Goal: Task Accomplishment & Management: Manage account settings

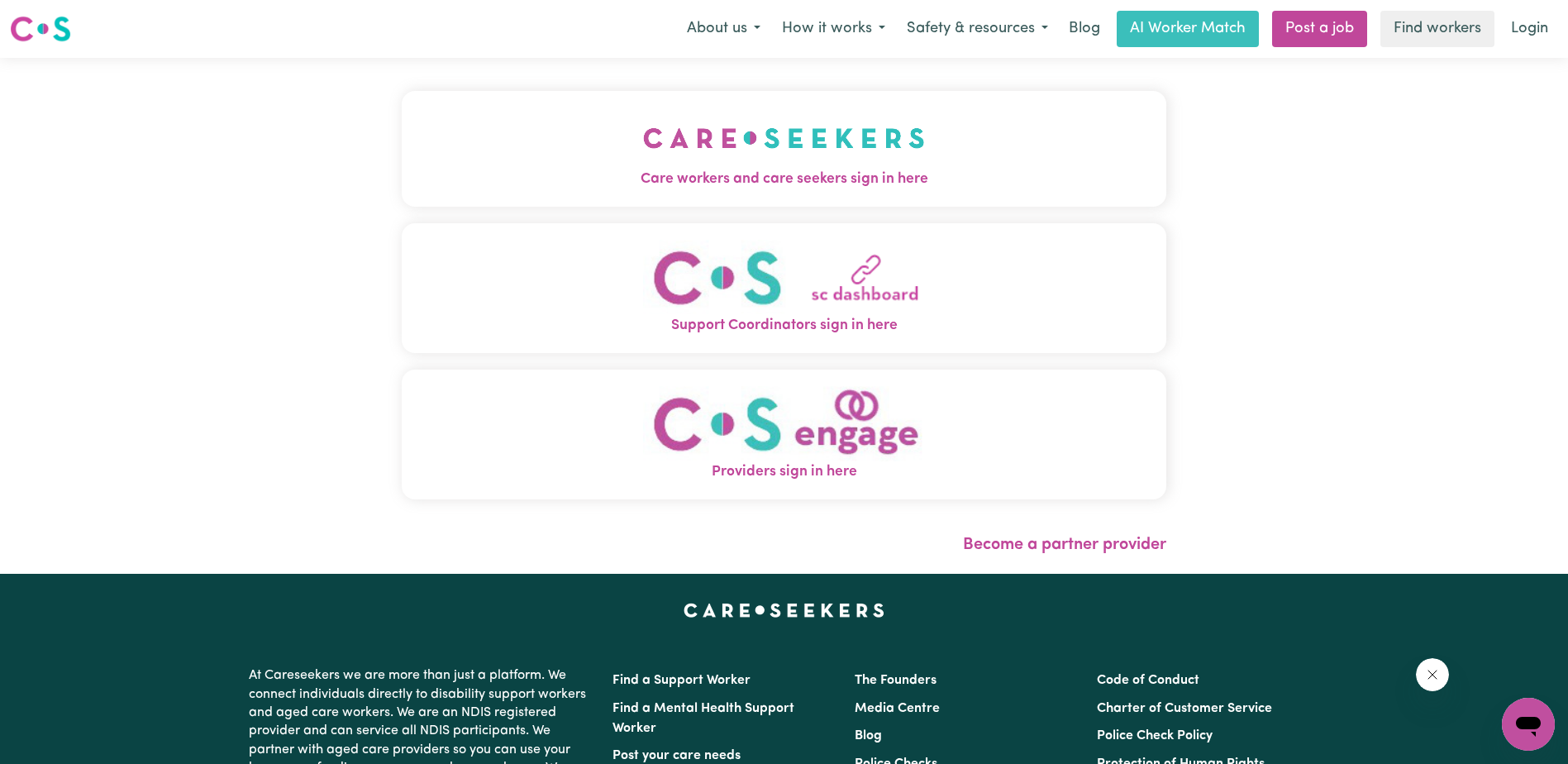
click at [1531, 19] on link "Login" at bounding box center [1529, 28] width 57 height 37
click at [1532, 29] on link "Login" at bounding box center [1529, 28] width 57 height 37
click at [1510, 28] on link "Login" at bounding box center [1529, 28] width 57 height 37
click at [1512, 26] on link "Login" at bounding box center [1529, 28] width 57 height 37
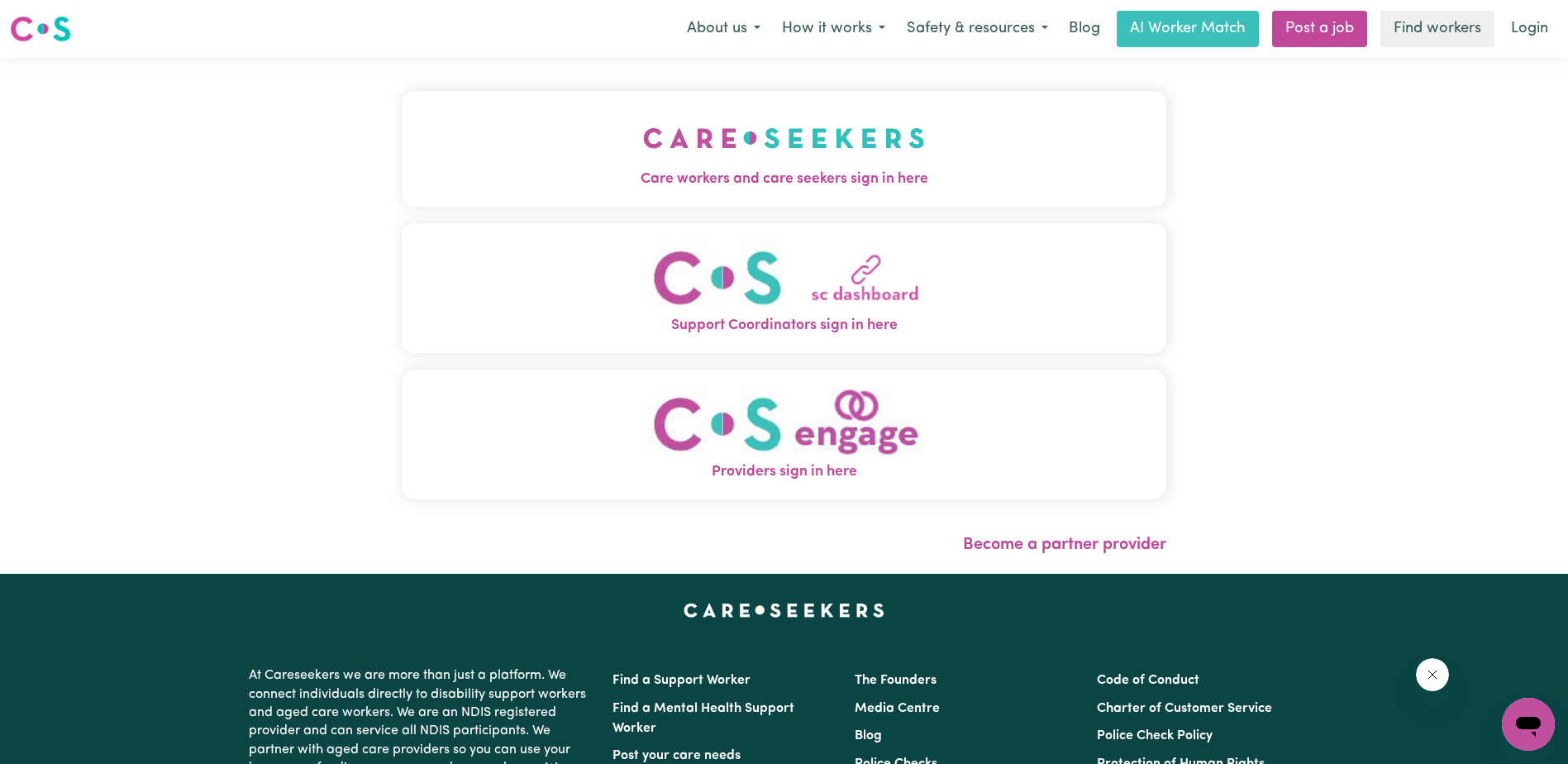
click at [1512, 26] on link "Login" at bounding box center [1529, 28] width 57 height 37
click at [918, 138] on img "Care workers and care seekers sign in here" at bounding box center [783, 138] width 282 height 61
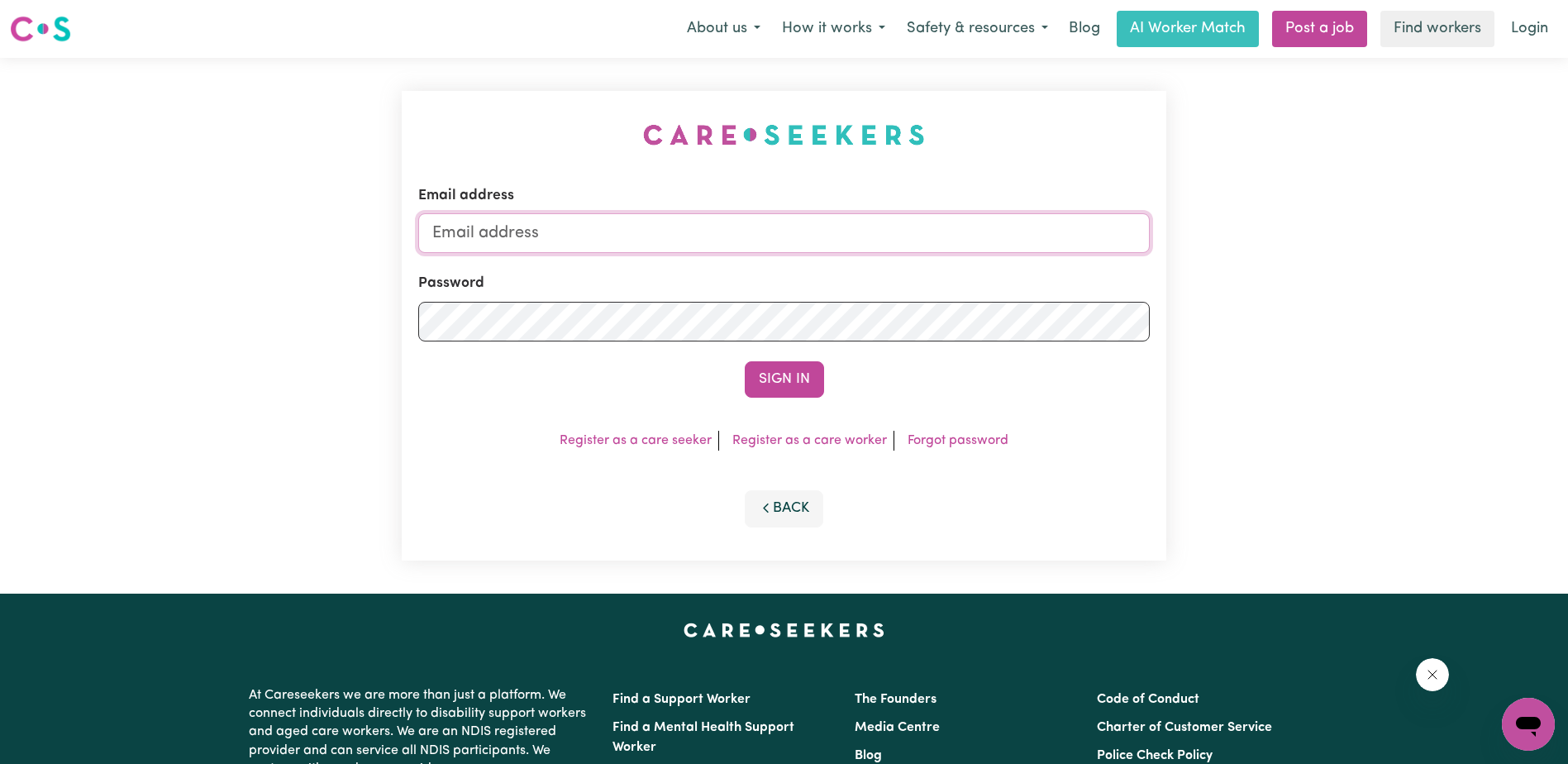
click at [868, 223] on input "Email address" at bounding box center [784, 233] width 731 height 40
click at [777, 235] on input "Email address" at bounding box center [784, 233] width 731 height 40
paste input "[EMAIL_ADDRESS][DOMAIN_NAME]"
type input "[EMAIL_ADDRESS][DOMAIN_NAME]"
click at [808, 381] on button "Sign In" at bounding box center [784, 379] width 79 height 37
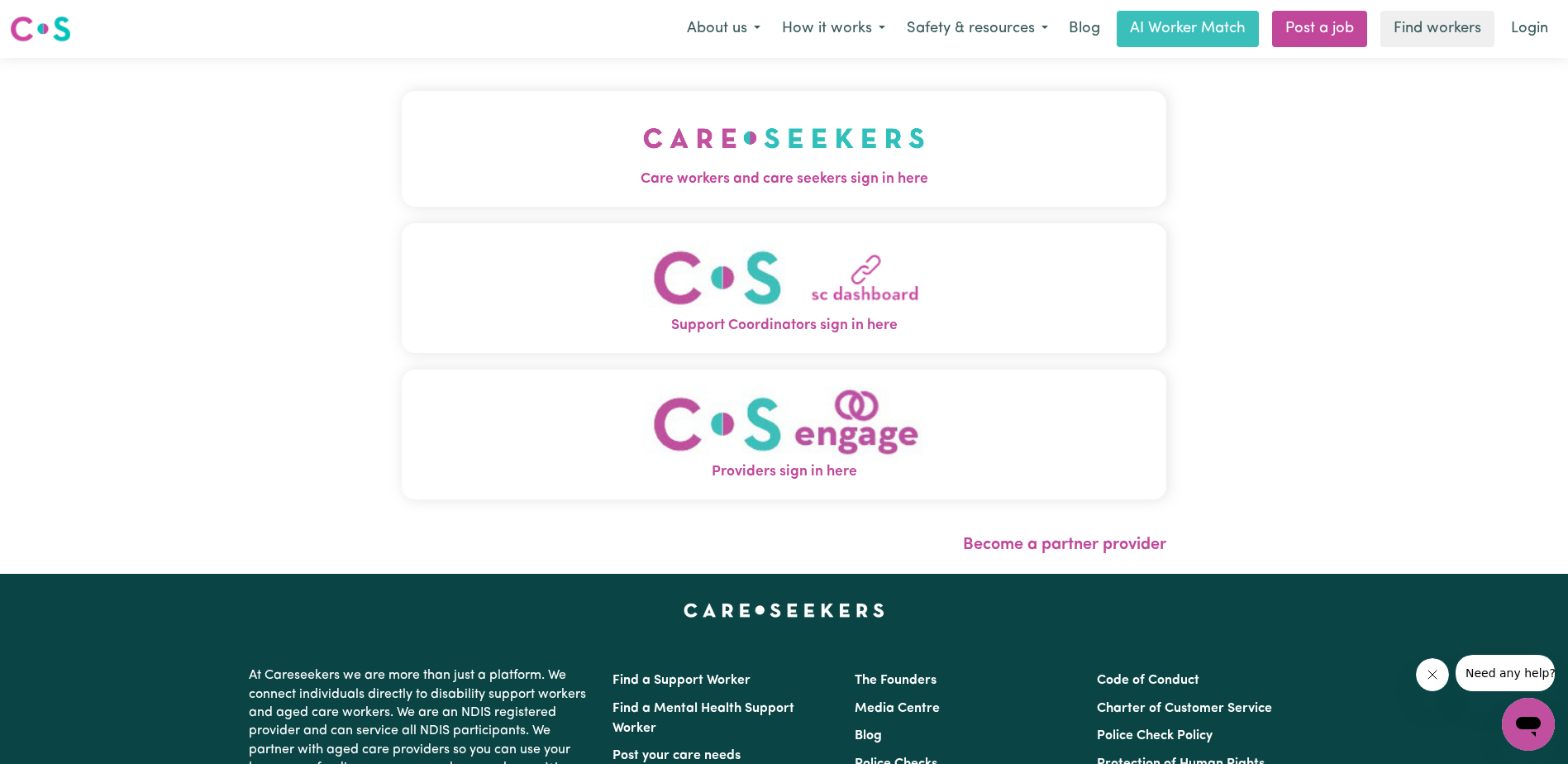
click at [1116, 188] on span "Care workers and care seekers sign in here" at bounding box center [783, 179] width 764 height 22
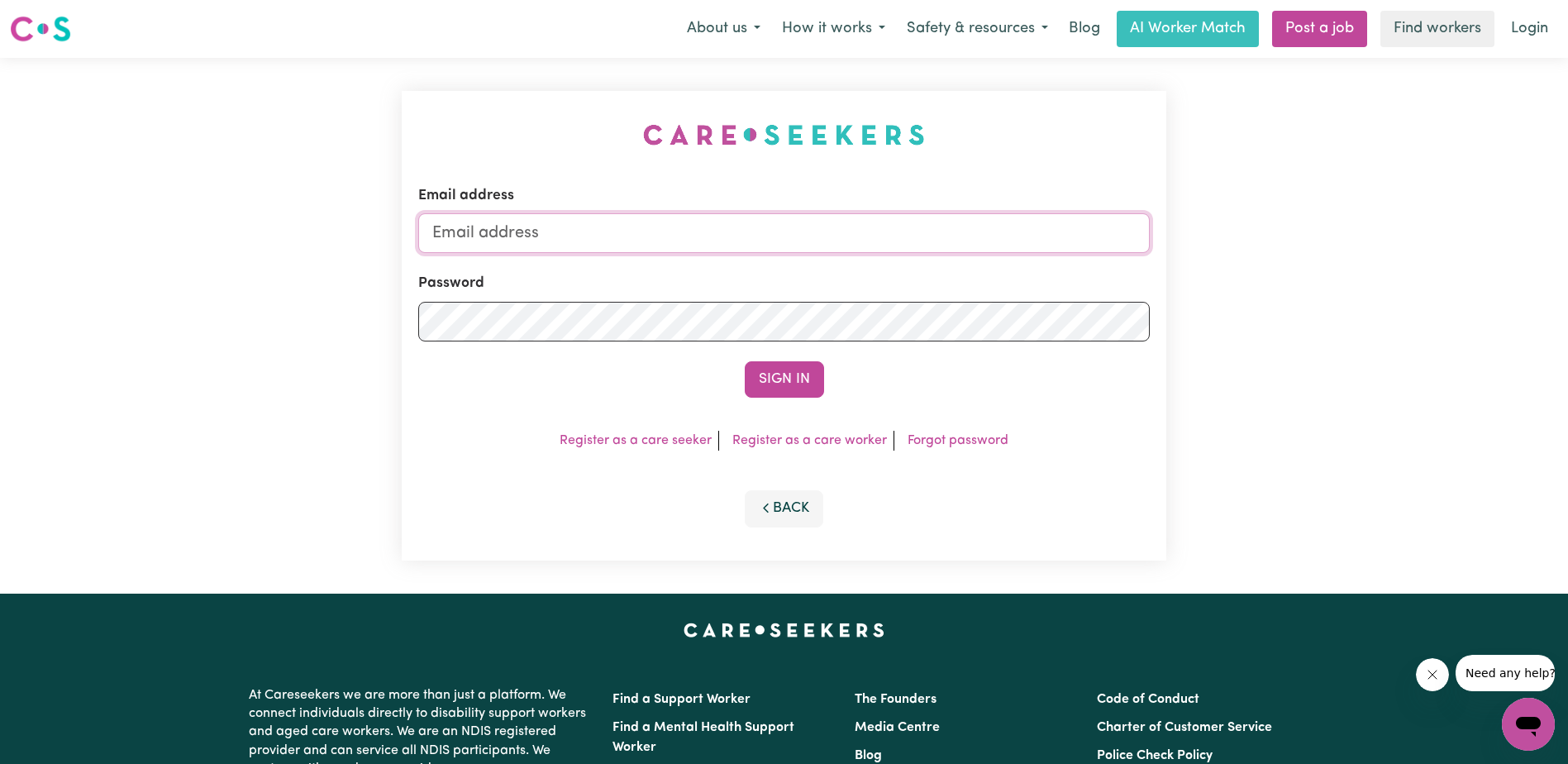
click at [986, 238] on input "Email address" at bounding box center [784, 233] width 731 height 40
click at [902, 241] on input "Email address" at bounding box center [784, 233] width 731 height 40
paste input "[EMAIL_ADDRESS][DOMAIN_NAME]"
type input "[EMAIL_ADDRESS][DOMAIN_NAME]"
click at [1314, 331] on div "Email address virgiliocasalMMJ@careseekers.com.au Password Sign In Register as …" at bounding box center [784, 325] width 1568 height 535
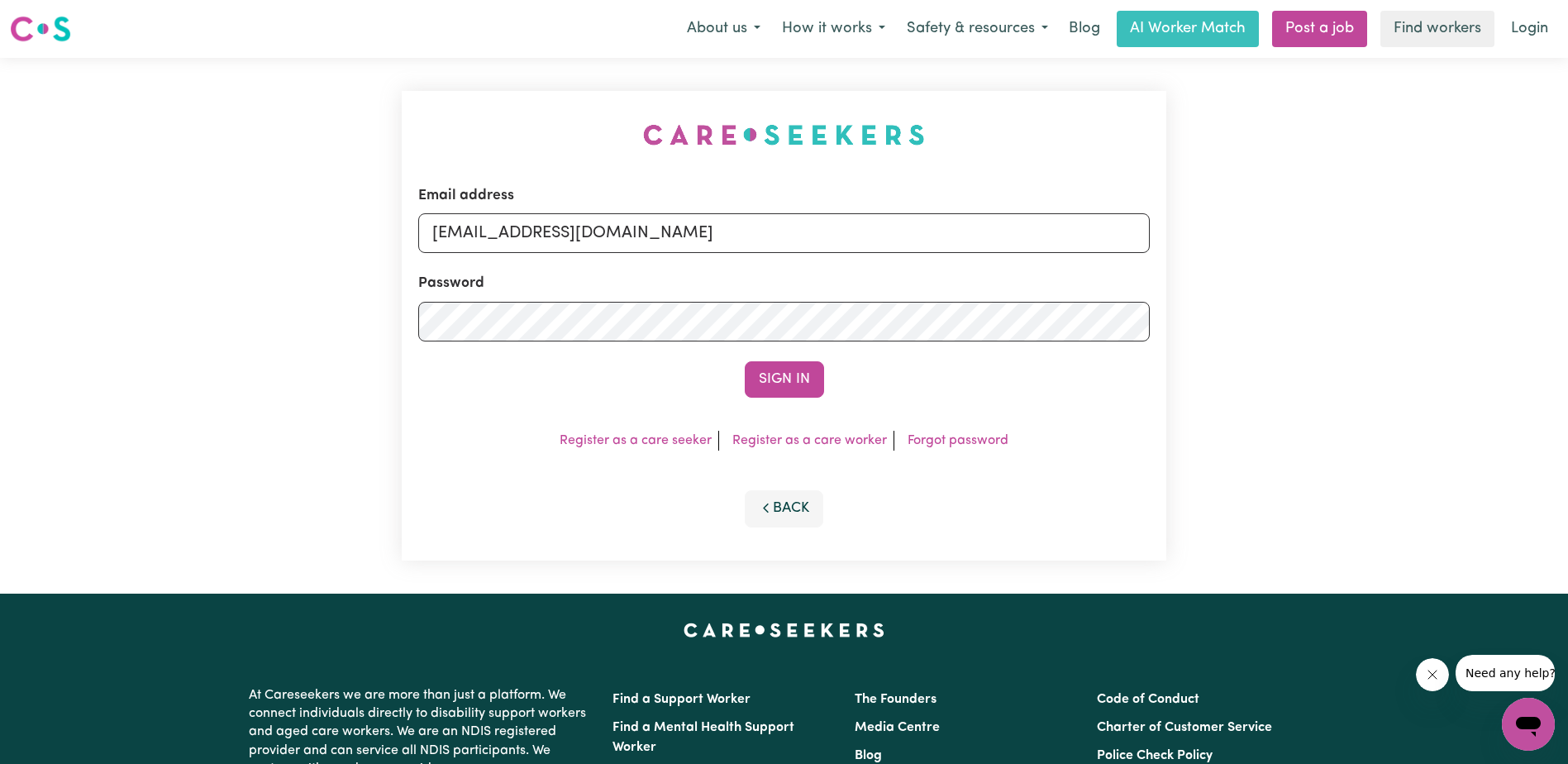
click at [811, 382] on button "Sign In" at bounding box center [784, 379] width 79 height 37
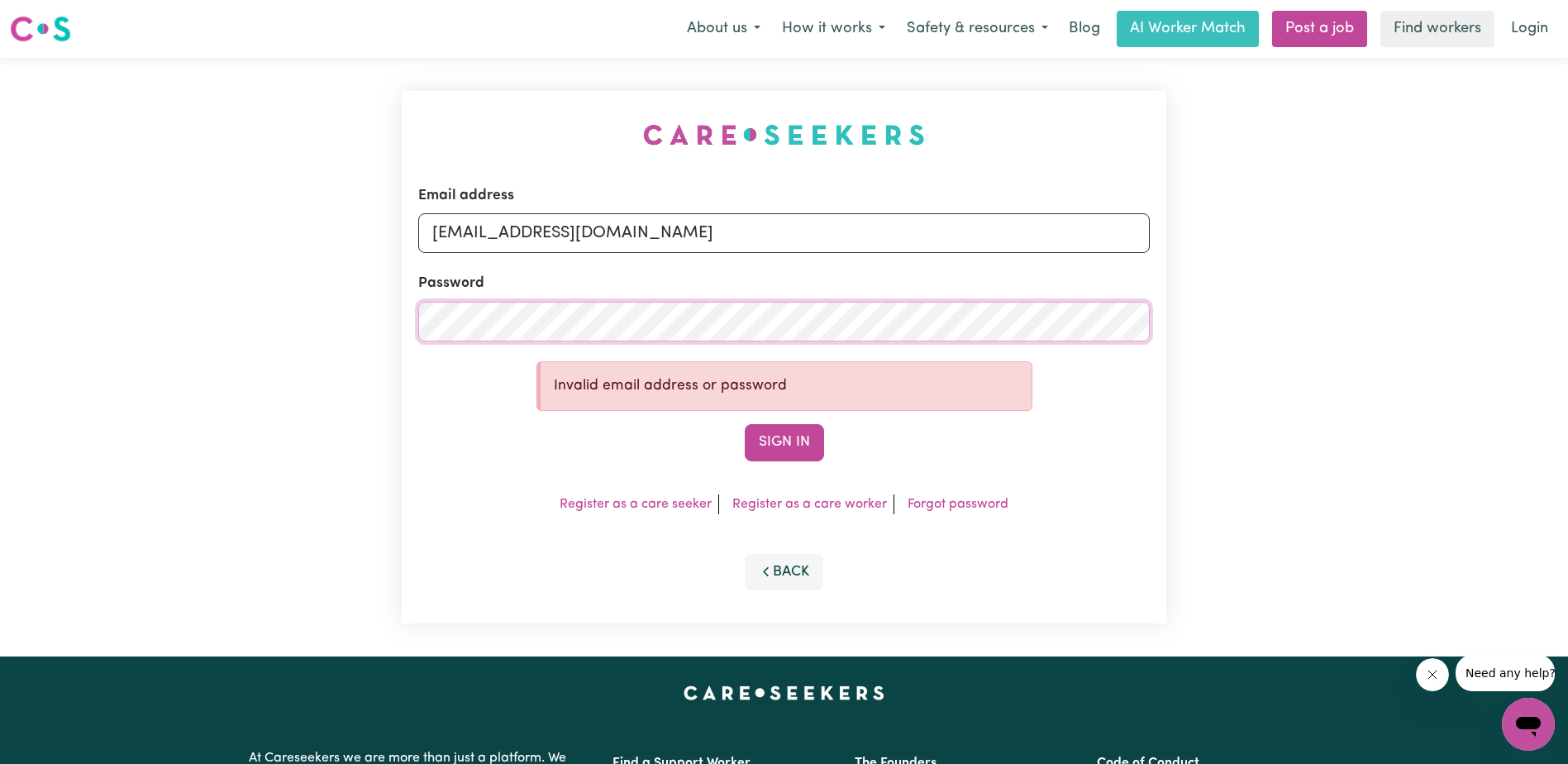
click at [393, 306] on div "Email address [EMAIL_ADDRESS][DOMAIN_NAME] Password Invalid email address or pa…" at bounding box center [784, 356] width 784 height 598
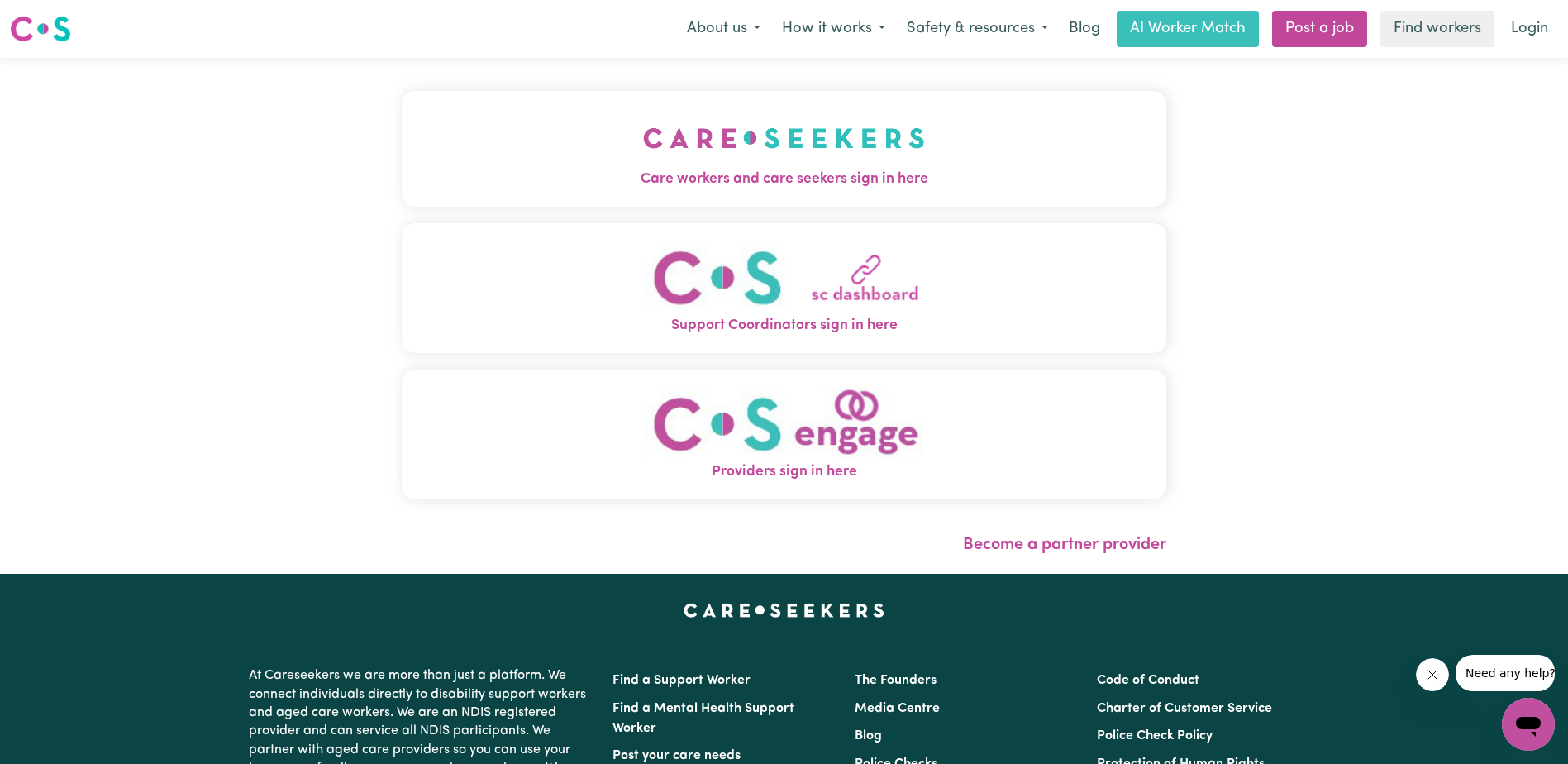
click at [664, 131] on img "Care workers and care seekers sign in here" at bounding box center [783, 138] width 282 height 61
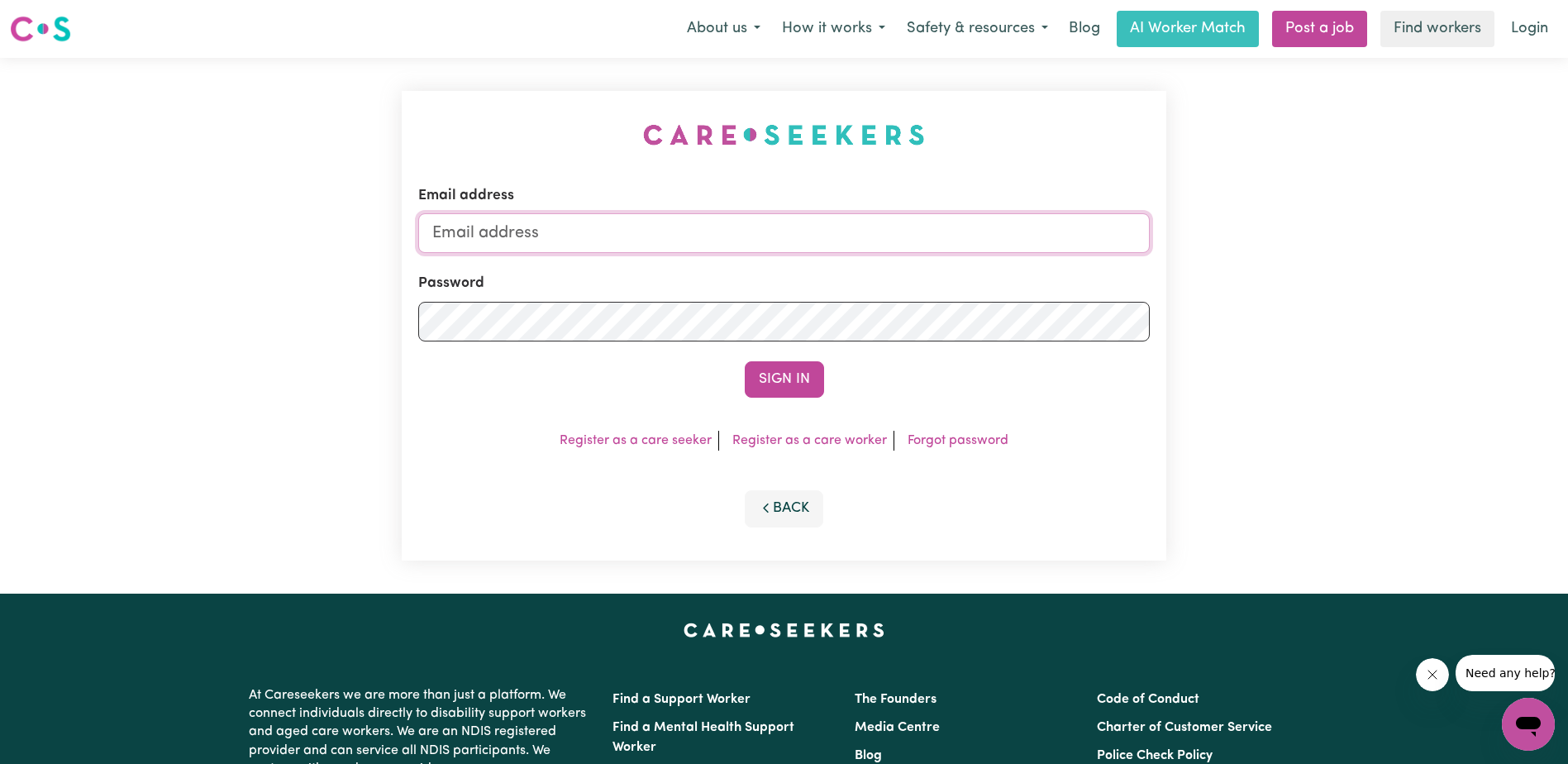
click at [623, 234] on input "Email address" at bounding box center [784, 233] width 731 height 40
click at [744, 361] on button "Sign In" at bounding box center [784, 379] width 79 height 37
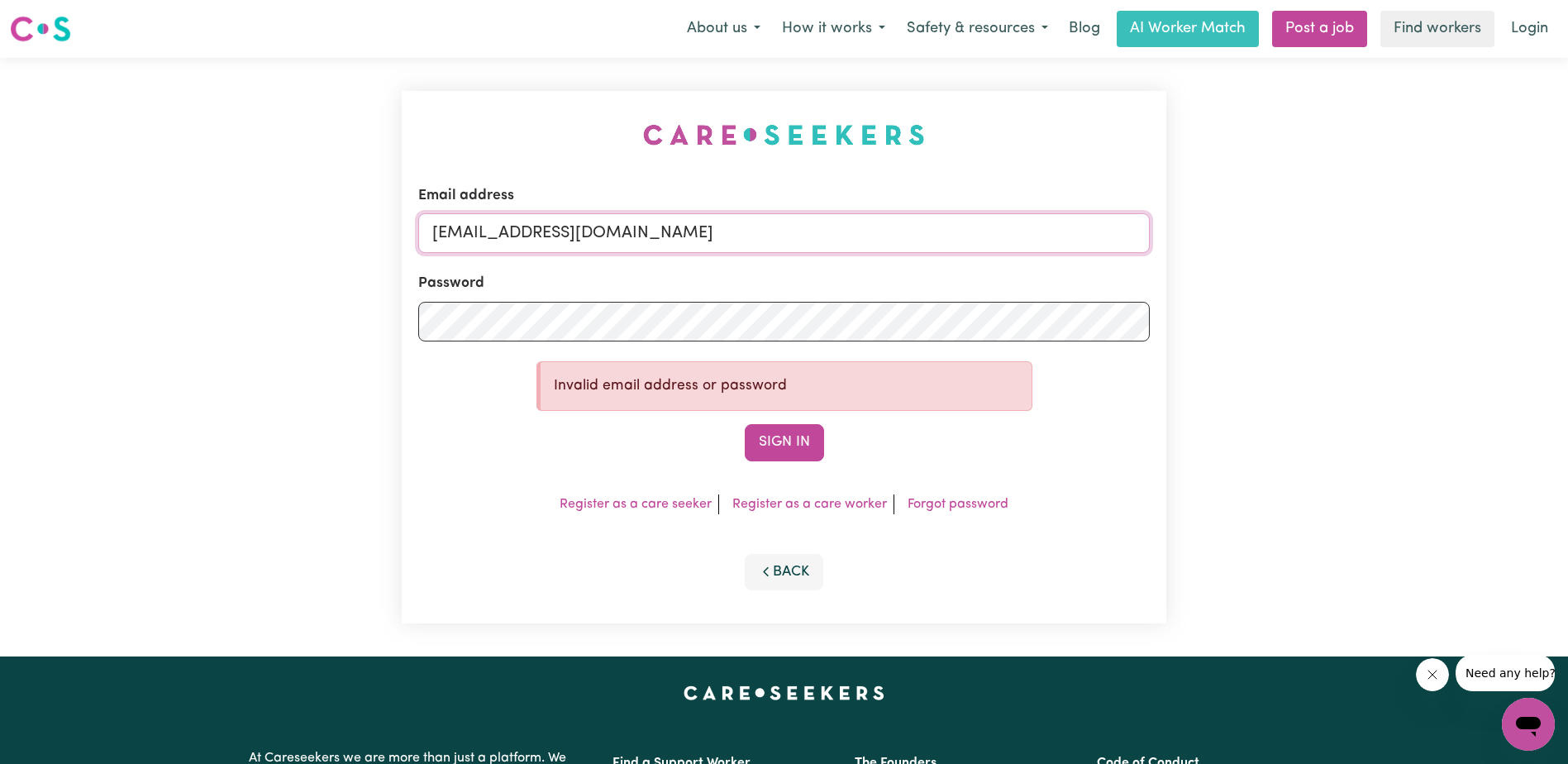
drag, startPoint x: 858, startPoint y: 245, endPoint x: 334, endPoint y: 218, distance: 524.7
click at [346, 218] on div "Email address [EMAIL_ADDRESS][DOMAIN_NAME] Password Invalid email address or pa…" at bounding box center [784, 356] width 1568 height 598
type input "[EMAIL_ADDRESS][DOMAIN_NAME]"
click at [778, 434] on button "Sign In" at bounding box center [784, 442] width 79 height 37
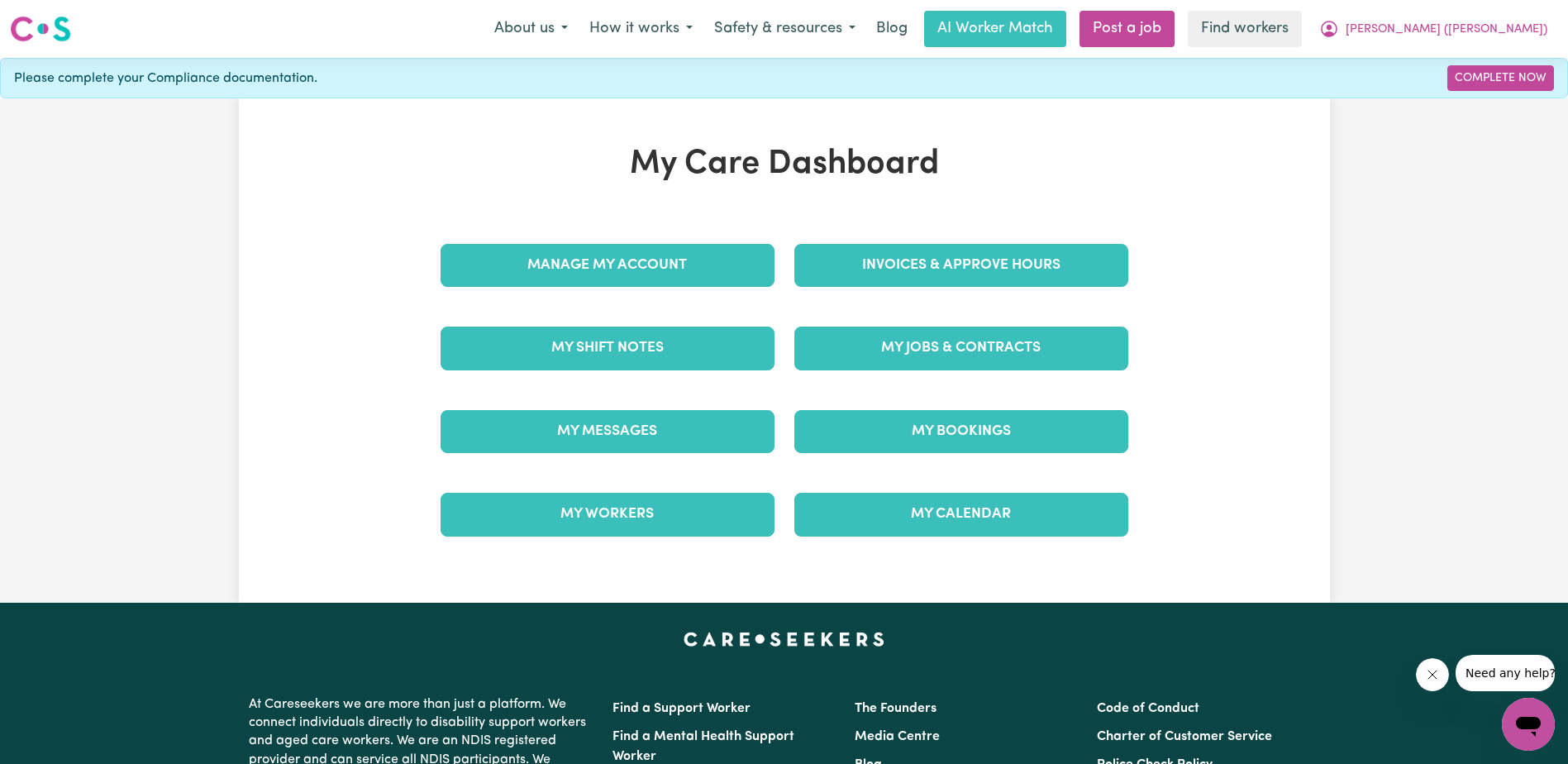
click at [659, 268] on link "Manage My Account" at bounding box center [608, 266] width 334 height 43
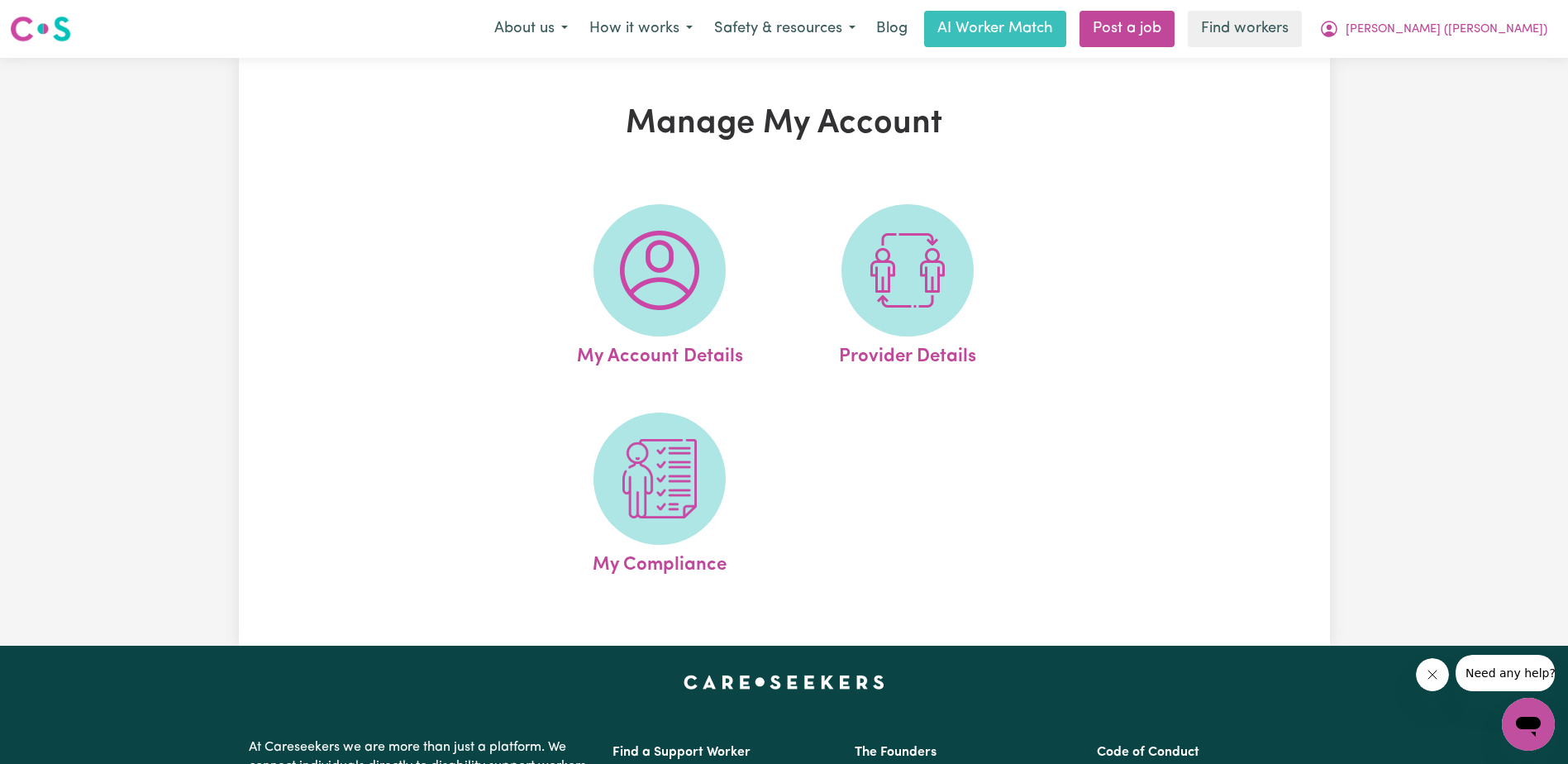
click at [670, 286] on img at bounding box center [660, 270] width 79 height 79
click at [675, 473] on img at bounding box center [660, 479] width 79 height 79
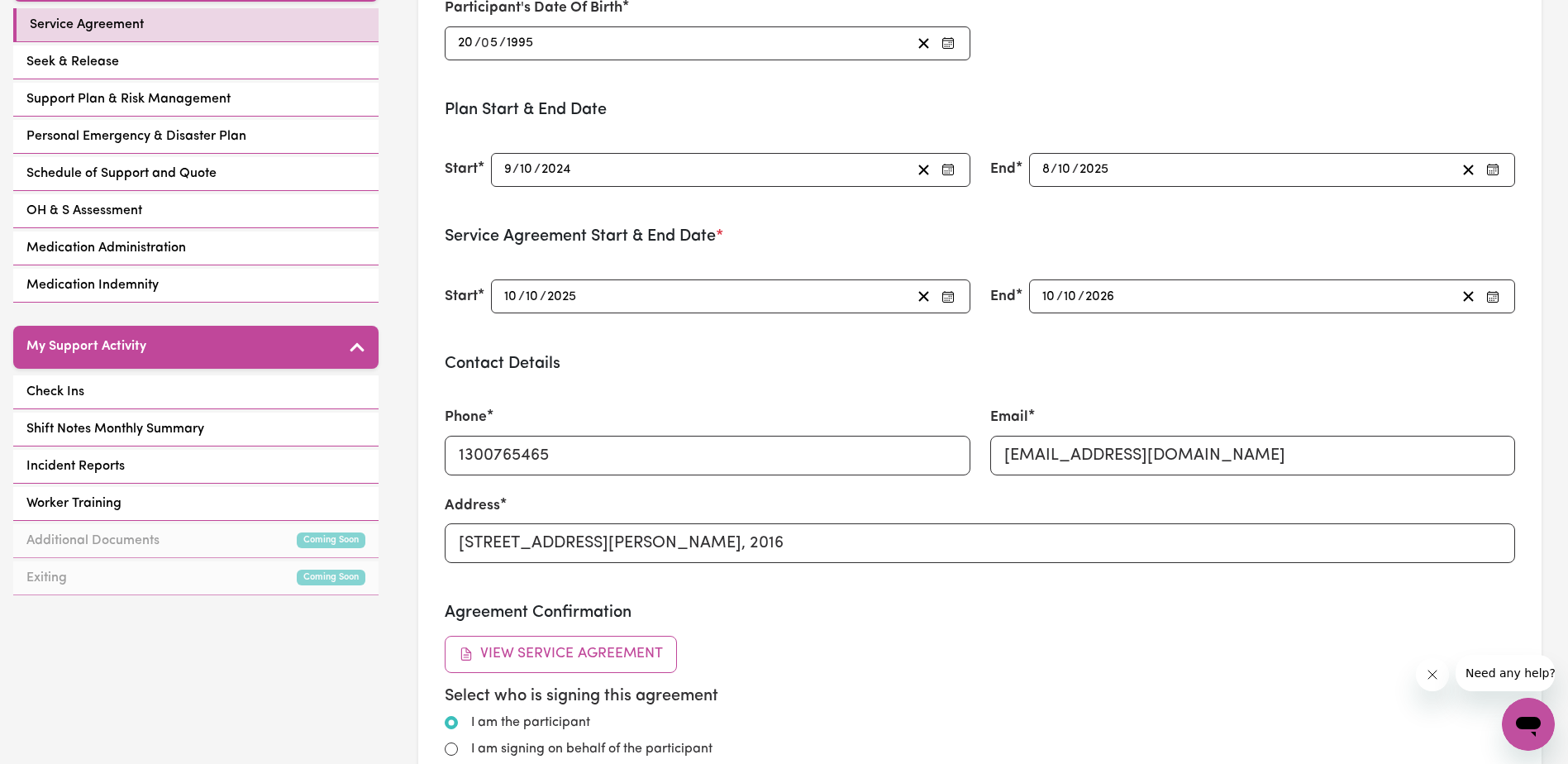
scroll to position [331, 0]
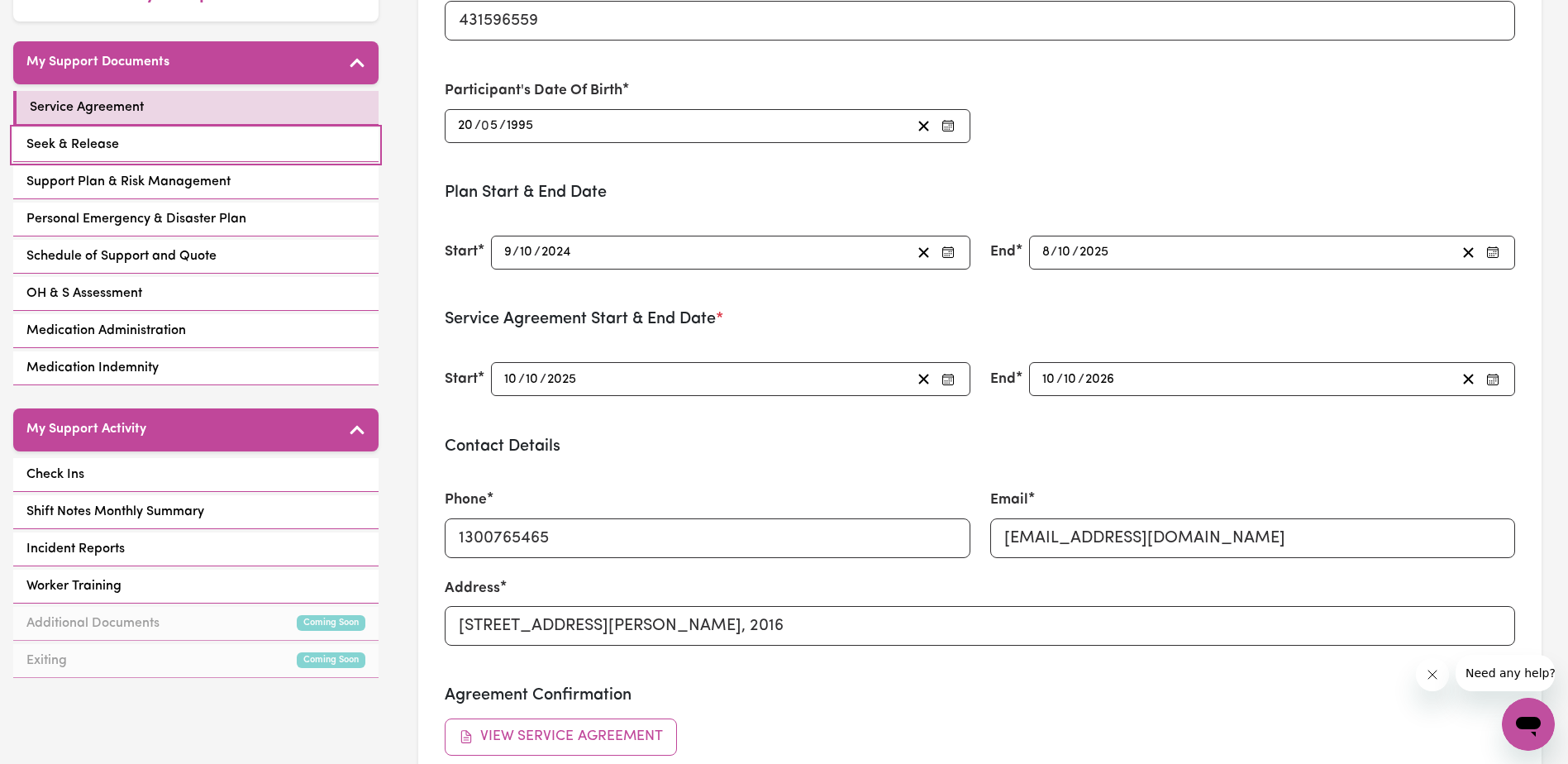
click at [219, 128] on link "Seek & Release" at bounding box center [196, 145] width 366 height 34
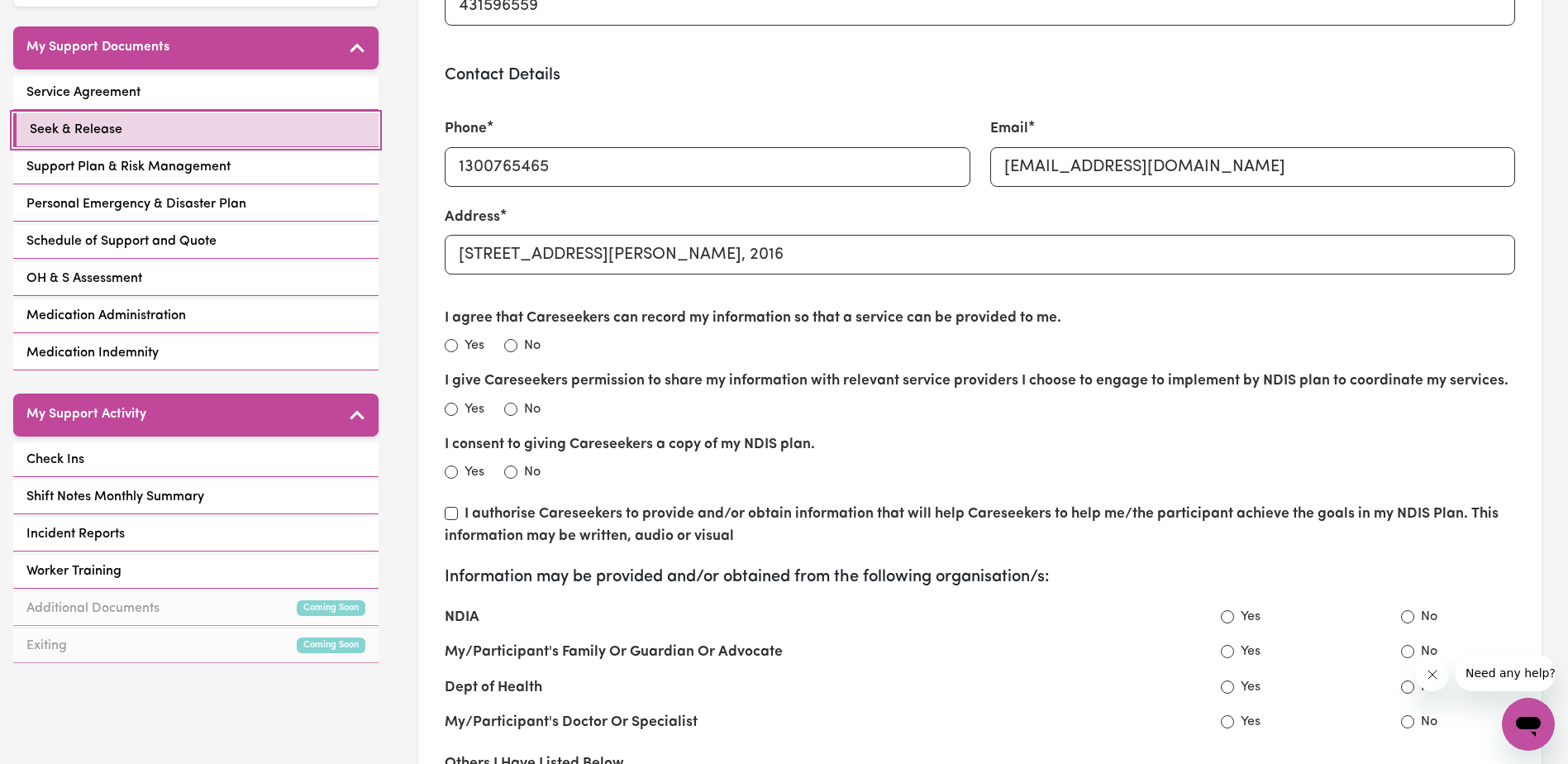
scroll to position [331, 0]
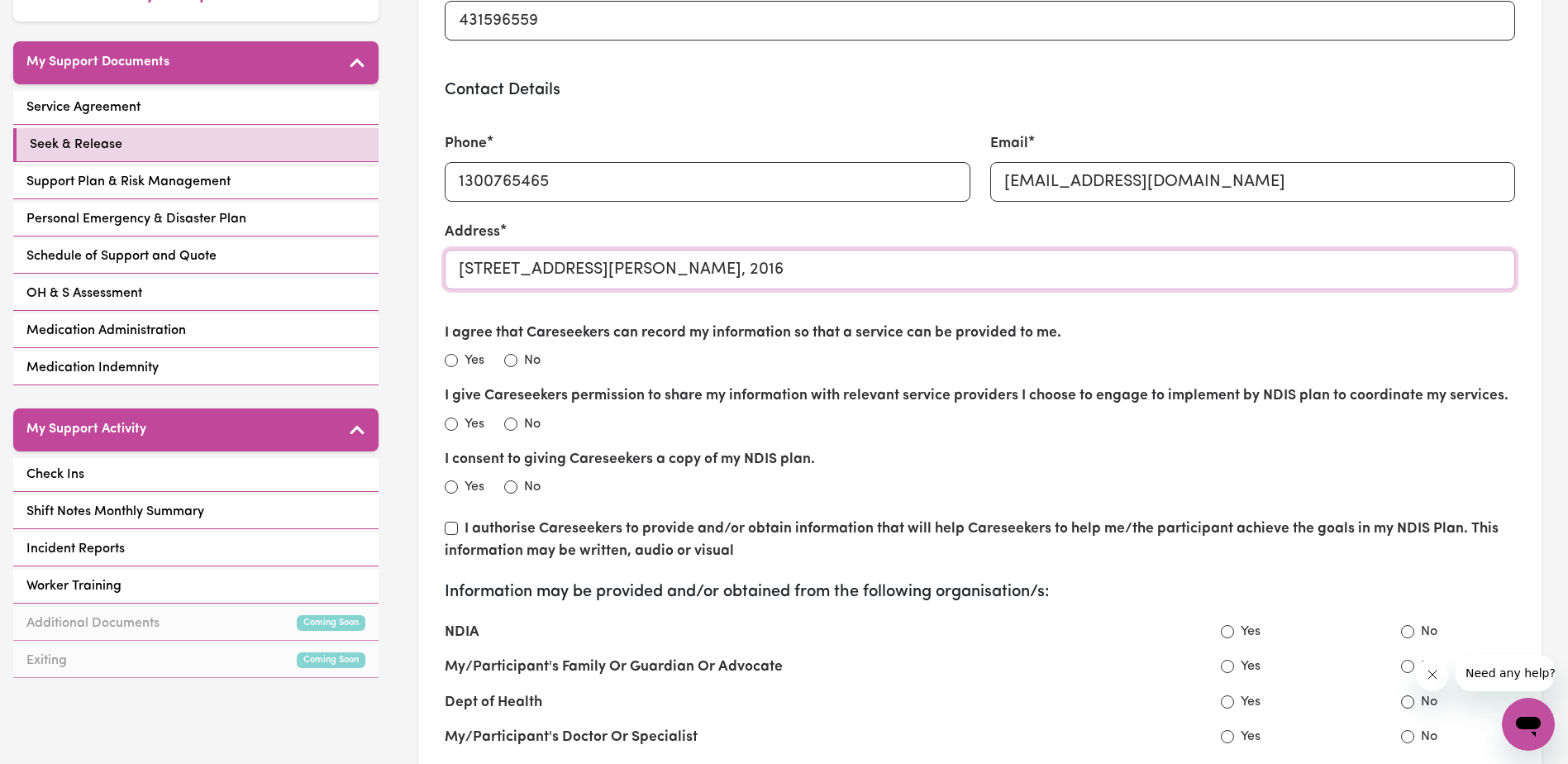
drag, startPoint x: 891, startPoint y: 273, endPoint x: 457, endPoint y: 261, distance: 434.2
click at [457, 261] on input "[STREET_ADDRESS][PERSON_NAME], 2016" at bounding box center [980, 269] width 1070 height 40
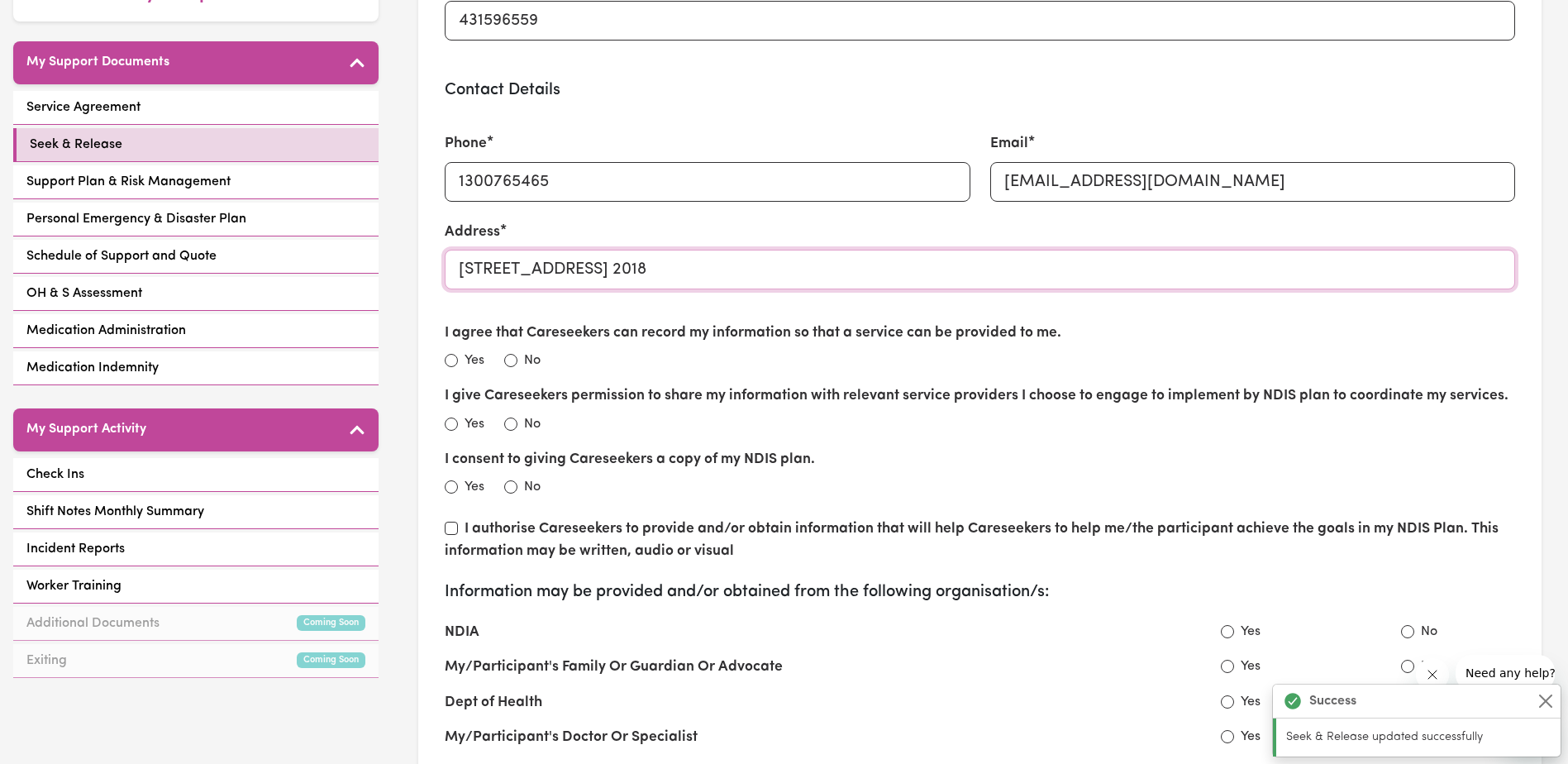
type input "[STREET_ADDRESS] 2018"
click at [448, 360] on input "Yes" at bounding box center [451, 360] width 13 height 13
radio input "true"
click at [448, 423] on input "Yes" at bounding box center [451, 424] width 13 height 13
radio input "true"
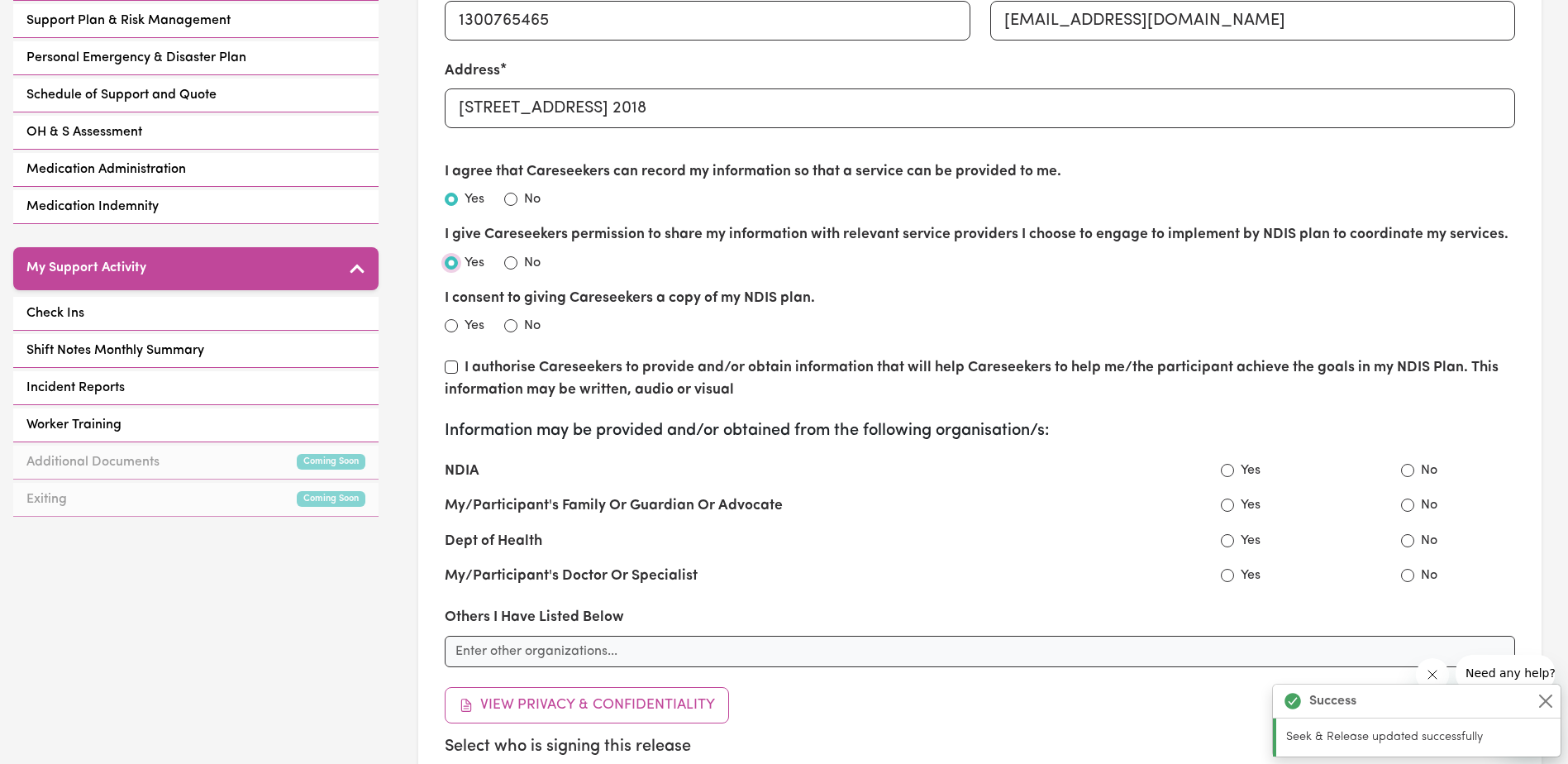
scroll to position [496, 0]
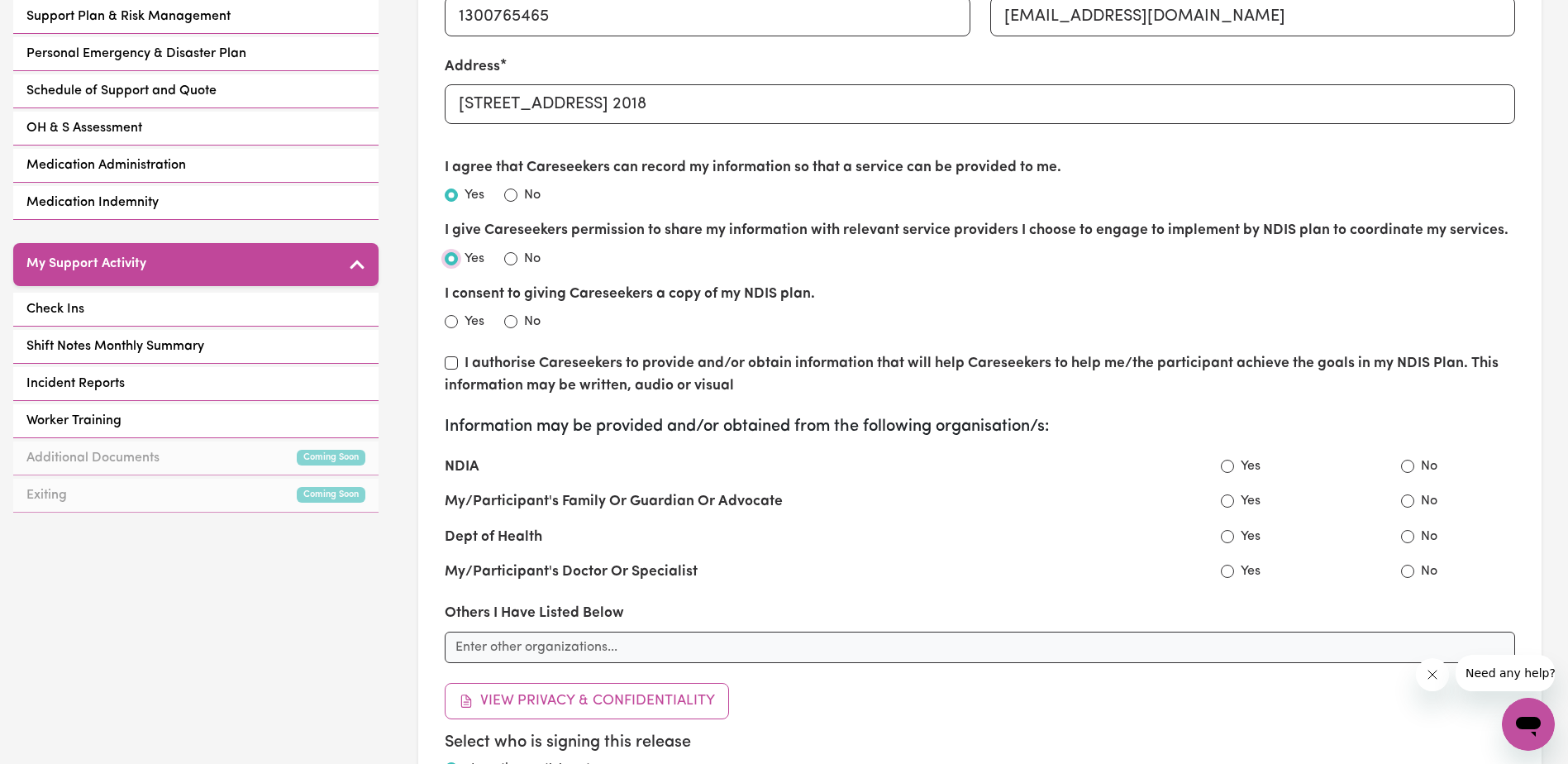
radio input "false"
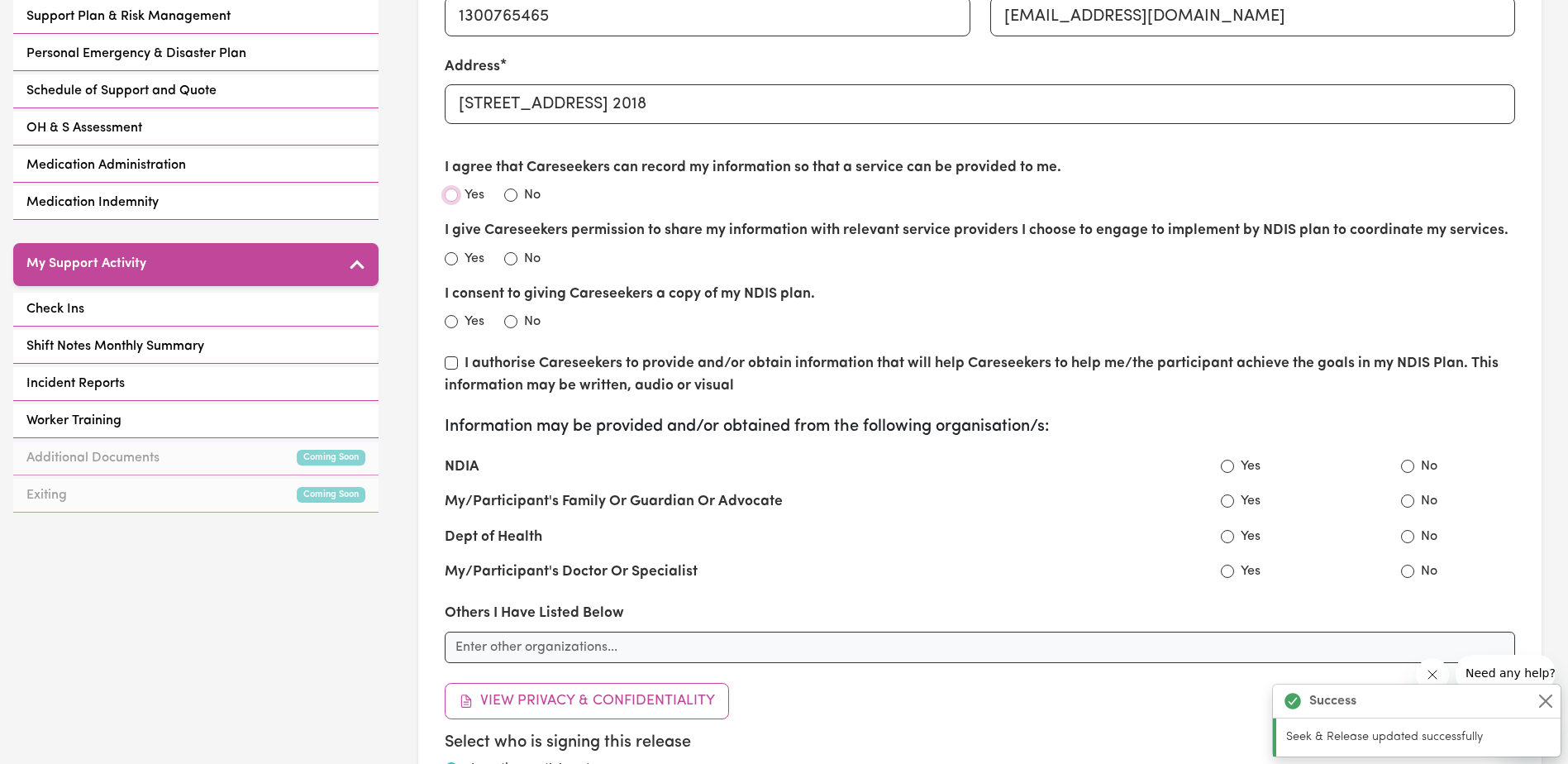
click at [452, 192] on input "Yes" at bounding box center [451, 195] width 13 height 13
radio input "true"
click at [451, 261] on input "Yes" at bounding box center [451, 259] width 13 height 13
radio input "true"
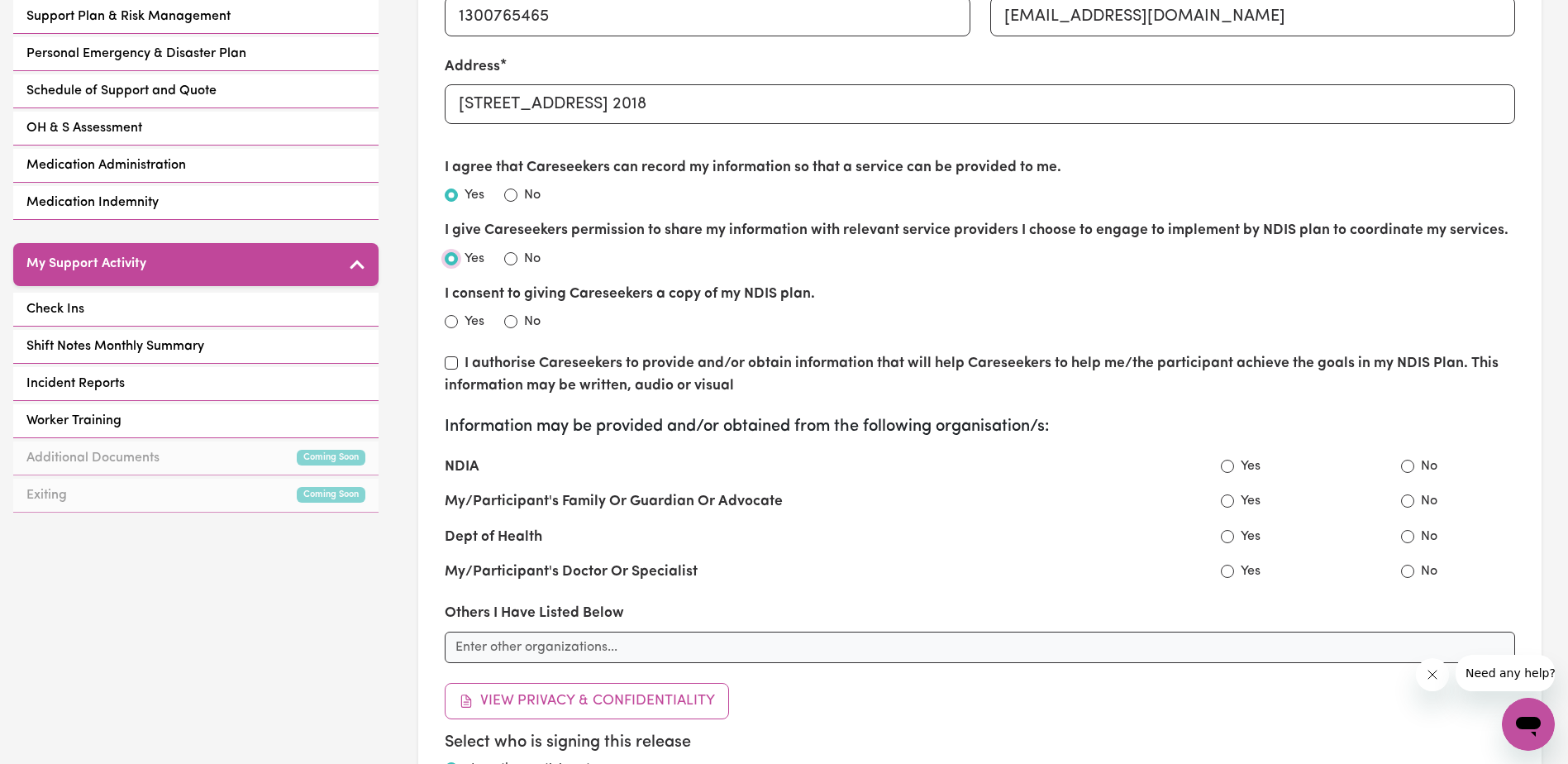
radio input "false"
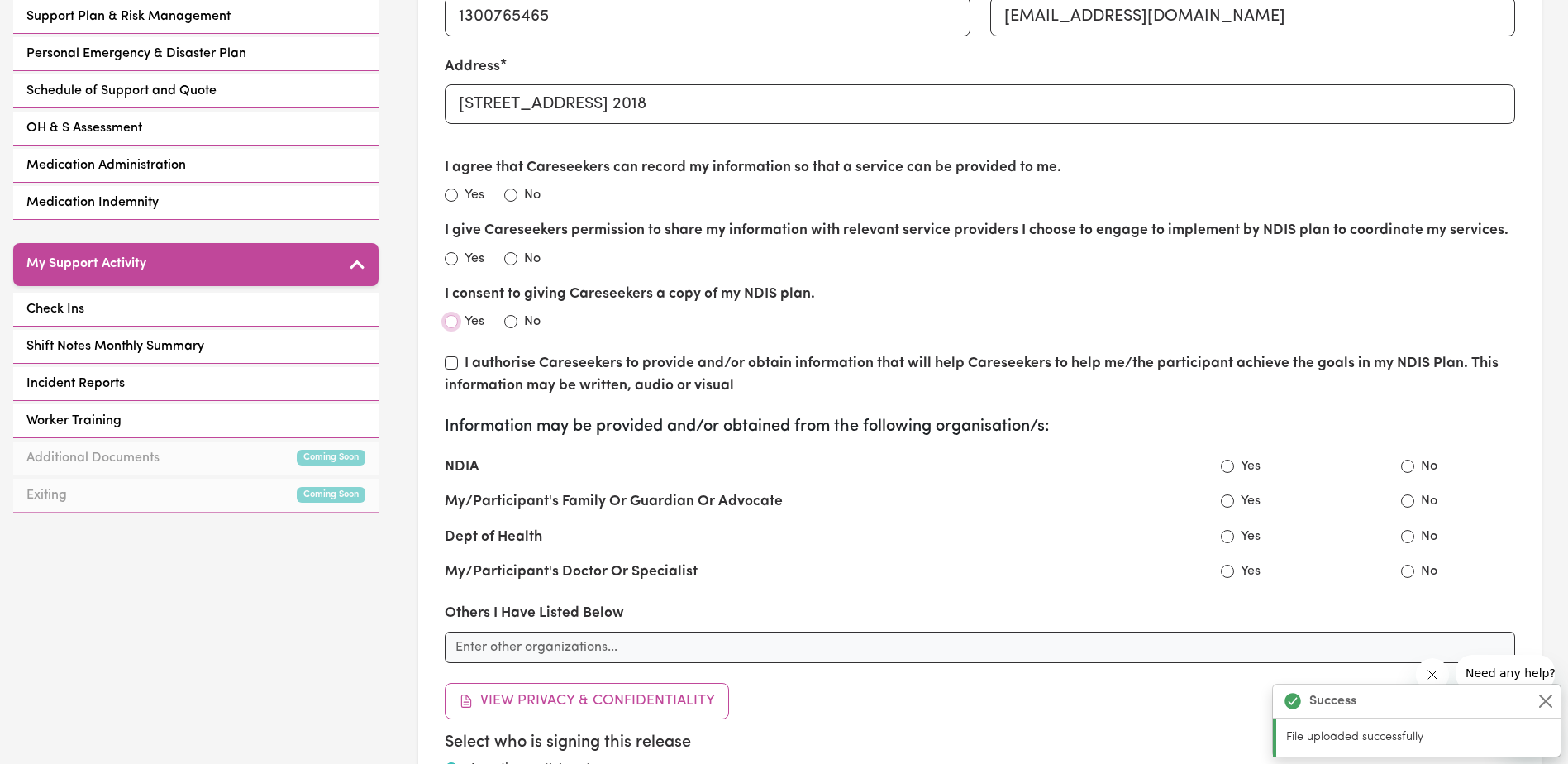
click at [451, 318] on input "Yes" at bounding box center [451, 321] width 13 height 13
radio input "true"
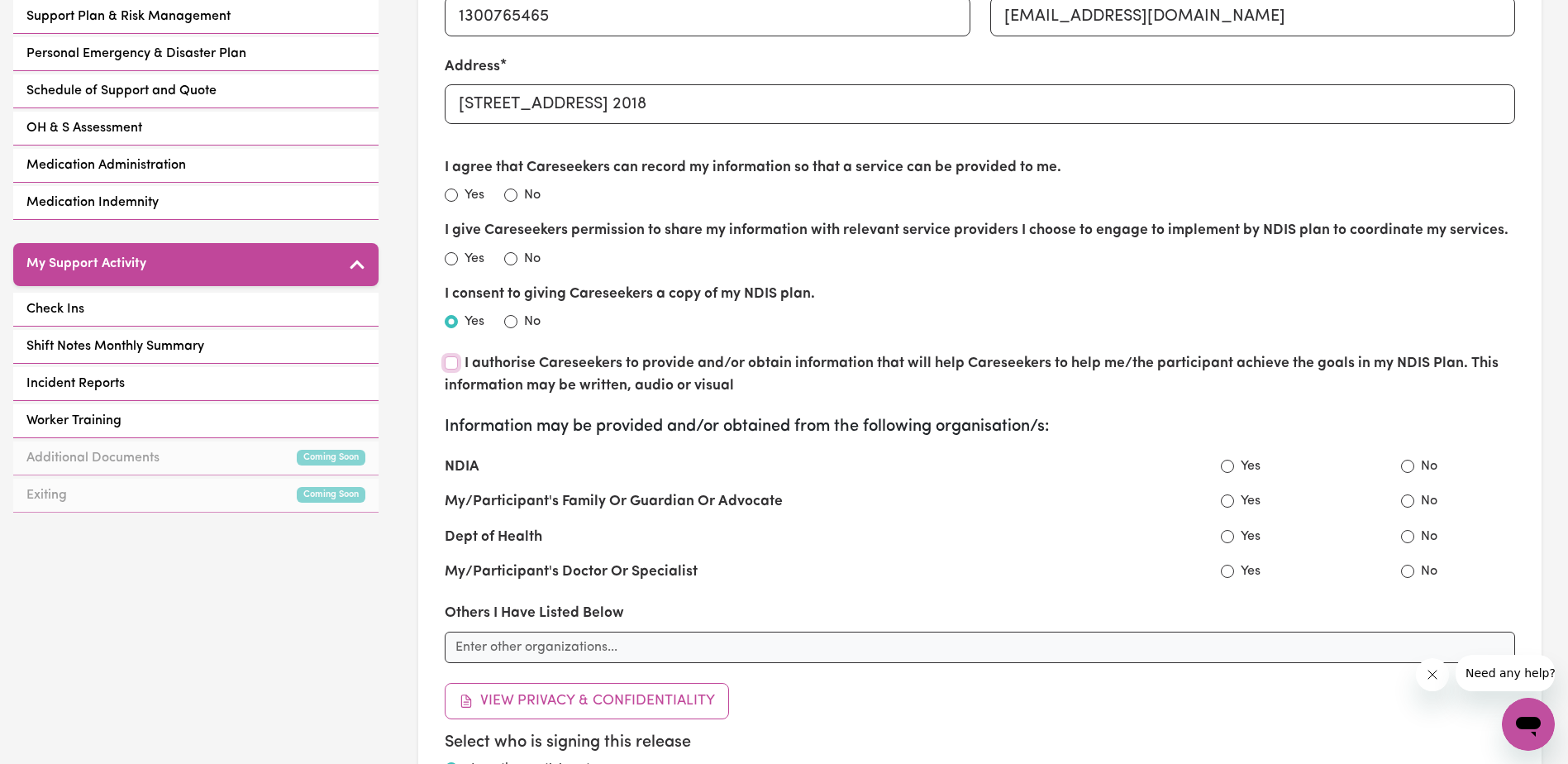
click at [448, 366] on input "I authorise Careseekers to provide and/or obtain information that will help Car…" at bounding box center [451, 363] width 13 height 13
checkbox input "true"
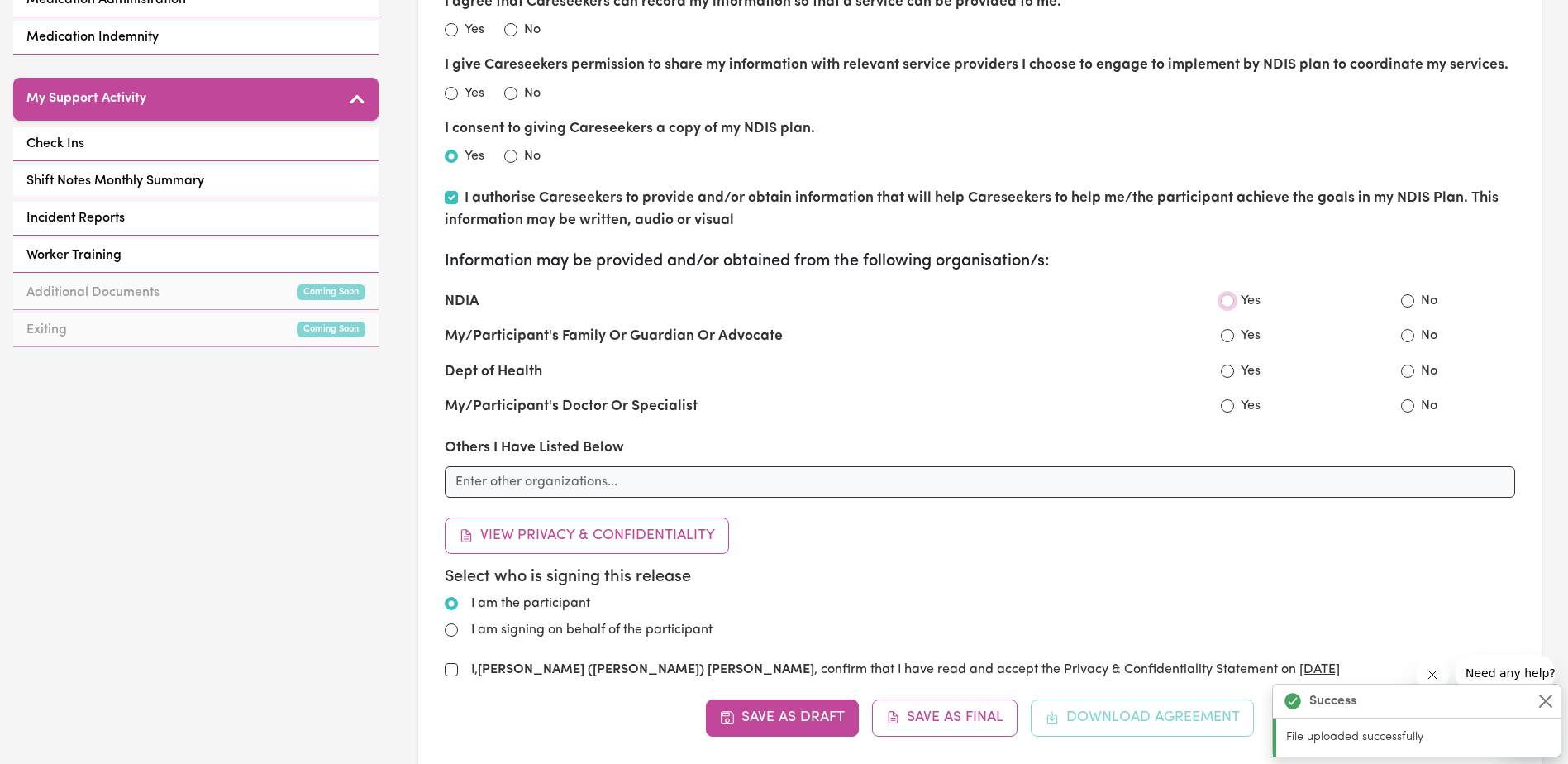
click at [1229, 305] on input "Yes" at bounding box center [1228, 301] width 13 height 13
radio input "true"
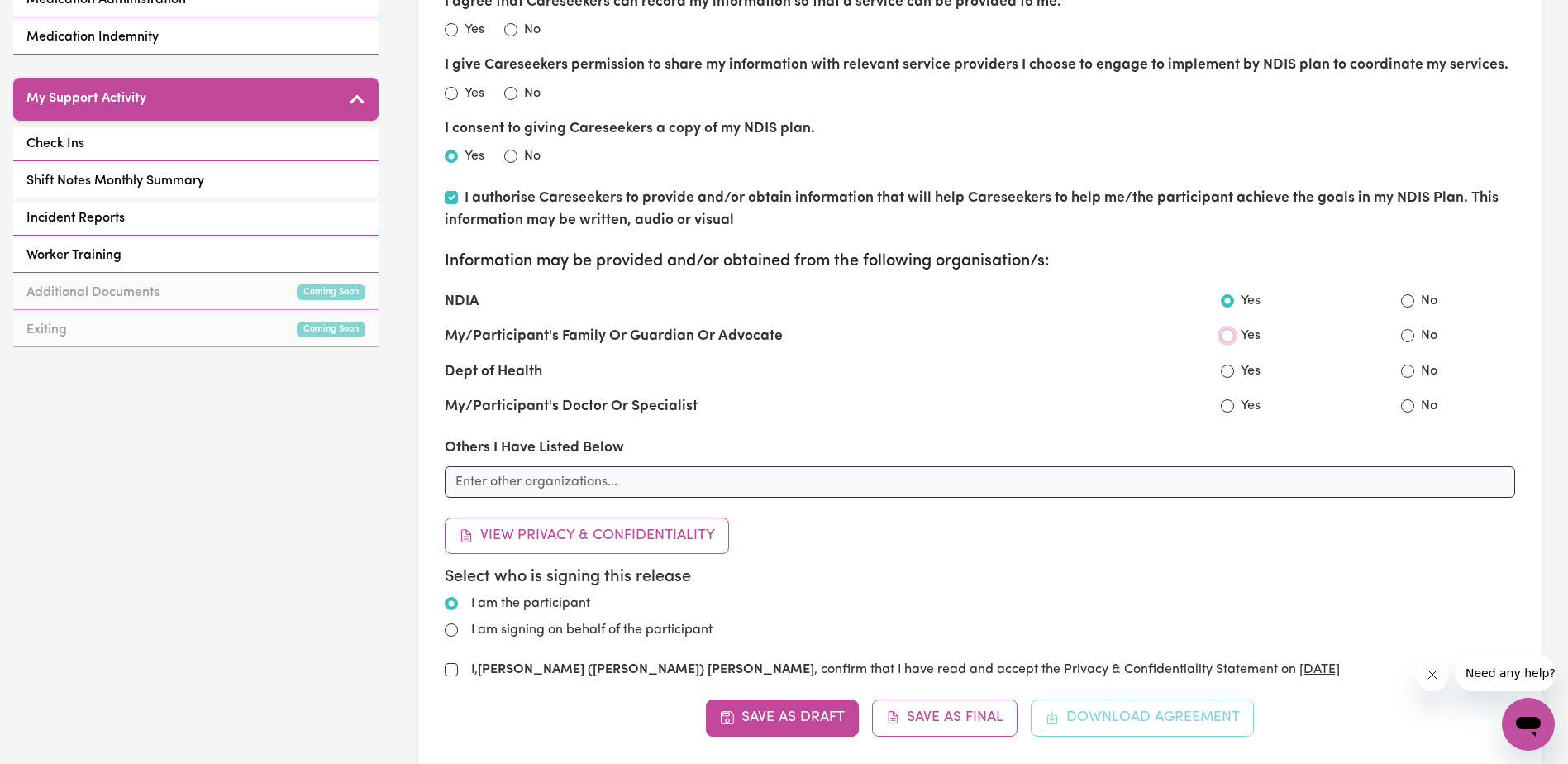
click at [1225, 340] on body "Menu About us How it works Safety & resources Blog AI Worker Match Post a job F…" at bounding box center [784, 415] width 1568 height 2154
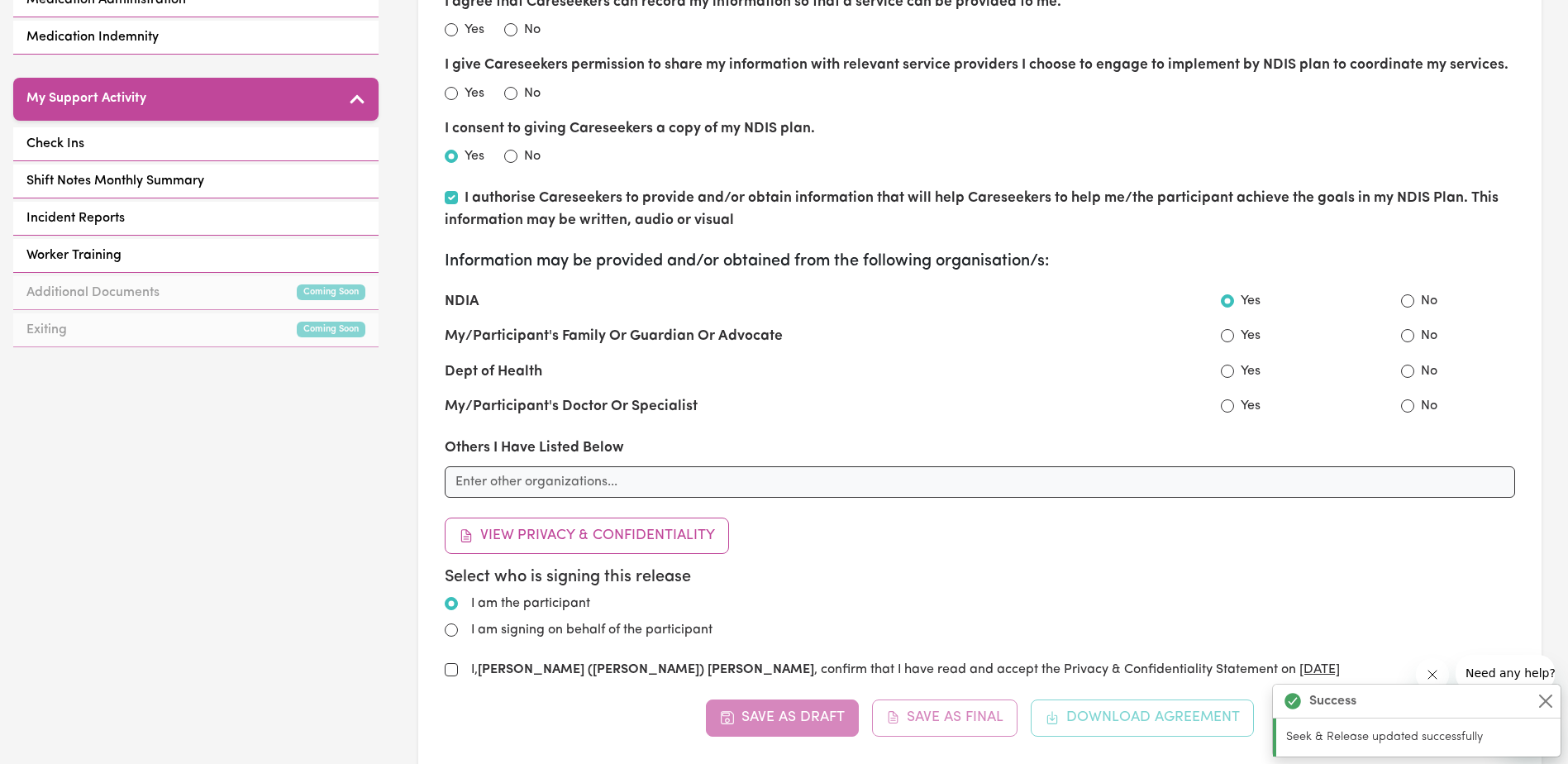
click at [1229, 329] on div "Yes" at bounding box center [1241, 335] width 40 height 20
click at [1227, 340] on div "Yes" at bounding box center [1241, 335] width 40 height 20
click at [1230, 333] on input "Yes" at bounding box center [1228, 335] width 13 height 13
radio input "true"
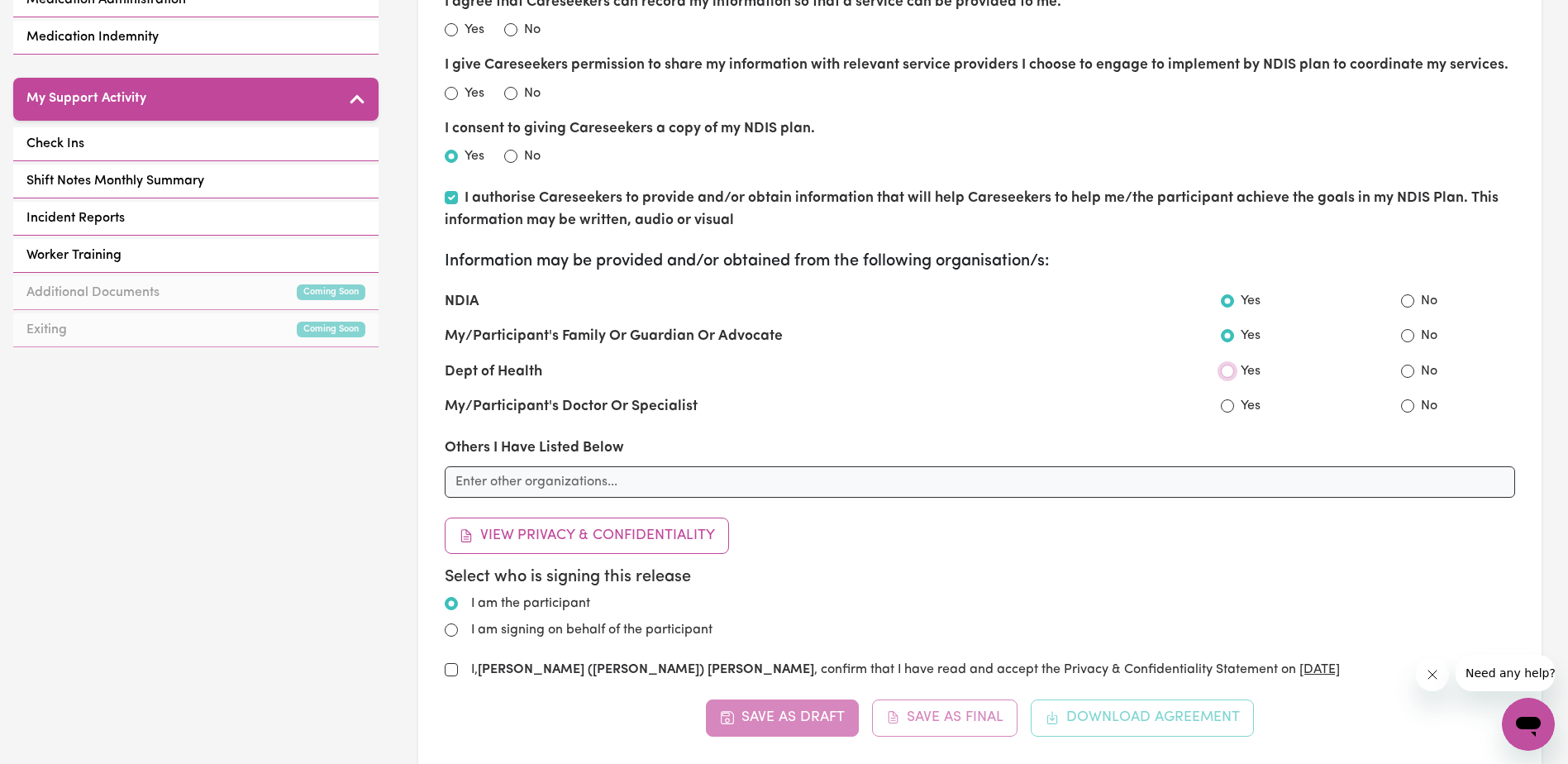
click at [1227, 371] on input "Yes" at bounding box center [1228, 371] width 13 height 13
radio input "true"
radio input "false"
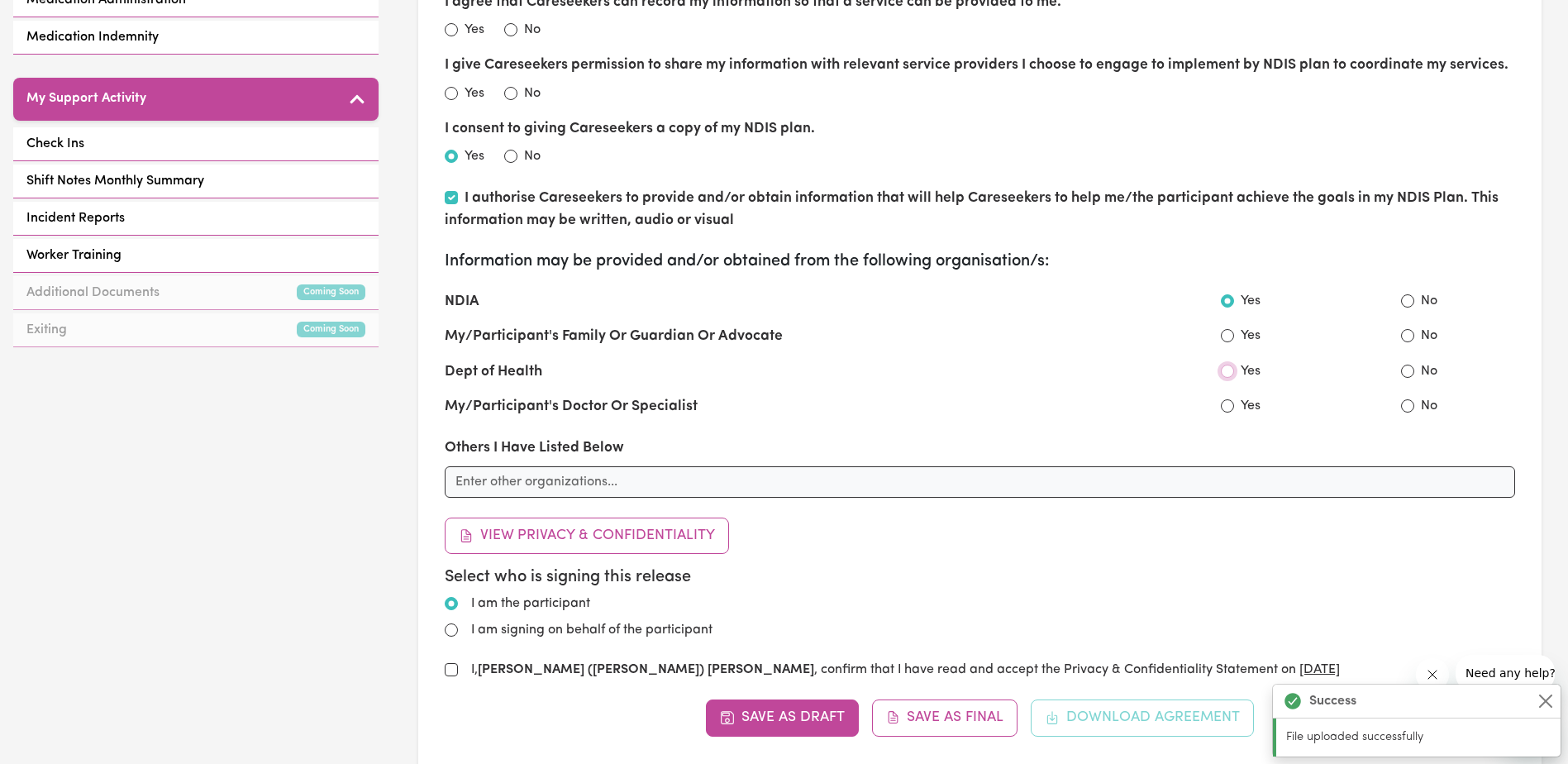
click at [1221, 369] on input "Yes" at bounding box center [1228, 371] width 13 height 13
radio input "true"
click at [1223, 406] on input "Yes" at bounding box center [1228, 406] width 13 height 13
radio input "true"
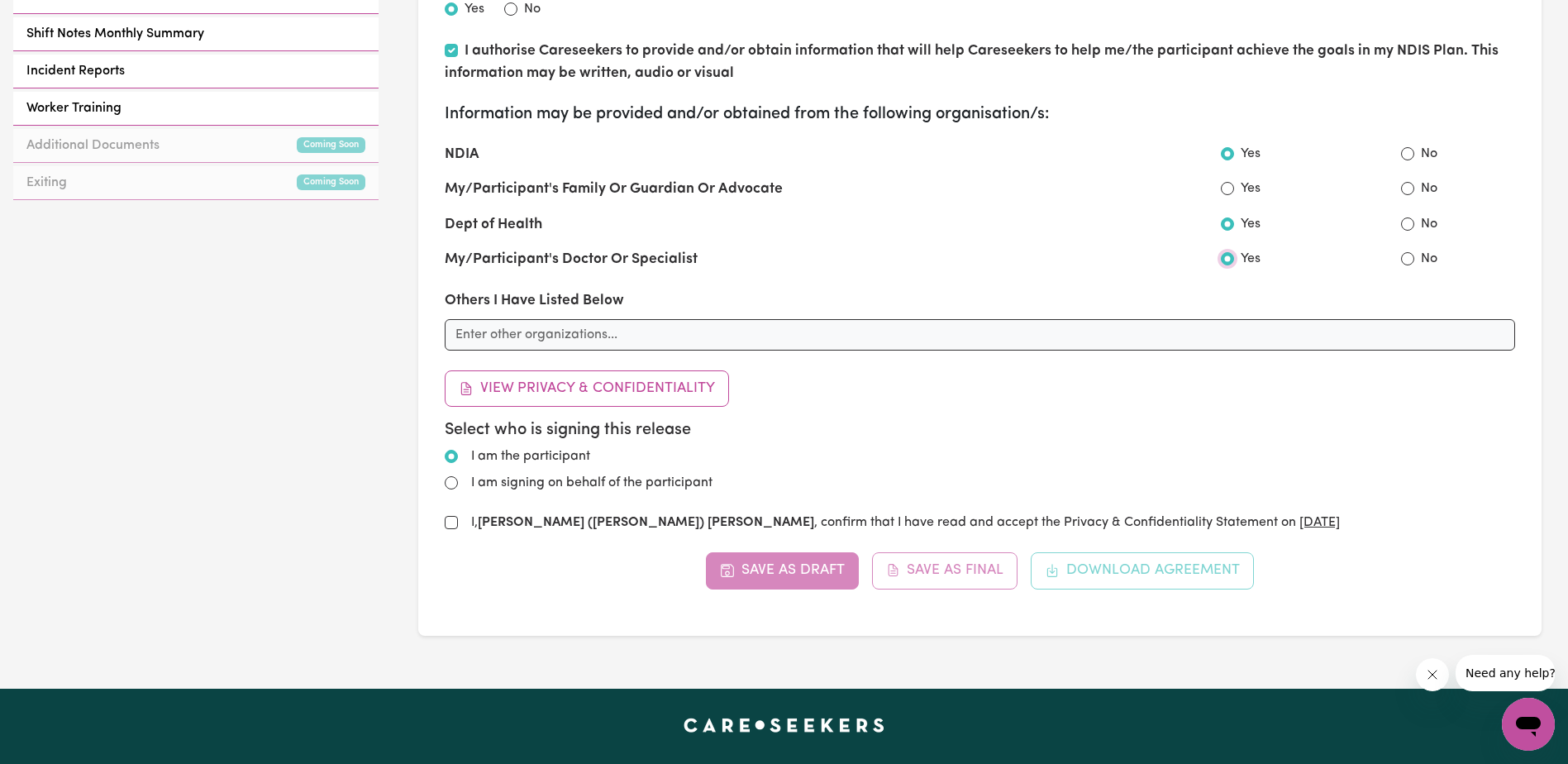
scroll to position [826, 0]
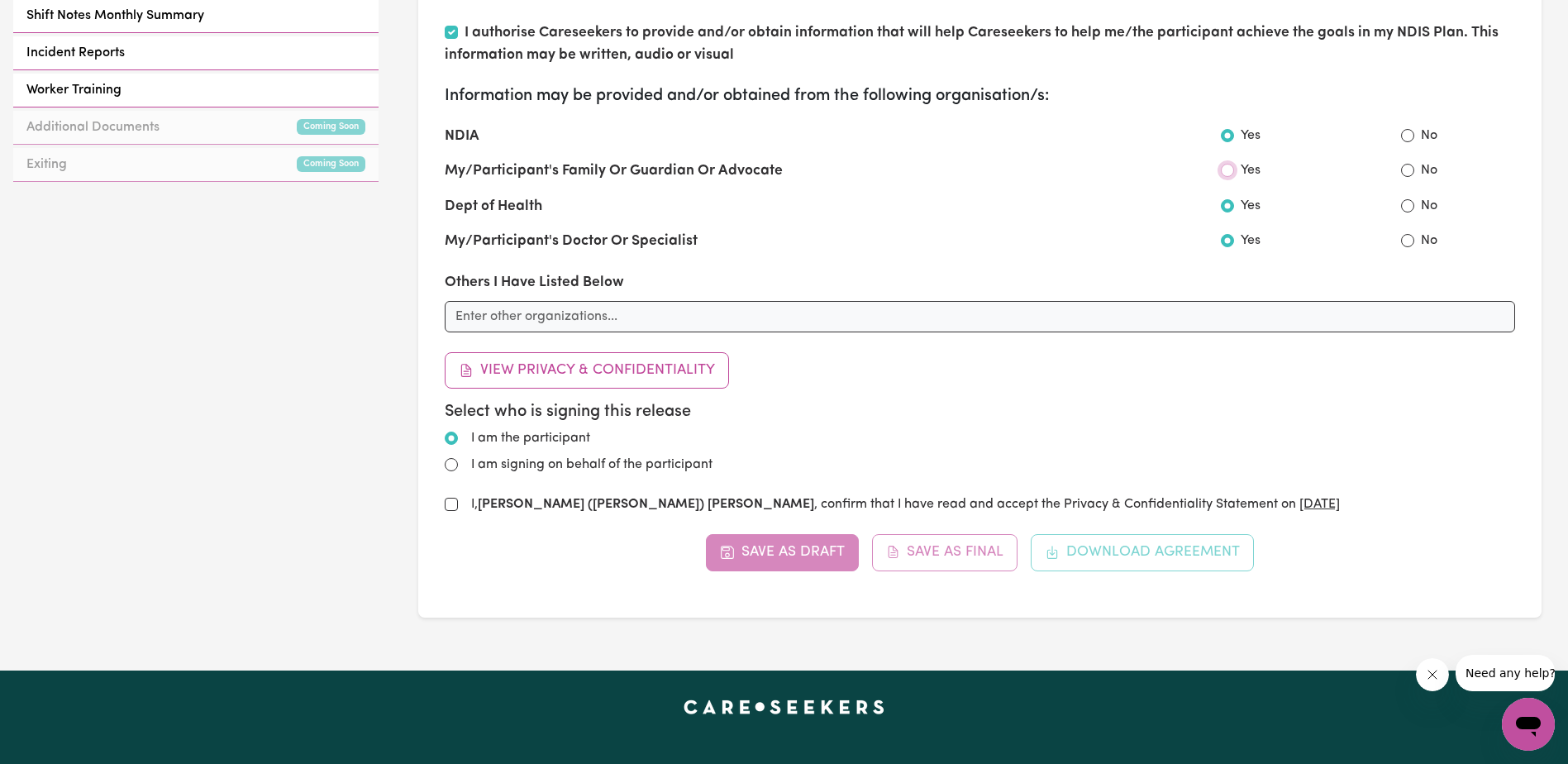
click at [1231, 170] on input "Yes" at bounding box center [1228, 171] width 13 height 13
radio input "false"
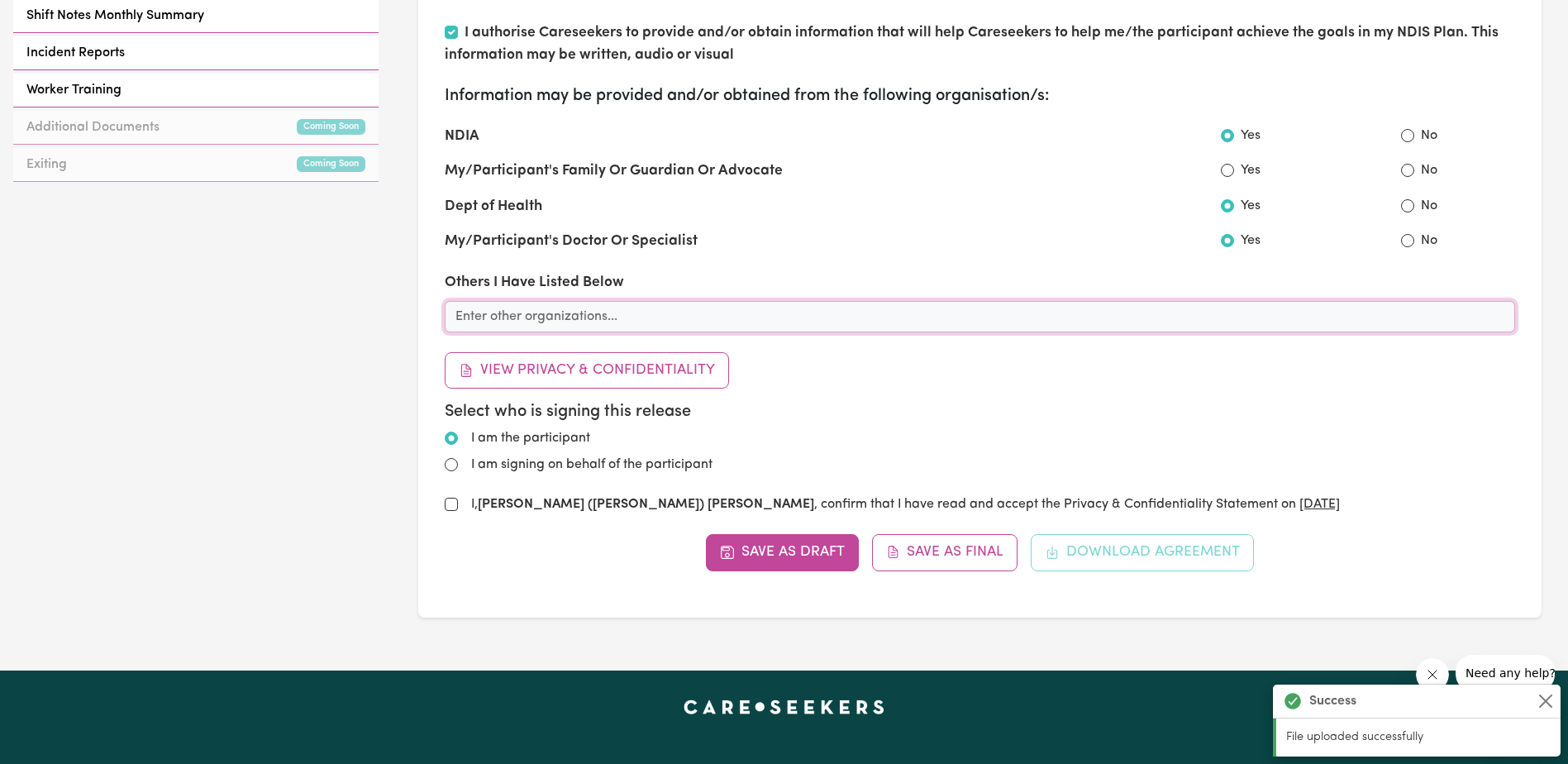
click at [675, 319] on input "text" at bounding box center [980, 316] width 1070 height 31
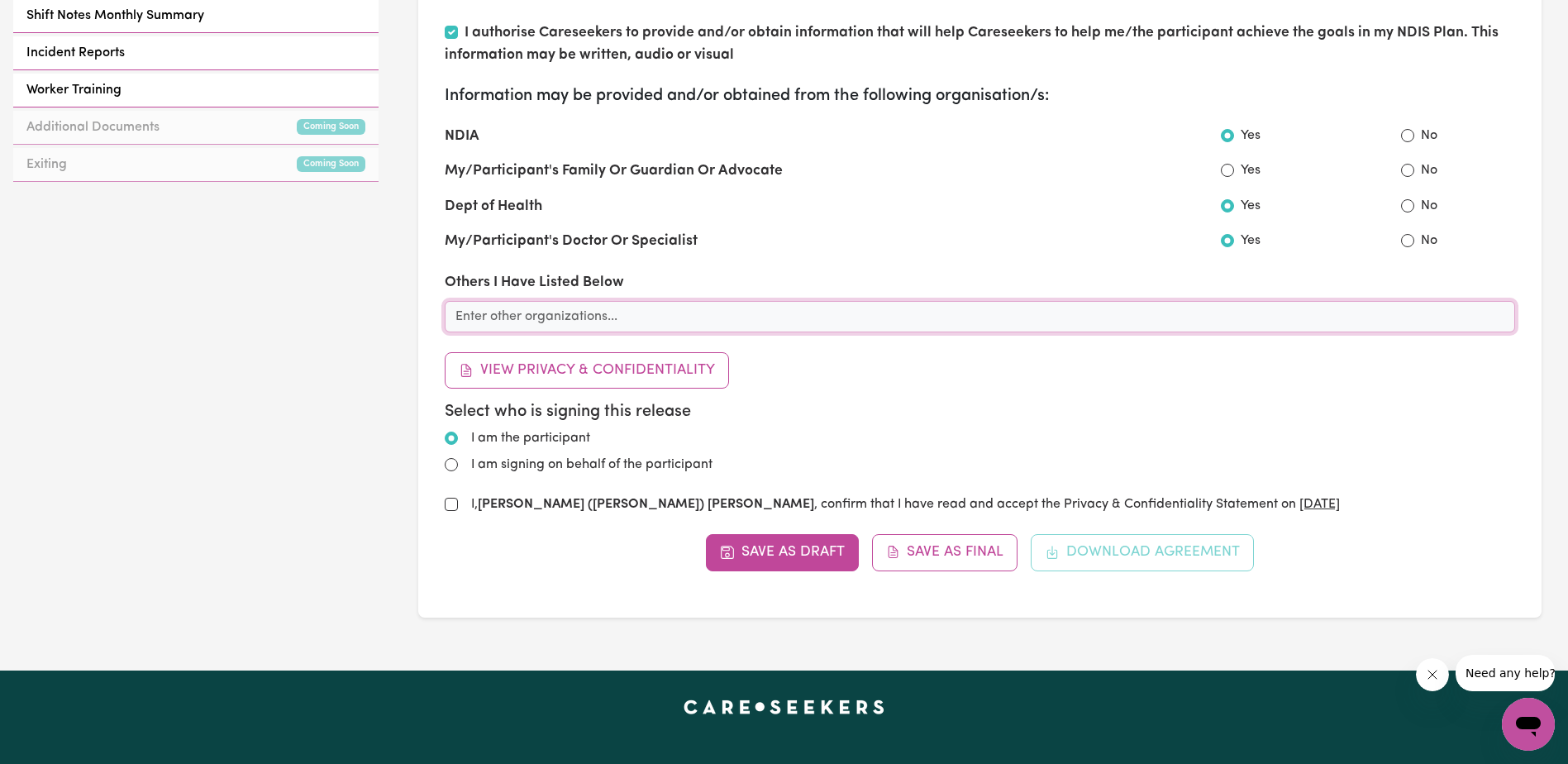
scroll to position [0, 0]
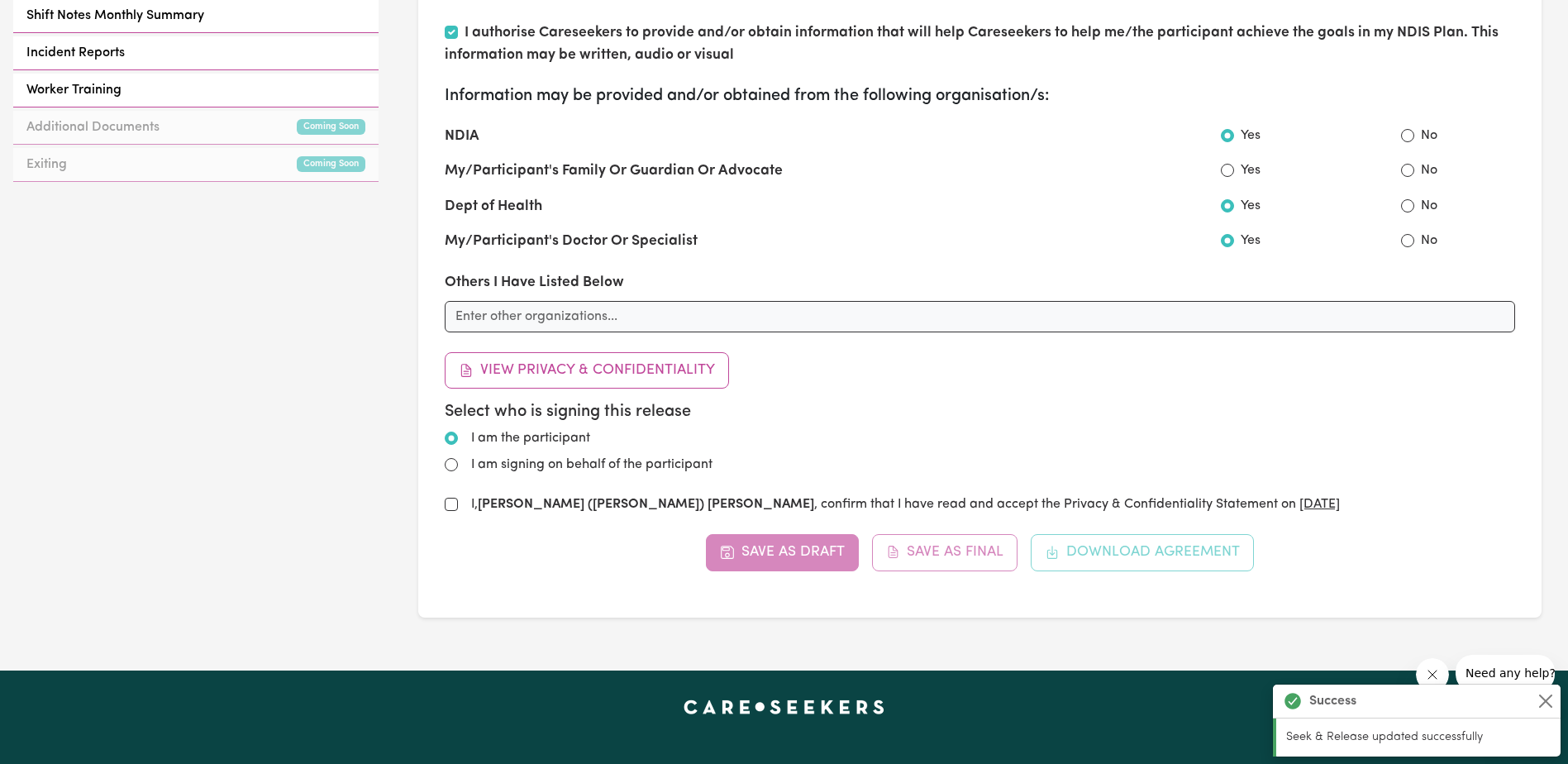
drag, startPoint x: 460, startPoint y: 497, endPoint x: 454, endPoint y: 510, distance: 14.3
click at [460, 501] on div "I, [PERSON_NAME] ([PERSON_NAME]) [PERSON_NAME] , confirm that I have read and a…" at bounding box center [980, 504] width 1070 height 20
click at [454, 510] on input "I, [PERSON_NAME] ([PERSON_NAME]) [PERSON_NAME] , confirm that I have read and a…" at bounding box center [451, 504] width 13 height 13
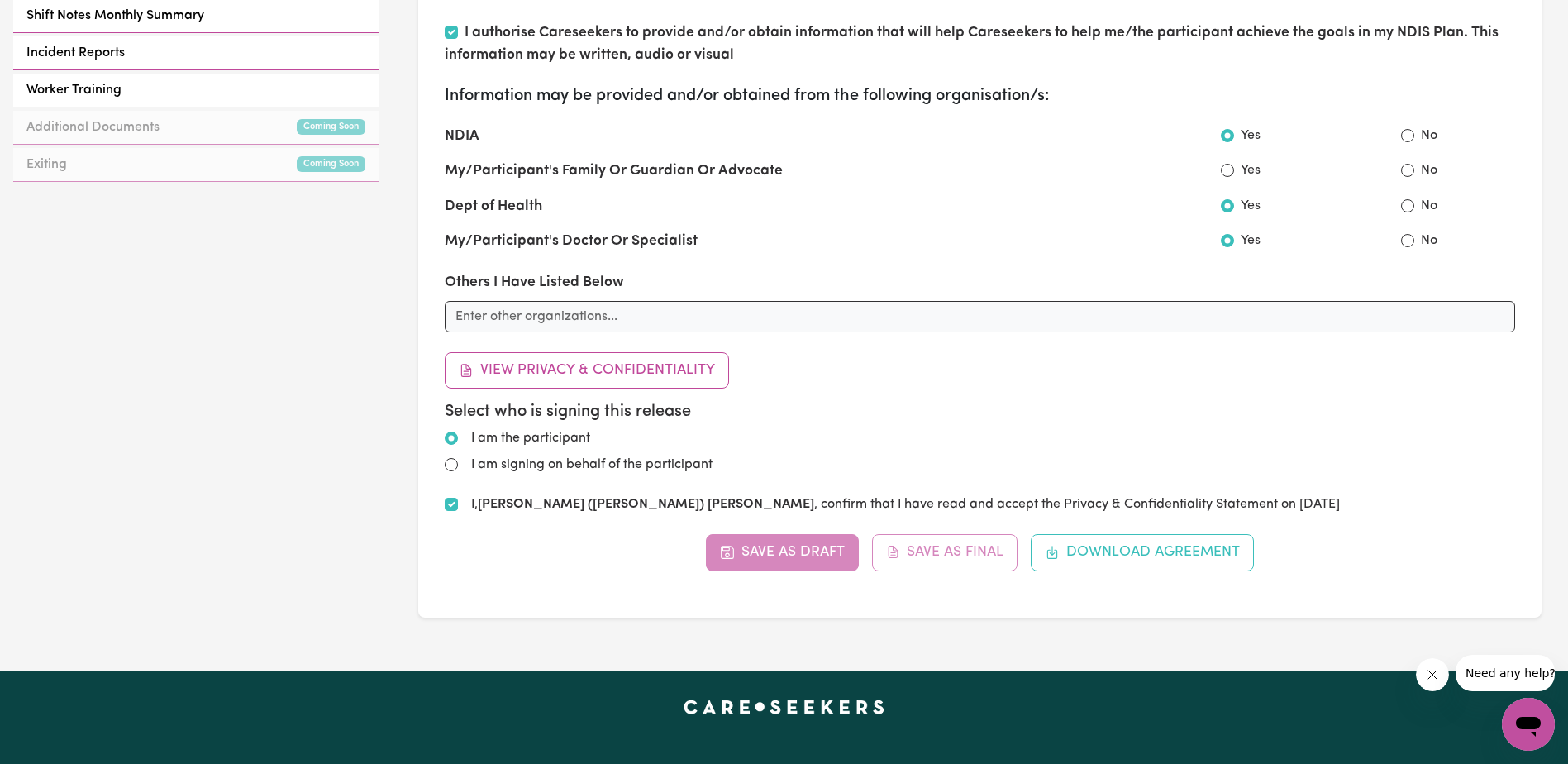
click at [944, 556] on div "Save as Draft Save as Final Download Agreement" at bounding box center [980, 552] width 1070 height 37
checkbox input "false"
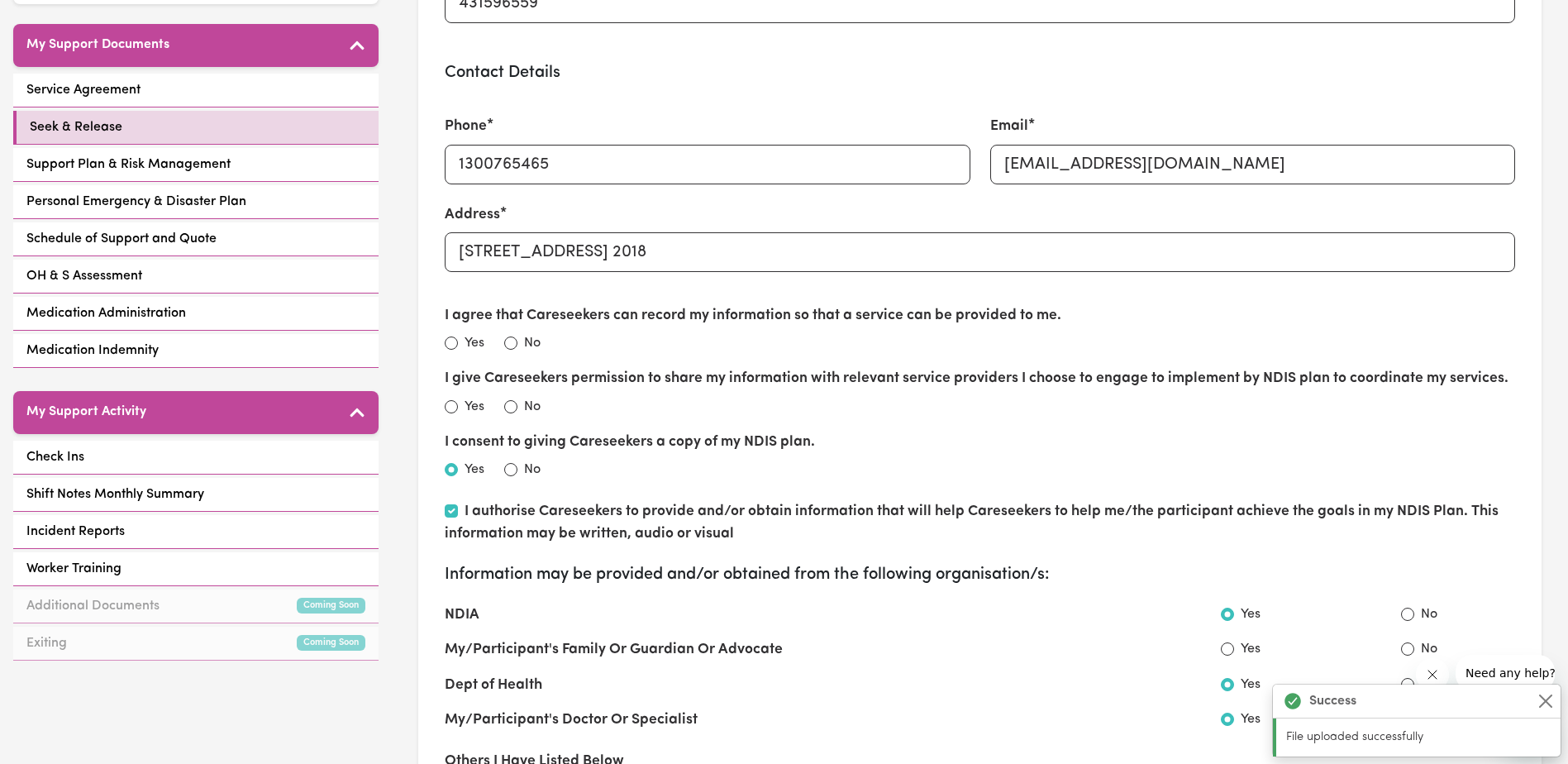
scroll to position [331, 0]
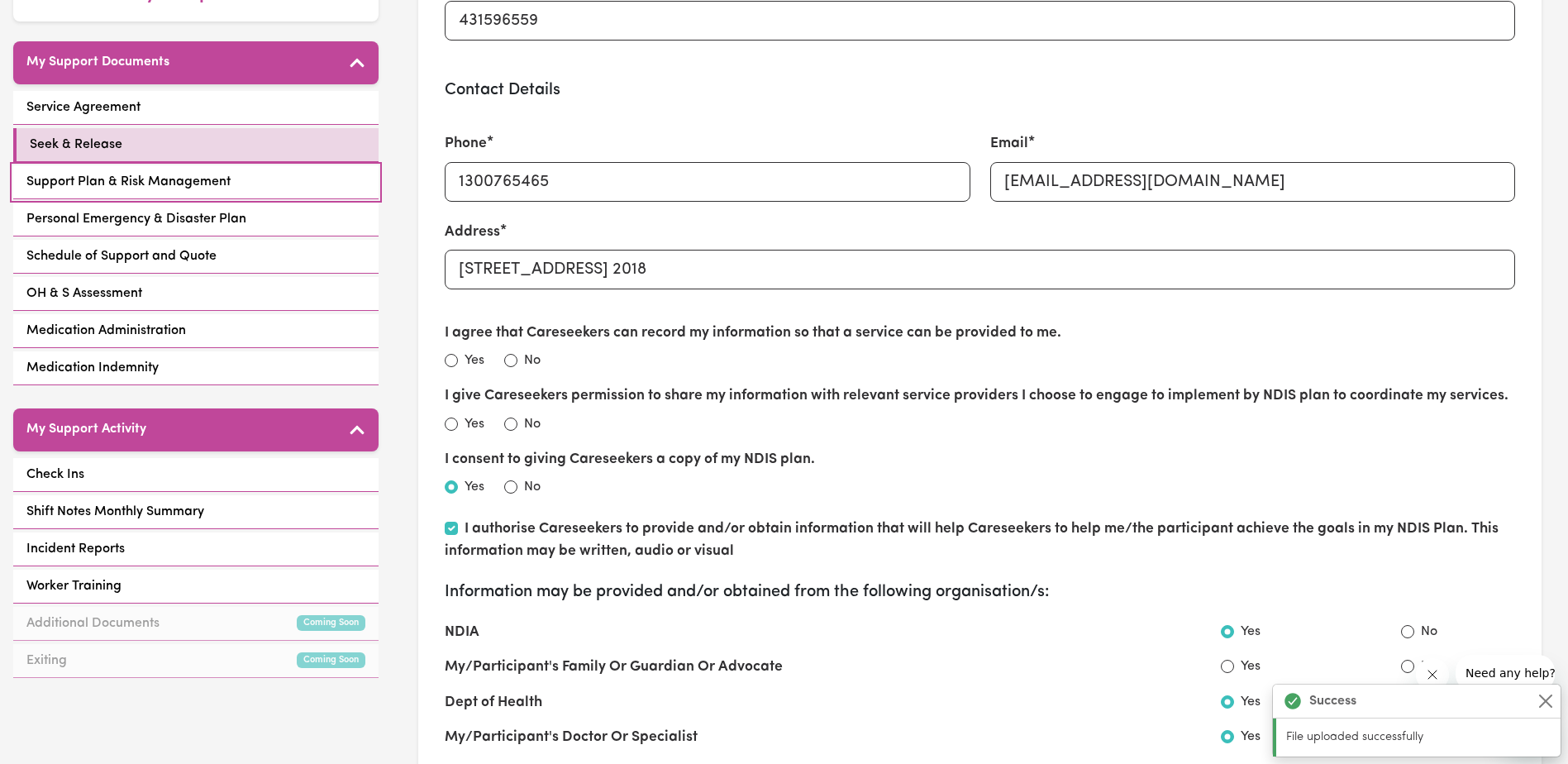
click at [253, 171] on link "Support Plan & Risk Management" at bounding box center [196, 182] width 366 height 34
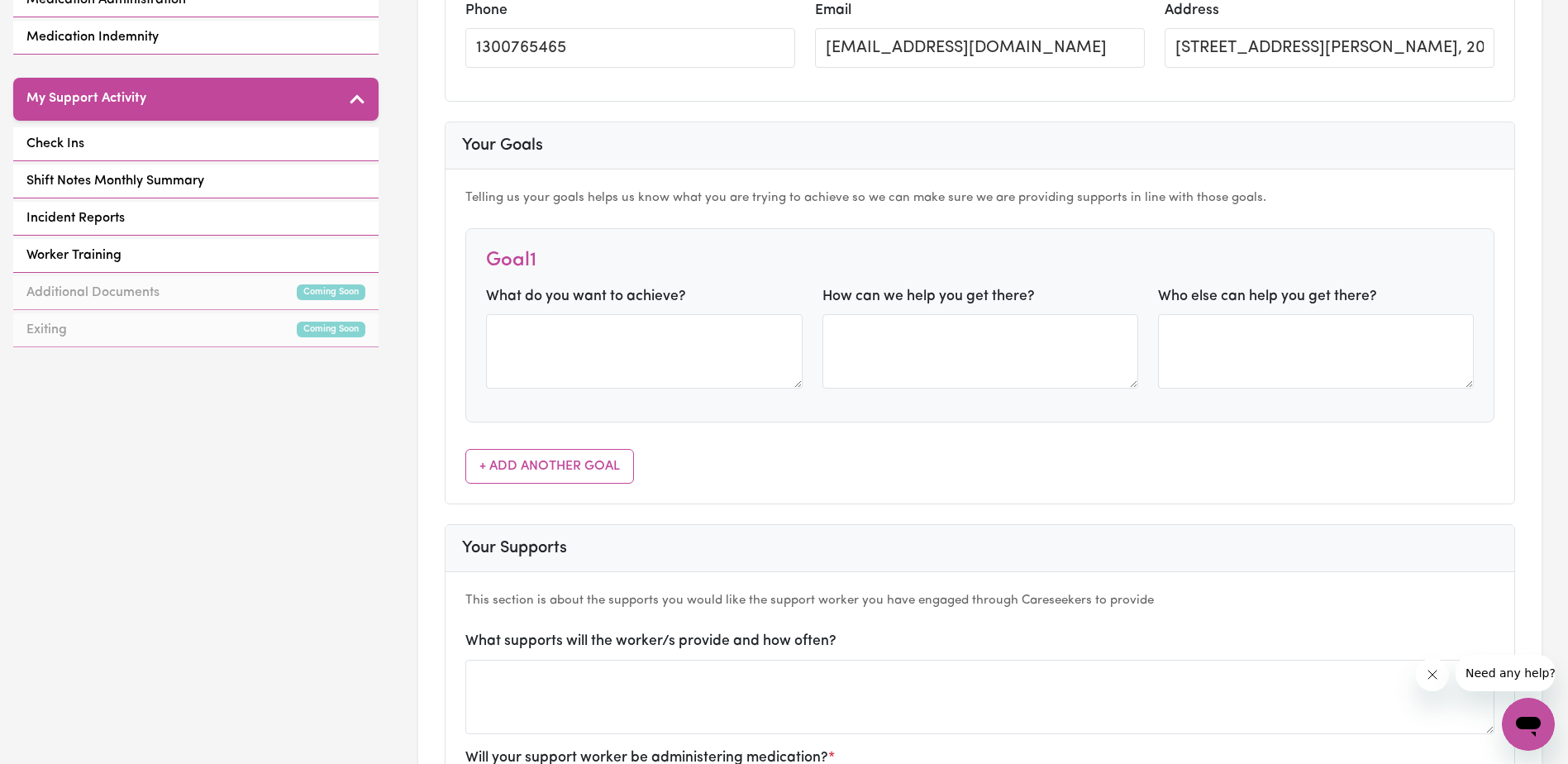
scroll to position [248, 0]
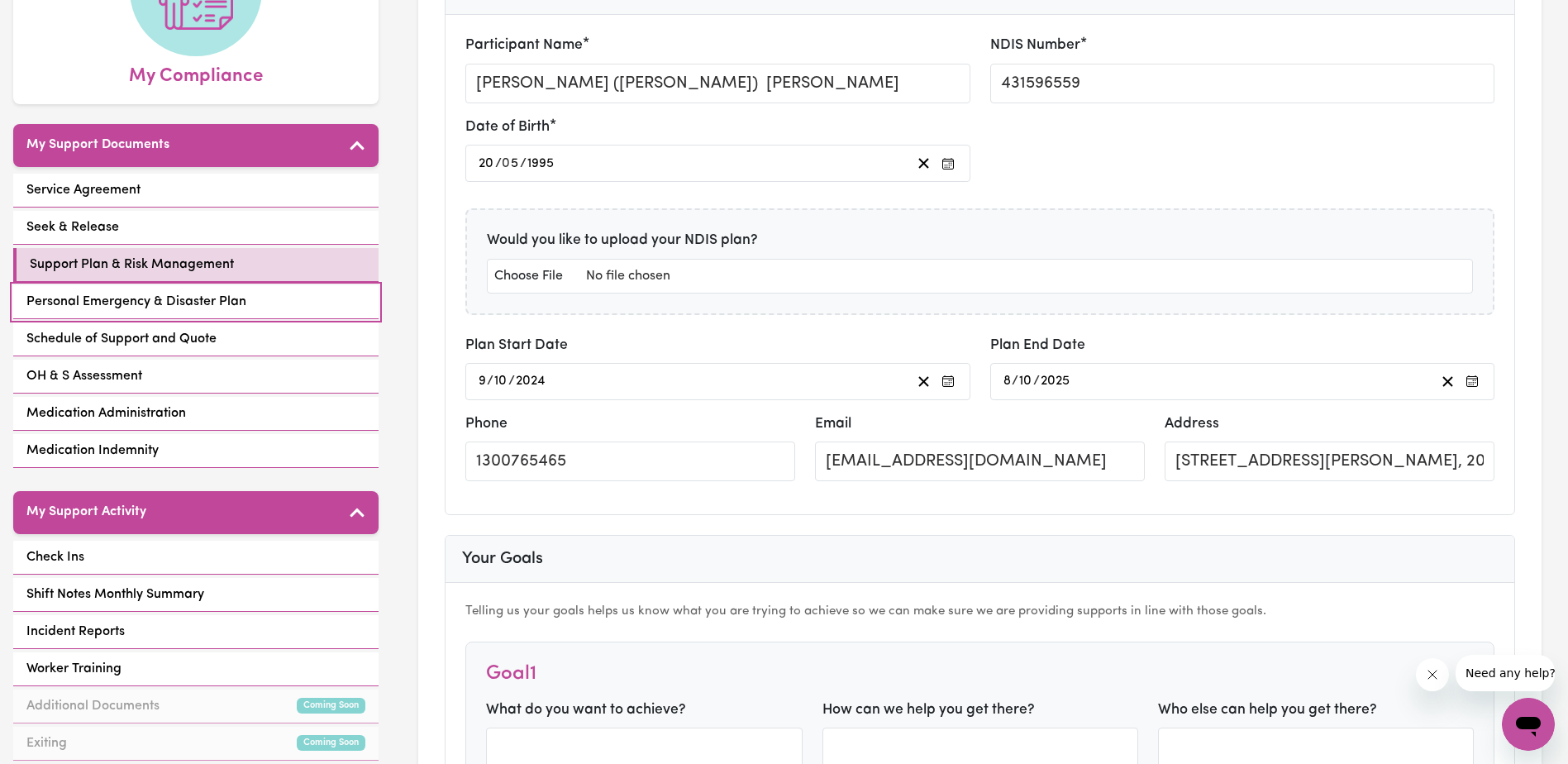
click at [205, 292] on span "Personal Emergency & Disaster Plan" at bounding box center [136, 301] width 220 height 20
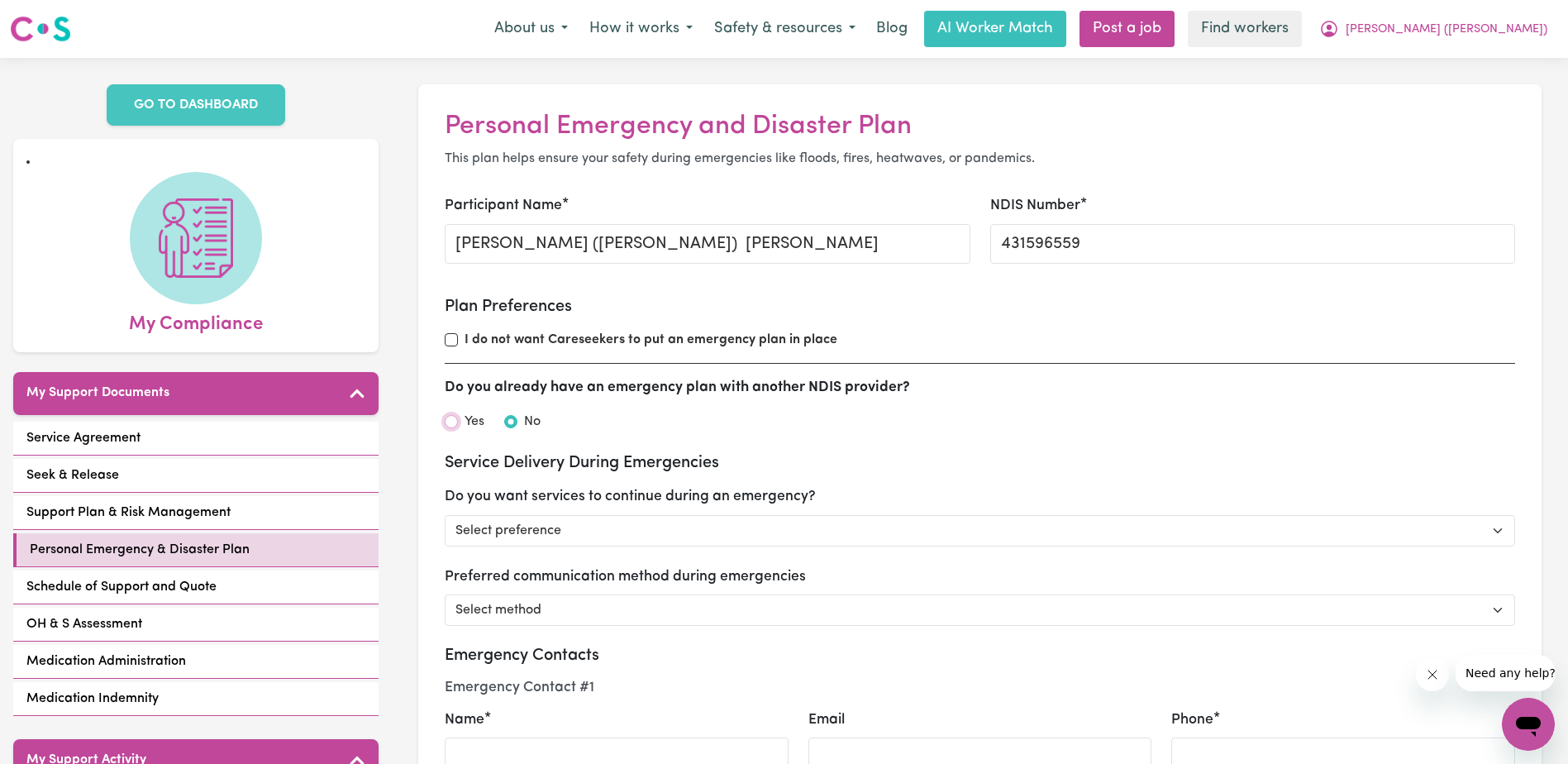
click at [449, 425] on input "Yes" at bounding box center [451, 421] width 13 height 13
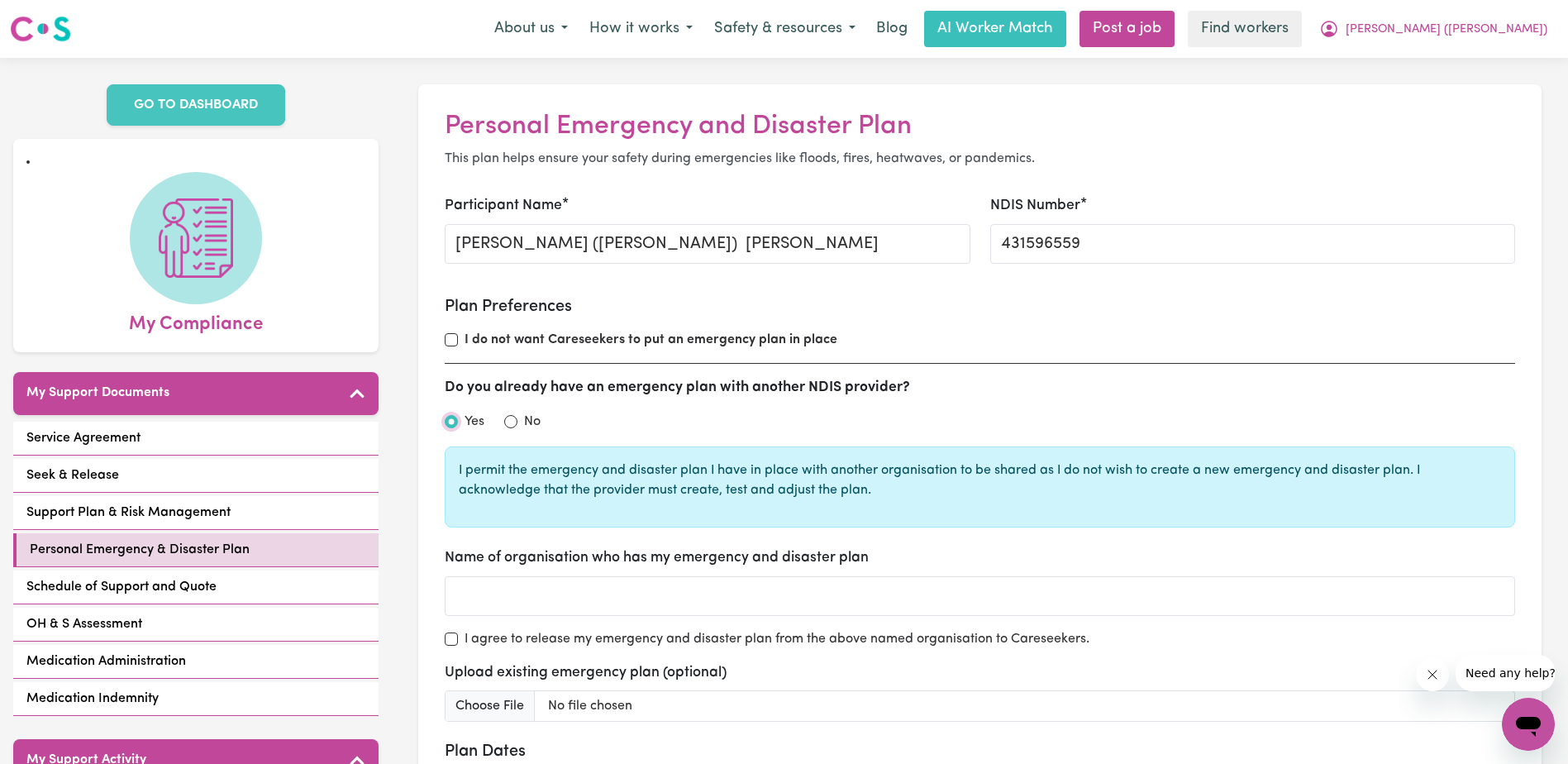
radio input "false"
radio input "true"
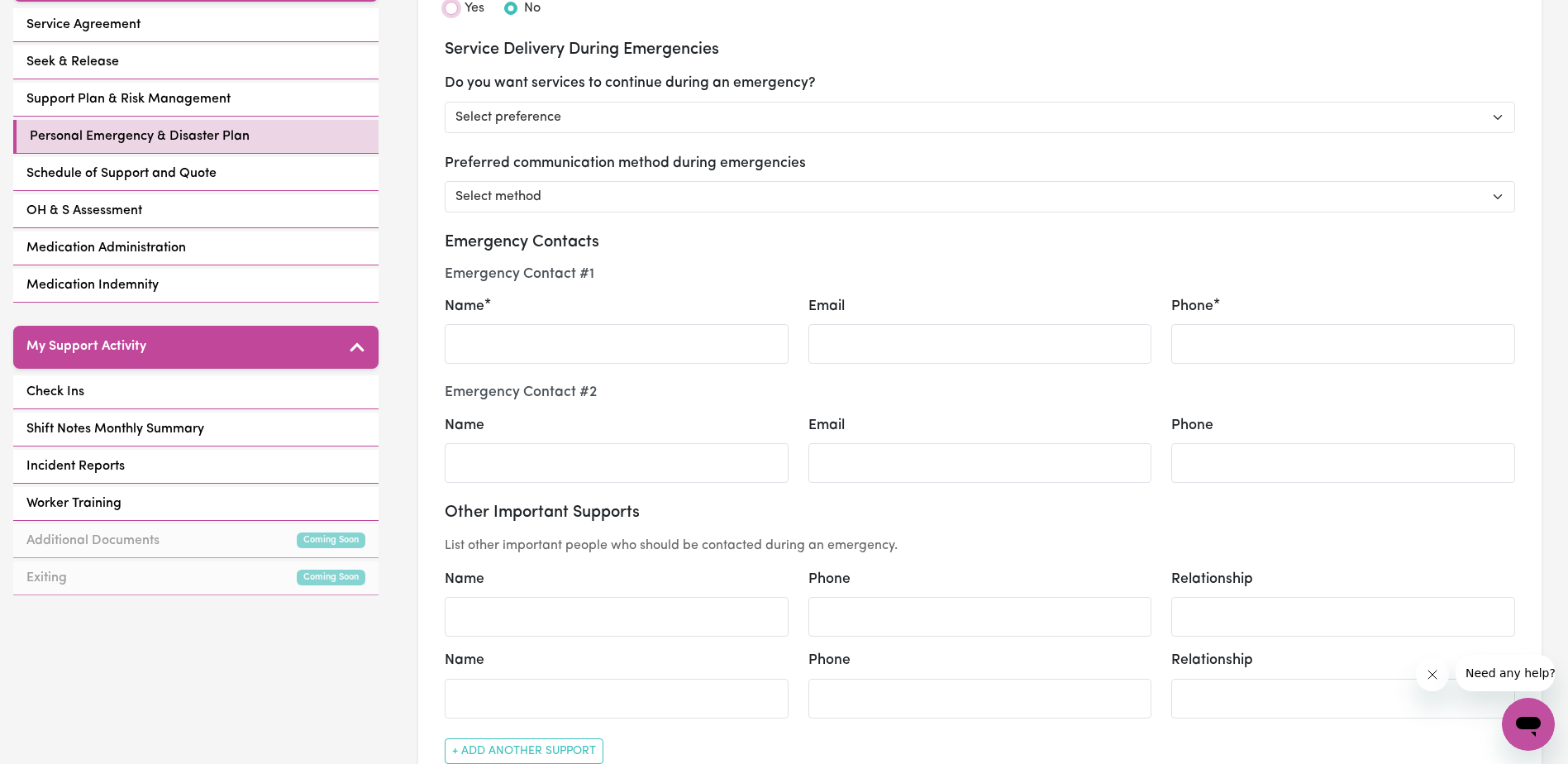
scroll to position [331, 0]
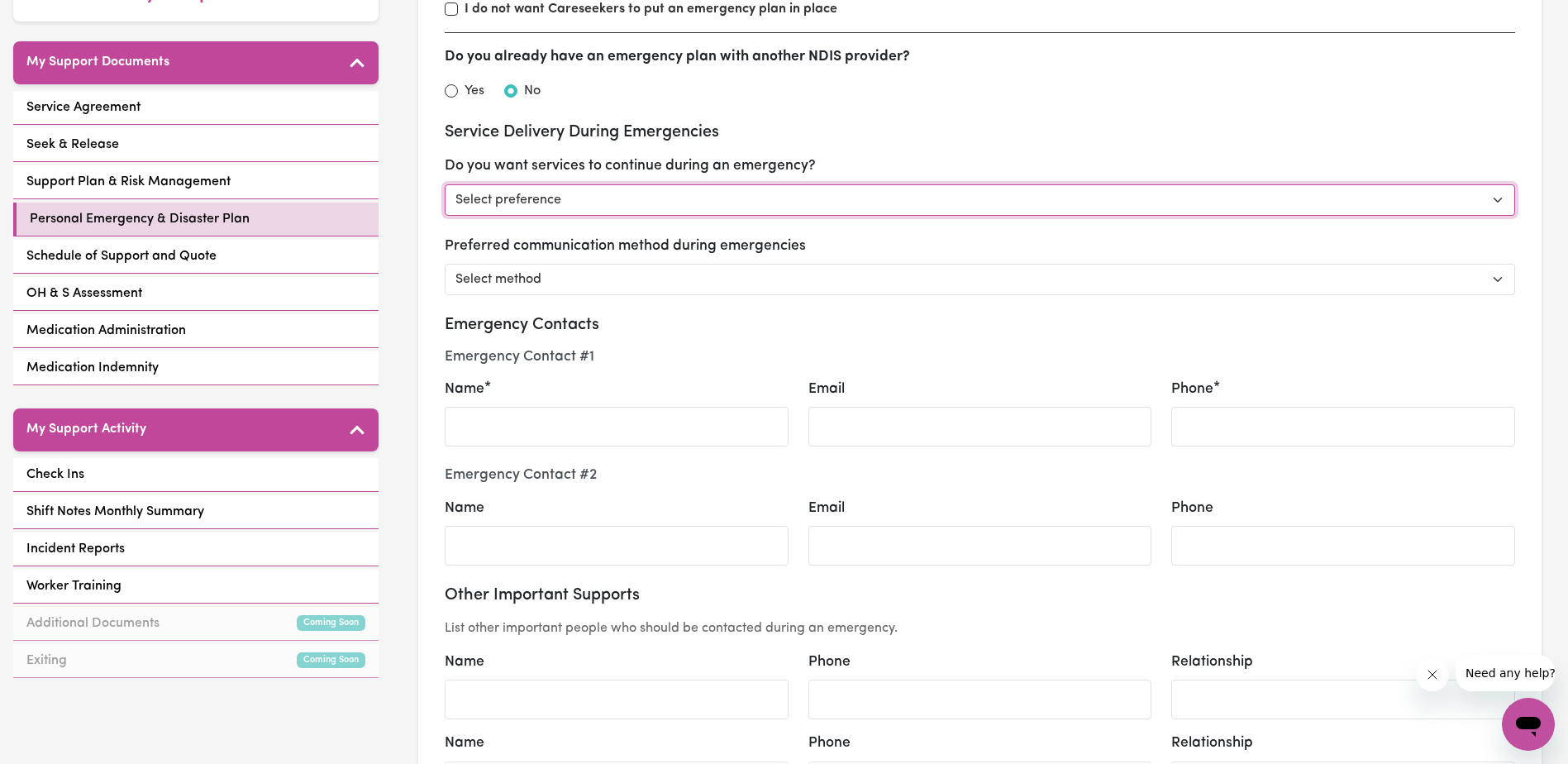
click at [543, 192] on select "Select preference Yes - continue as critical to daily living No - postpone/canc…" at bounding box center [980, 200] width 1070 height 31
click at [580, 189] on select "Select preference Yes - continue as critical to daily living No - postpone/canc…" at bounding box center [980, 200] width 1070 height 31
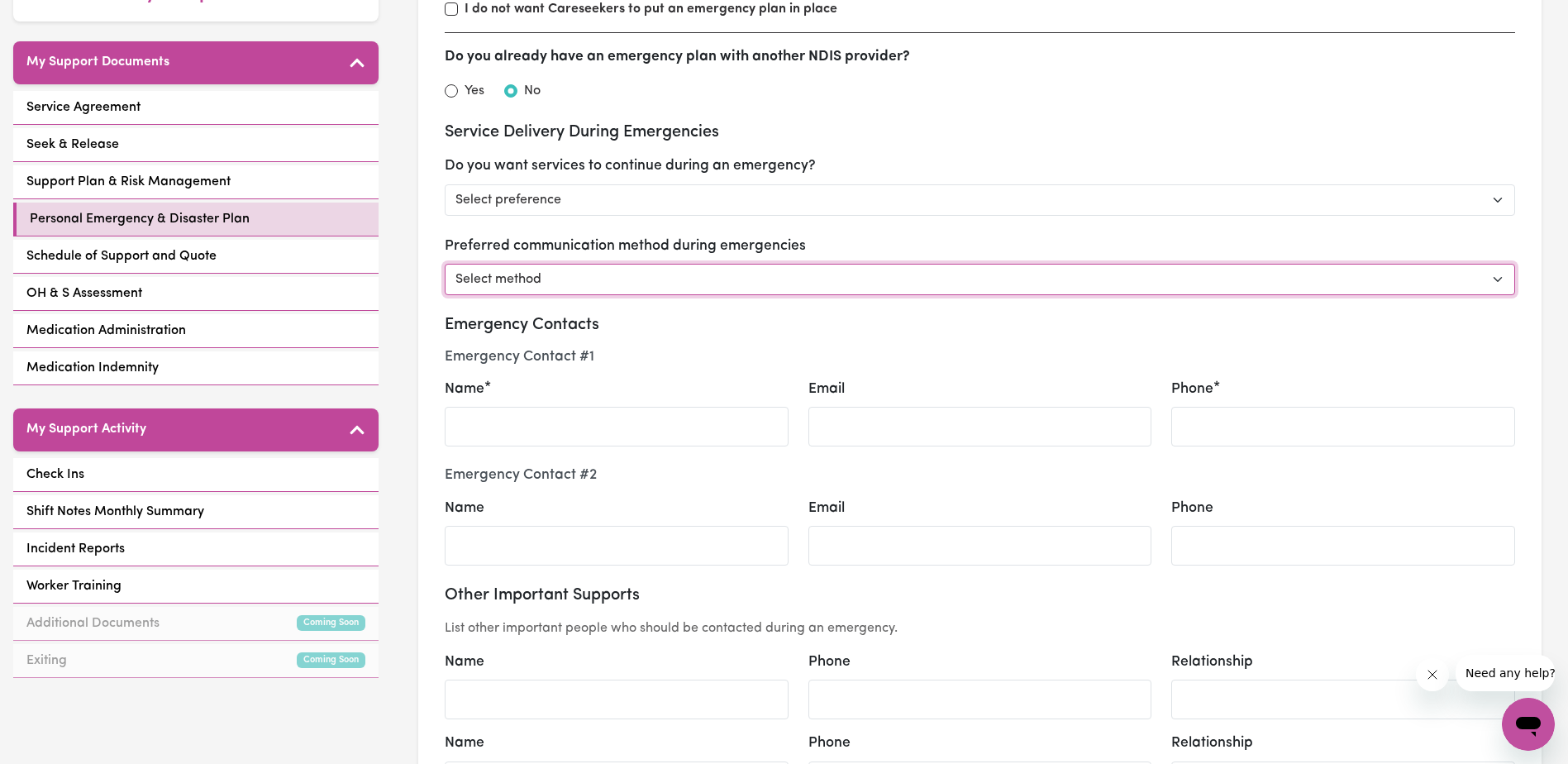
click at [552, 278] on select "Select method Phone Email Other" at bounding box center [980, 279] width 1070 height 31
select select "phone"
click at [445, 264] on select "Select method Phone Email Other" at bounding box center [980, 279] width 1070 height 31
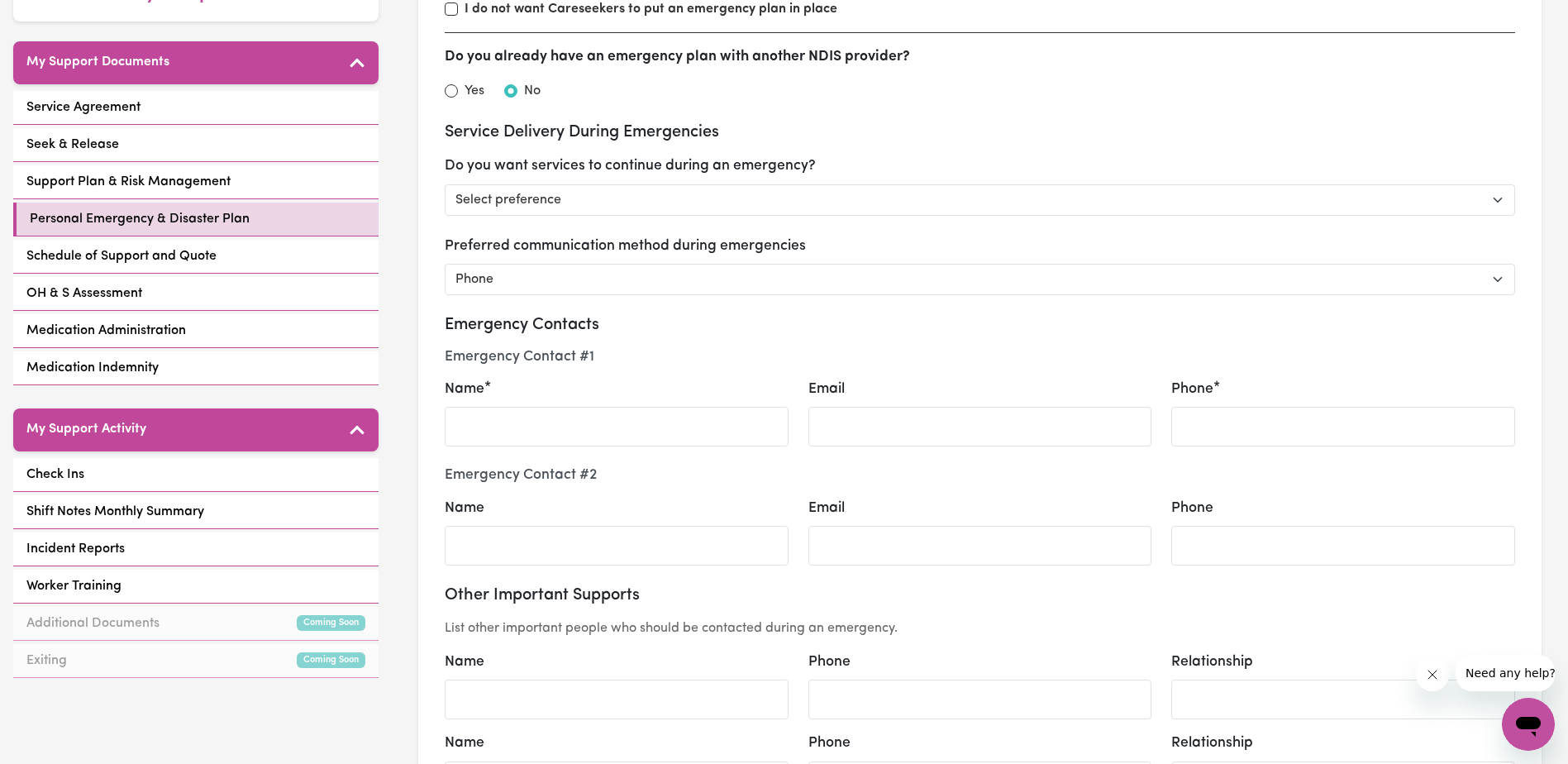
click at [609, 319] on h3 "Emergency Contacts" at bounding box center [980, 324] width 1070 height 20
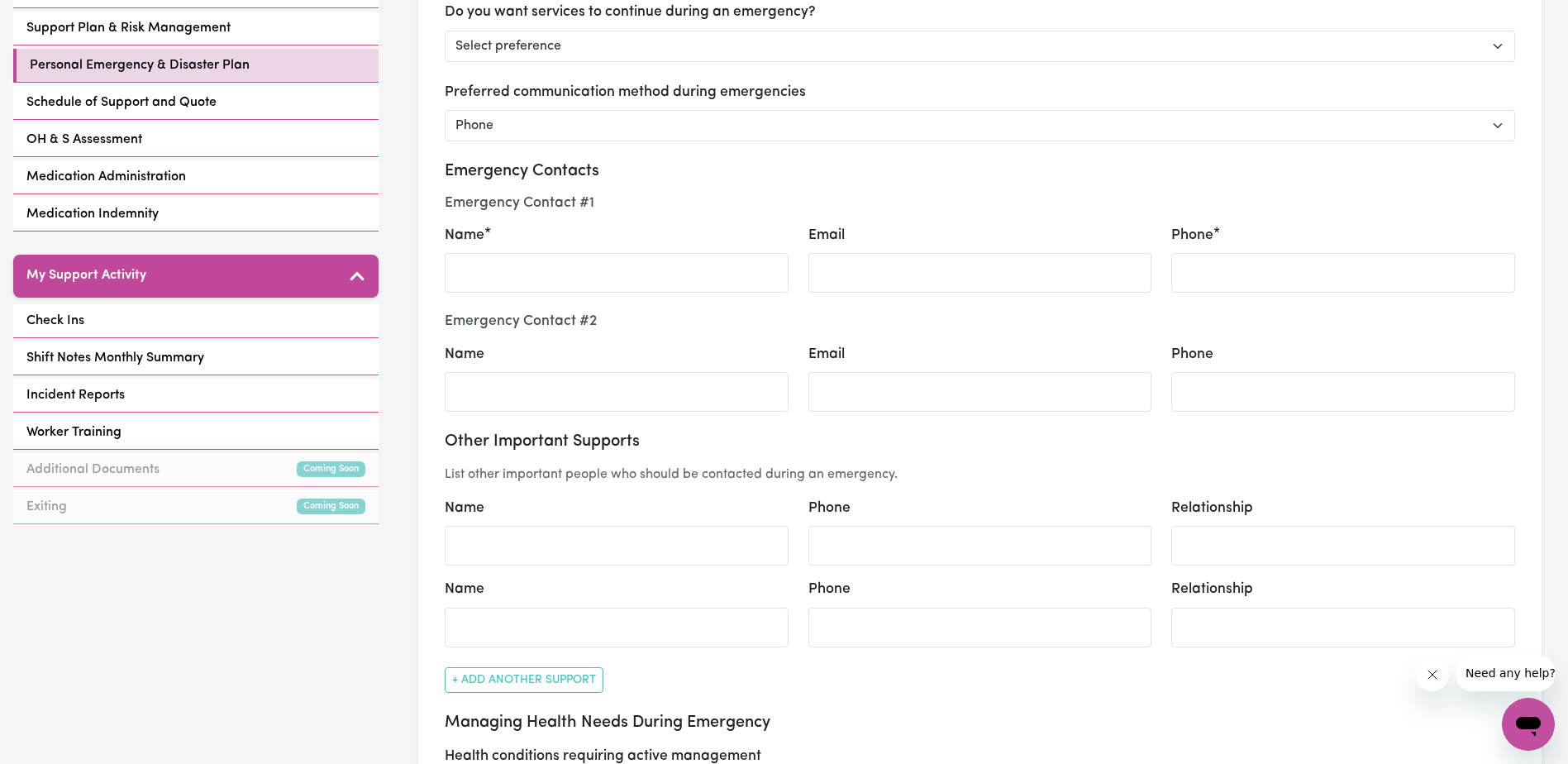
scroll to position [496, 0]
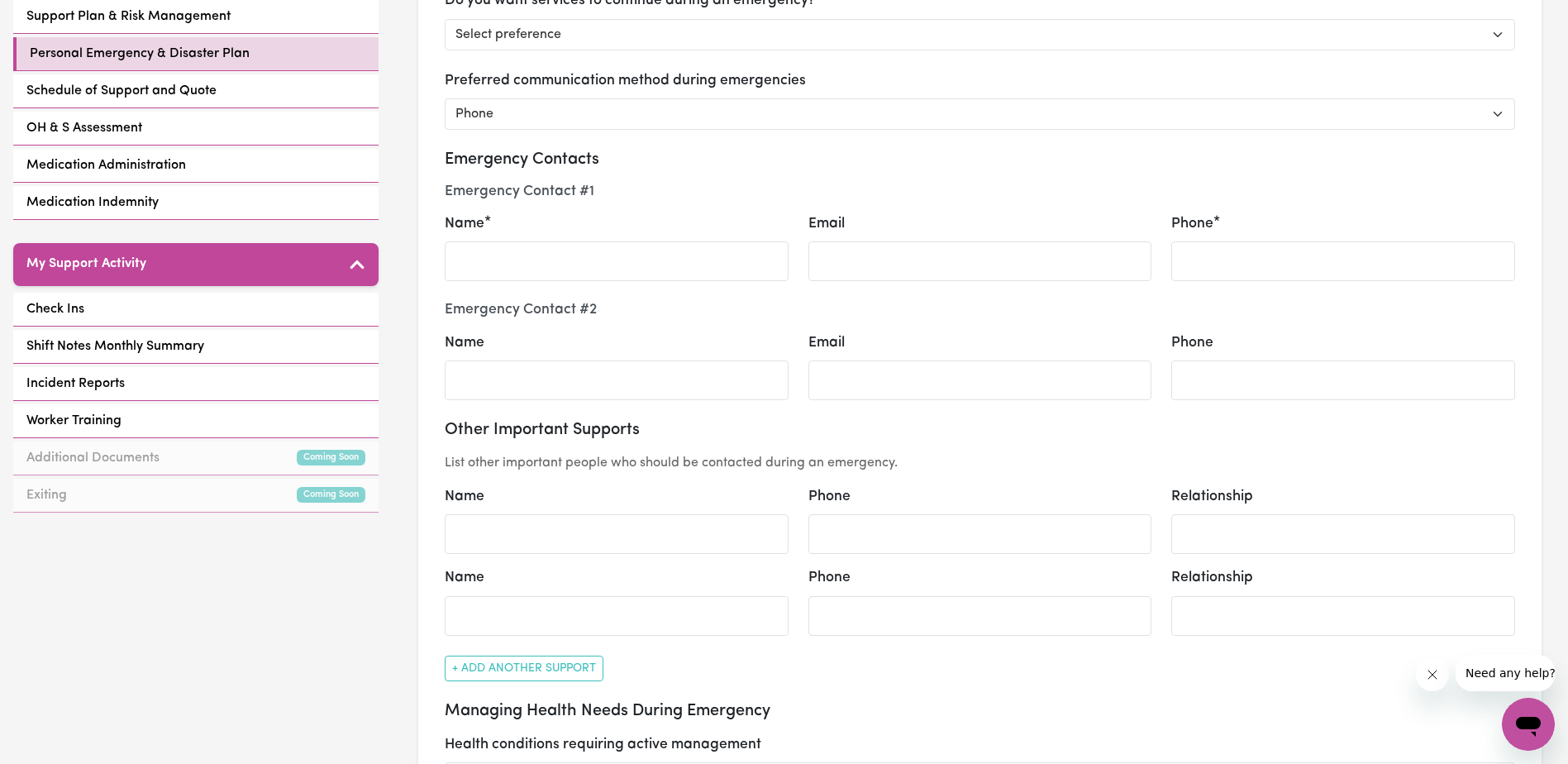
select select "phone"
click at [625, 268] on div "Service Continuation: Communication Method: Phone" at bounding box center [783, 273] width 561 height 33
click at [626, 265] on div "Service Continuation: Communication Method: Phone" at bounding box center [783, 273] width 561 height 33
click at [605, 263] on div "Service Continuation: Communication Method: Phone" at bounding box center [783, 273] width 561 height 33
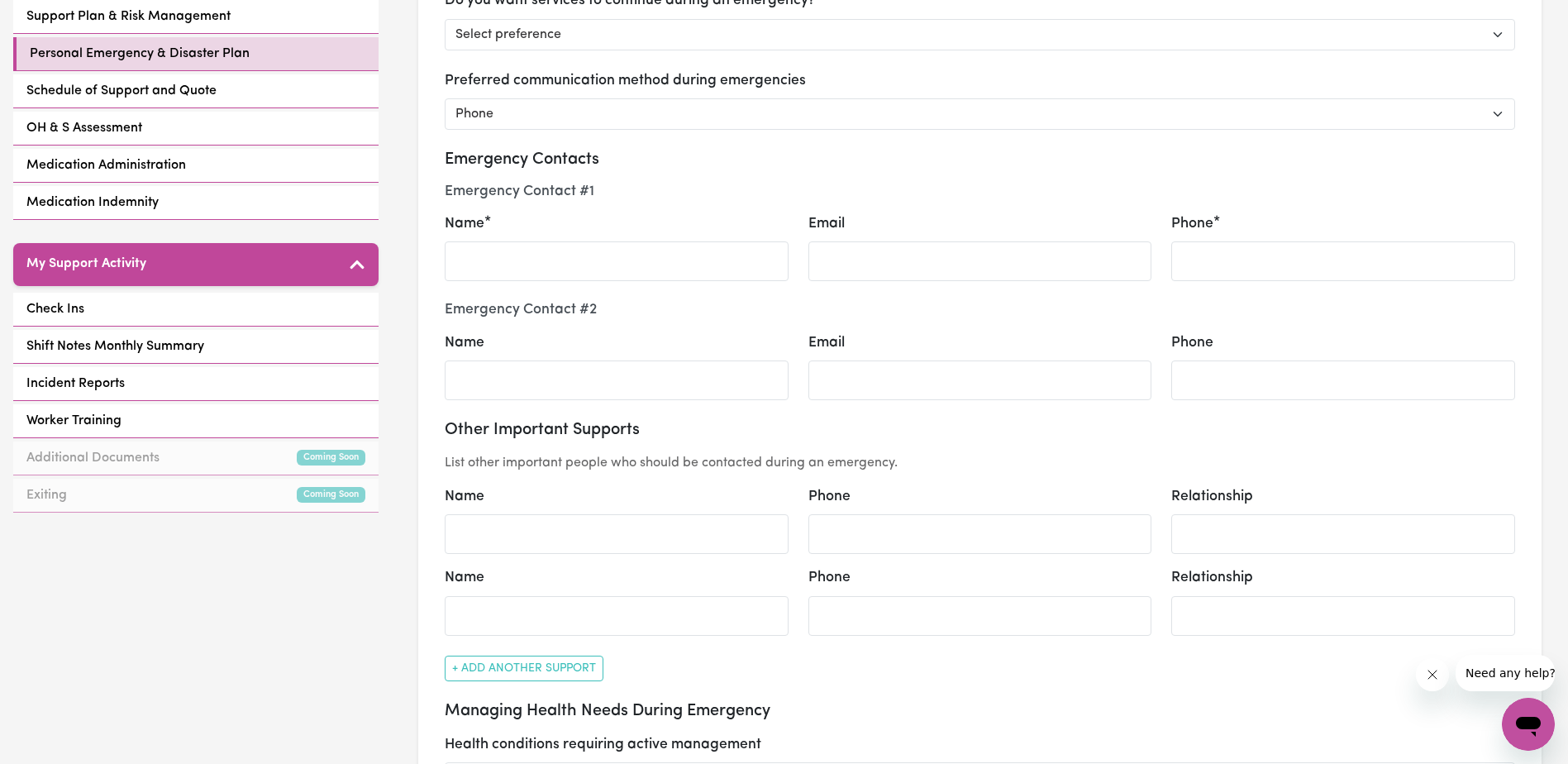
click at [605, 263] on div "Service Continuation: Communication Method: Phone" at bounding box center [783, 273] width 561 height 33
drag, startPoint x: 605, startPoint y: 263, endPoint x: 543, endPoint y: 262, distance: 62.0
click at [543, 262] on div "Service Continuation: Communication Method: Phone" at bounding box center [783, 273] width 561 height 33
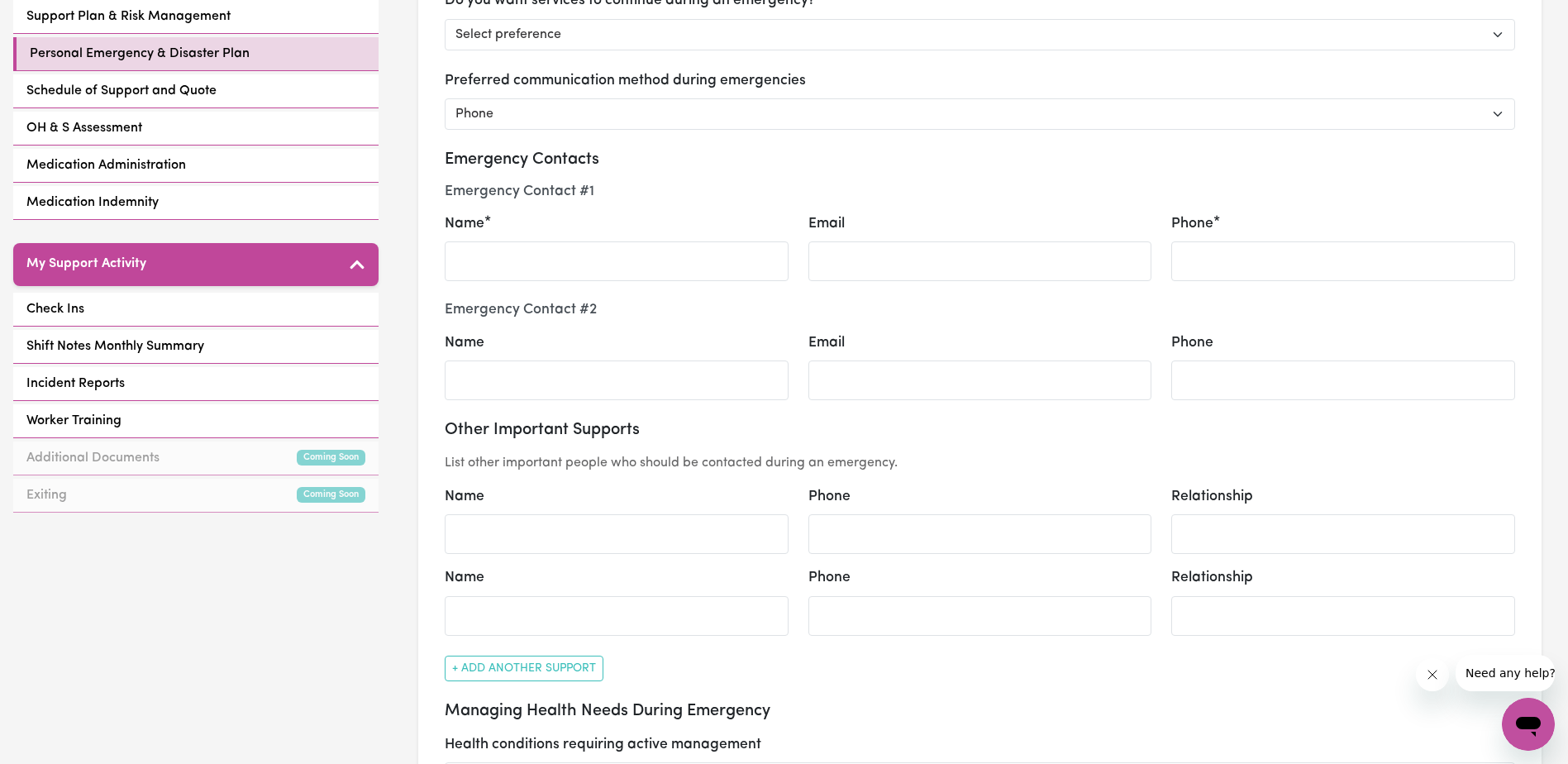
click at [543, 262] on div "Service Continuation: Communication Method: Phone" at bounding box center [783, 273] width 561 height 33
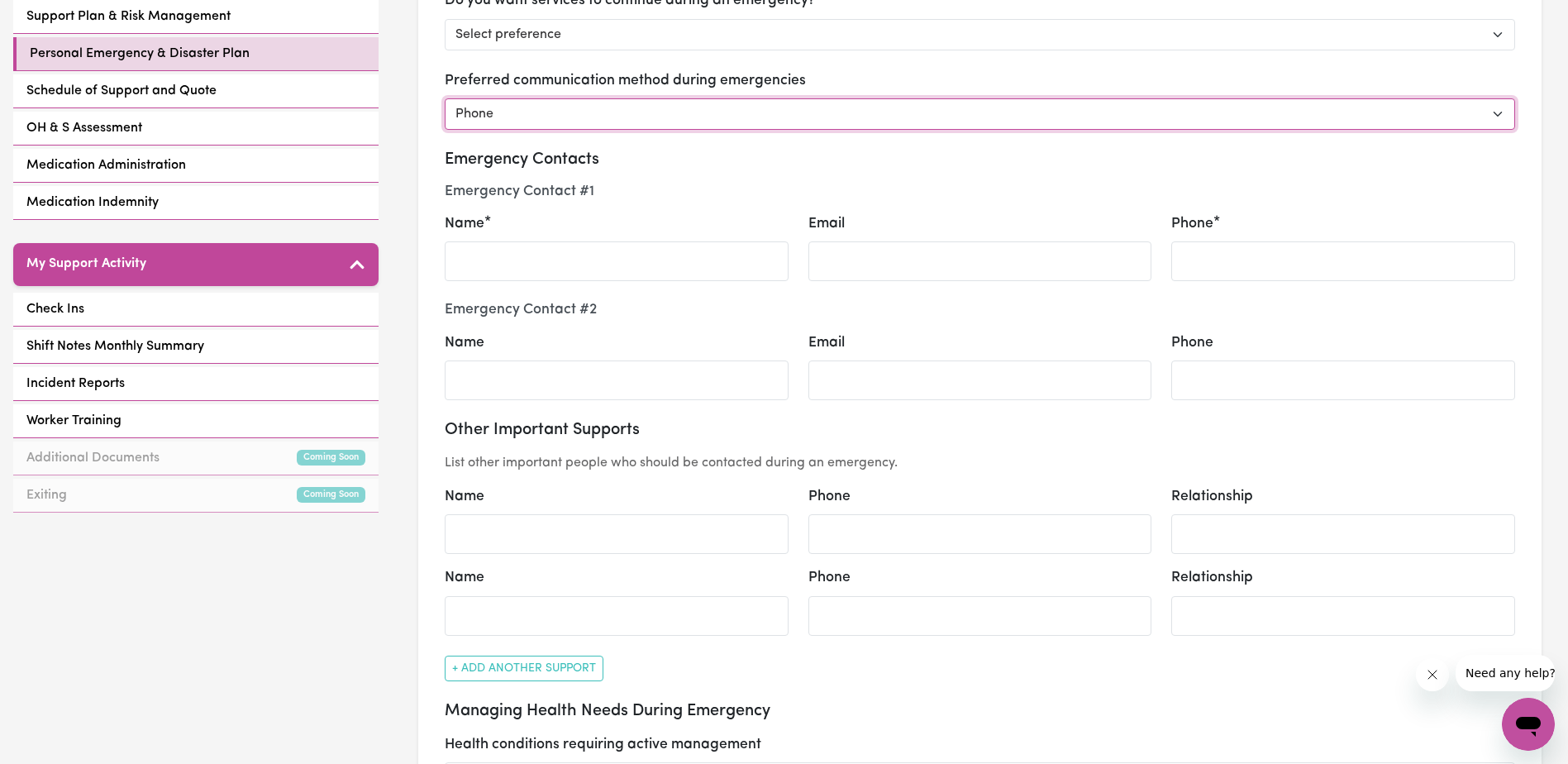
click at [602, 119] on select "Select method Phone Email Other" at bounding box center [980, 113] width 1070 height 31
select select "email"
click at [445, 98] on select "Select method Phone Email Other" at bounding box center [980, 113] width 1070 height 31
click at [625, 114] on select "Select method Phone Email Other" at bounding box center [980, 113] width 1070 height 31
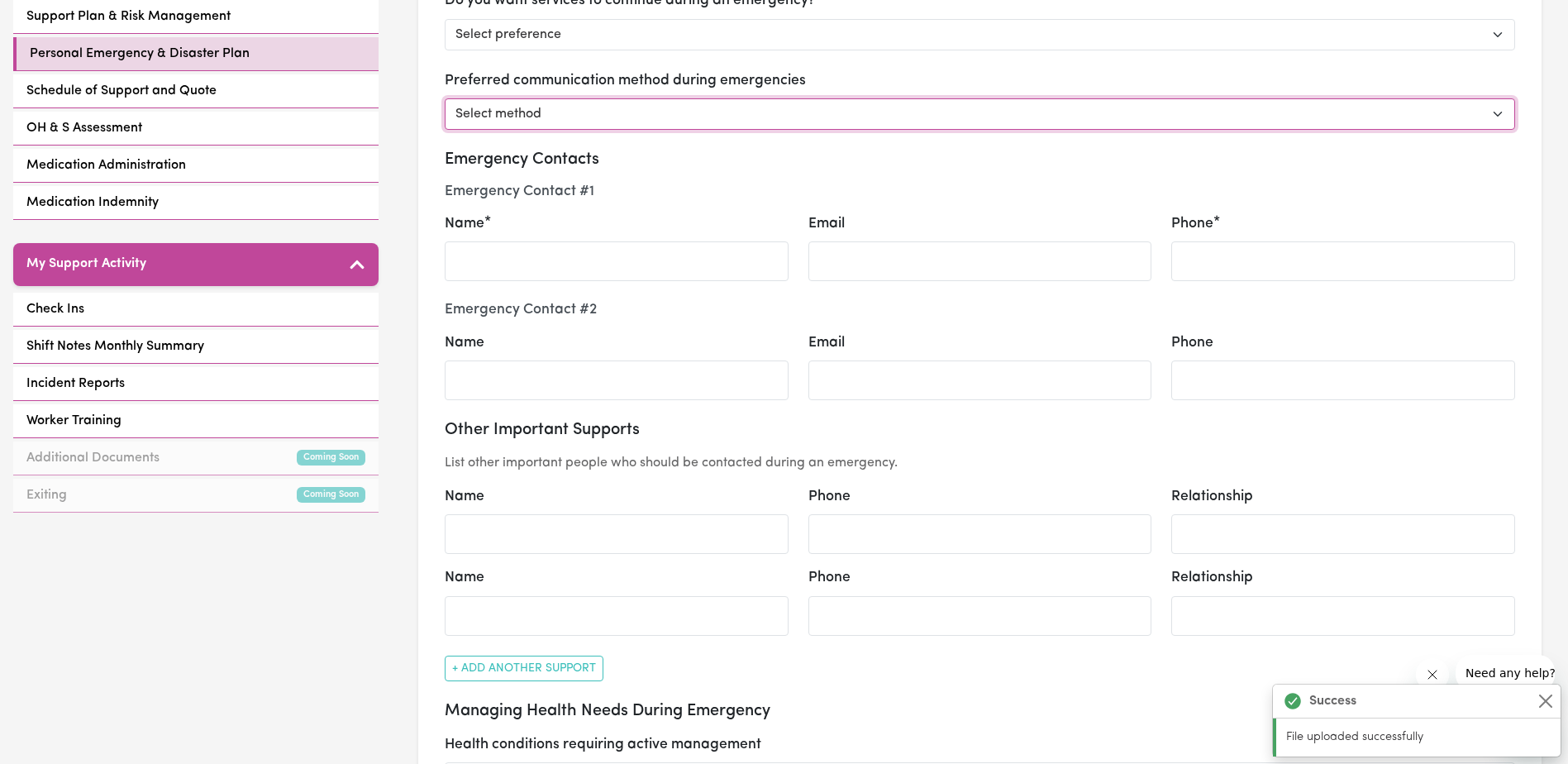
click at [445, 98] on select "Select method Phone Email Other" at bounding box center [980, 113] width 1070 height 31
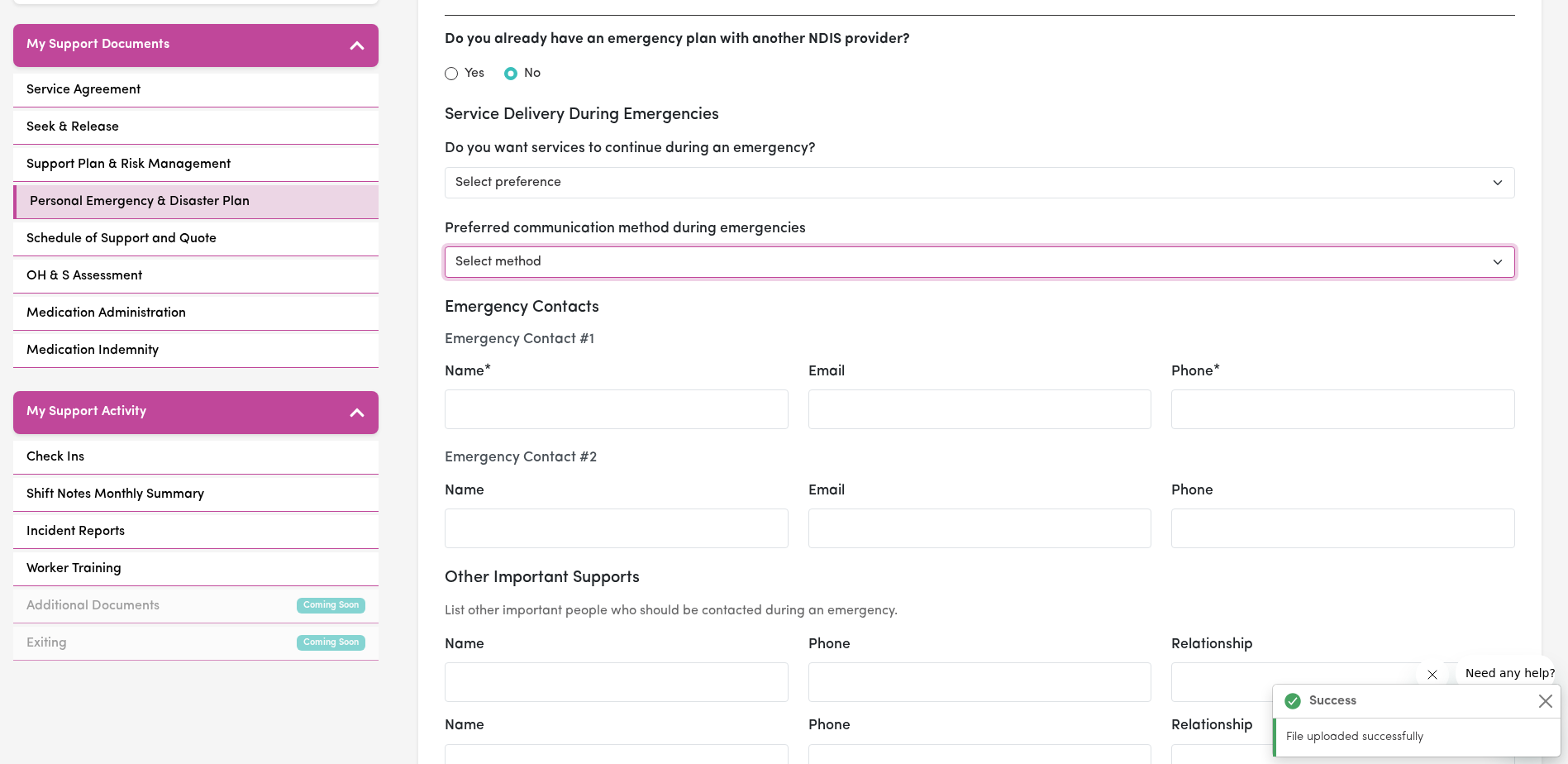
scroll to position [331, 0]
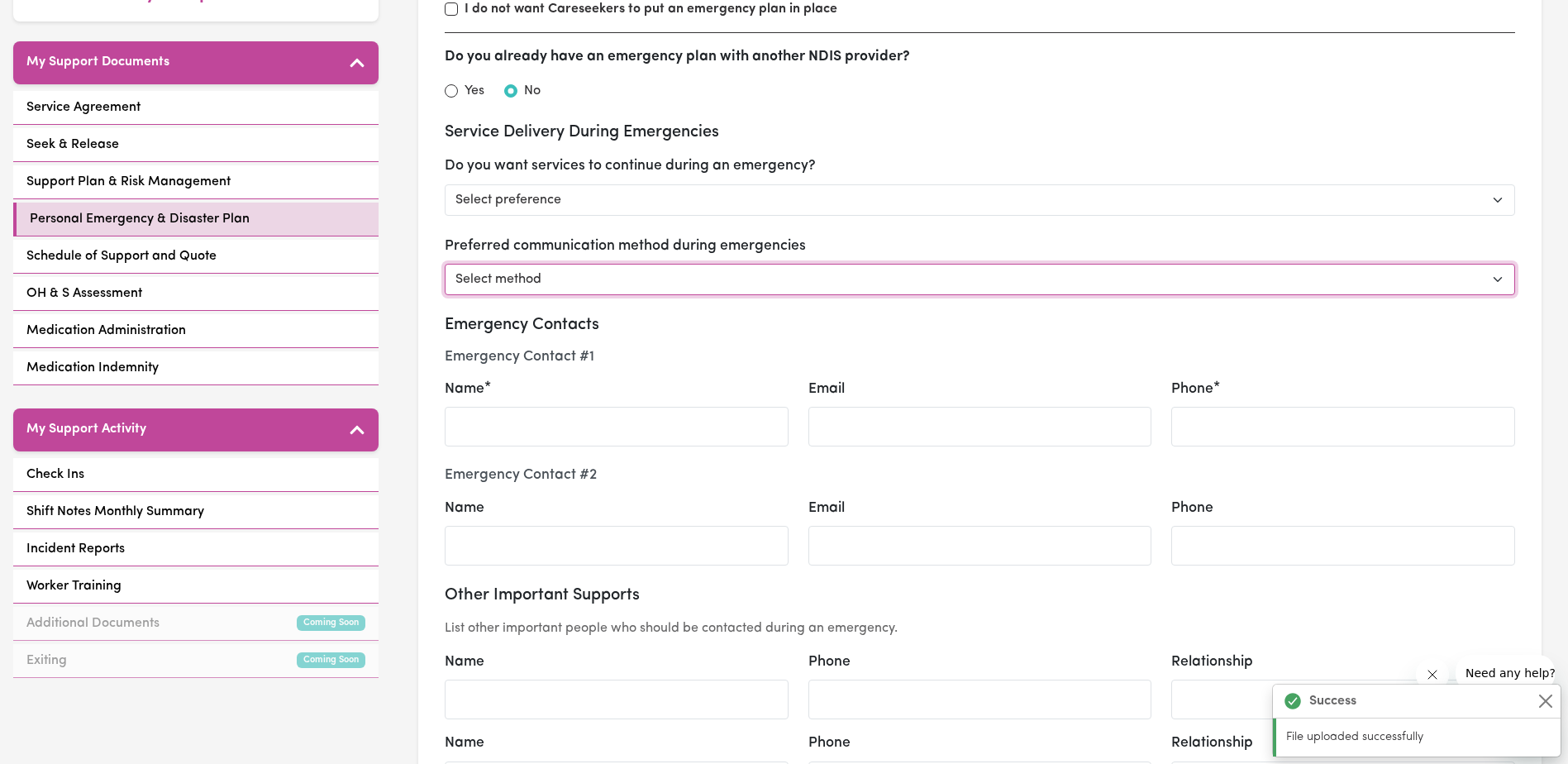
click at [576, 284] on select "Select method Phone Email Other" at bounding box center [980, 279] width 1070 height 31
select select "email"
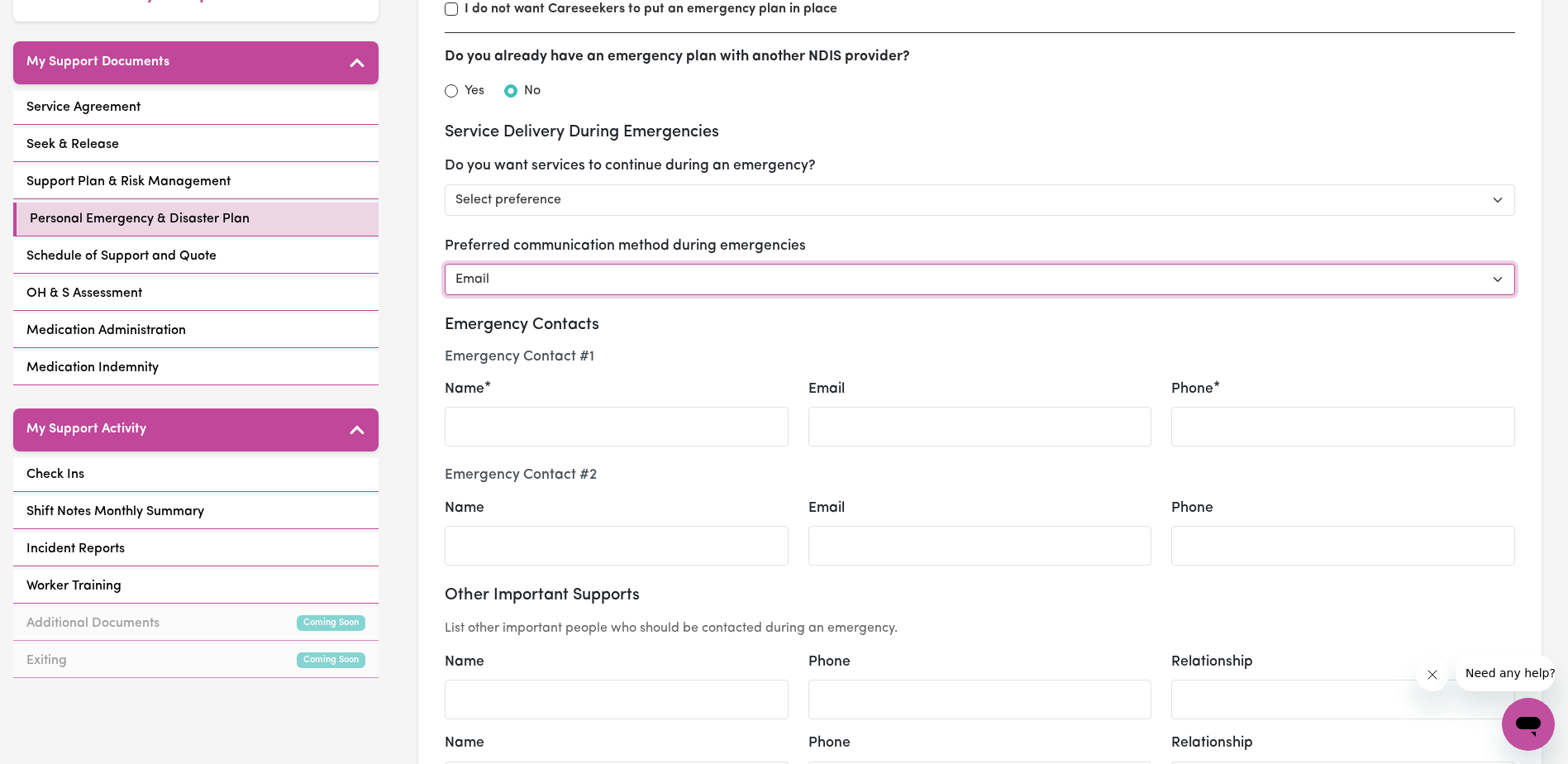
click at [445, 264] on select "Select method Phone Email Other" at bounding box center [980, 279] width 1070 height 31
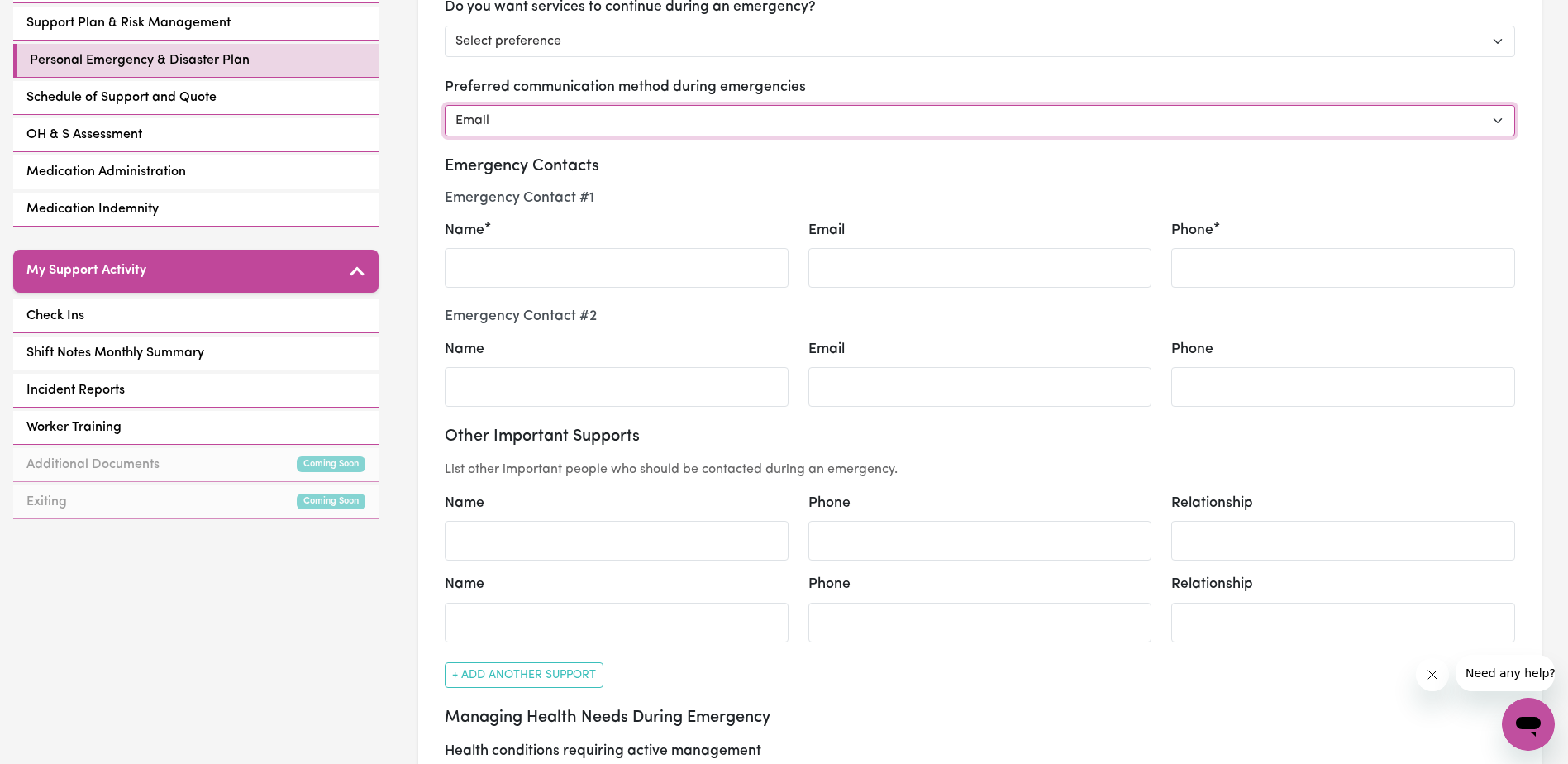
scroll to position [496, 0]
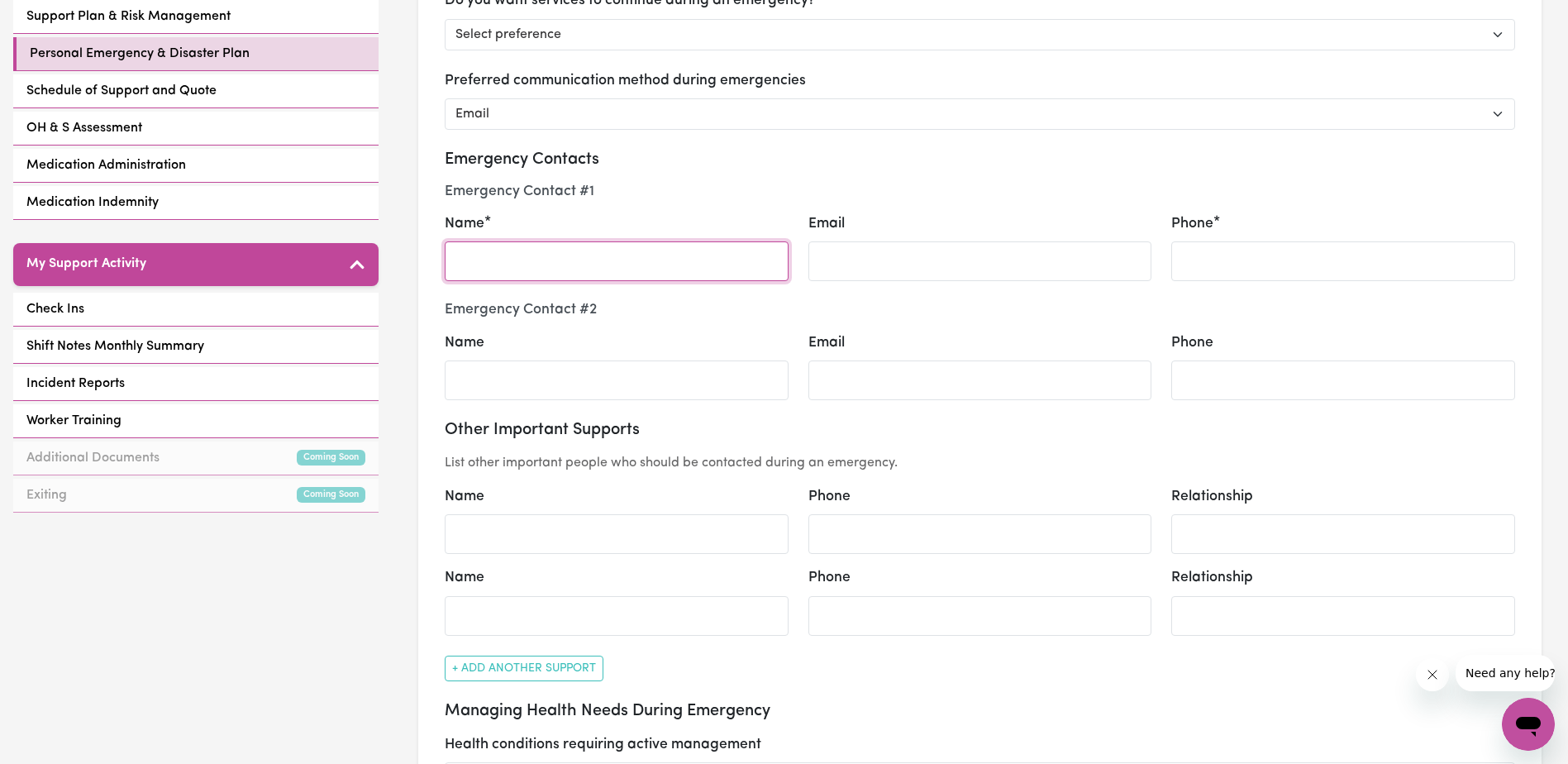
click at [629, 249] on input "Name" at bounding box center [616, 261] width 344 height 40
select select "email"
type input "vi"
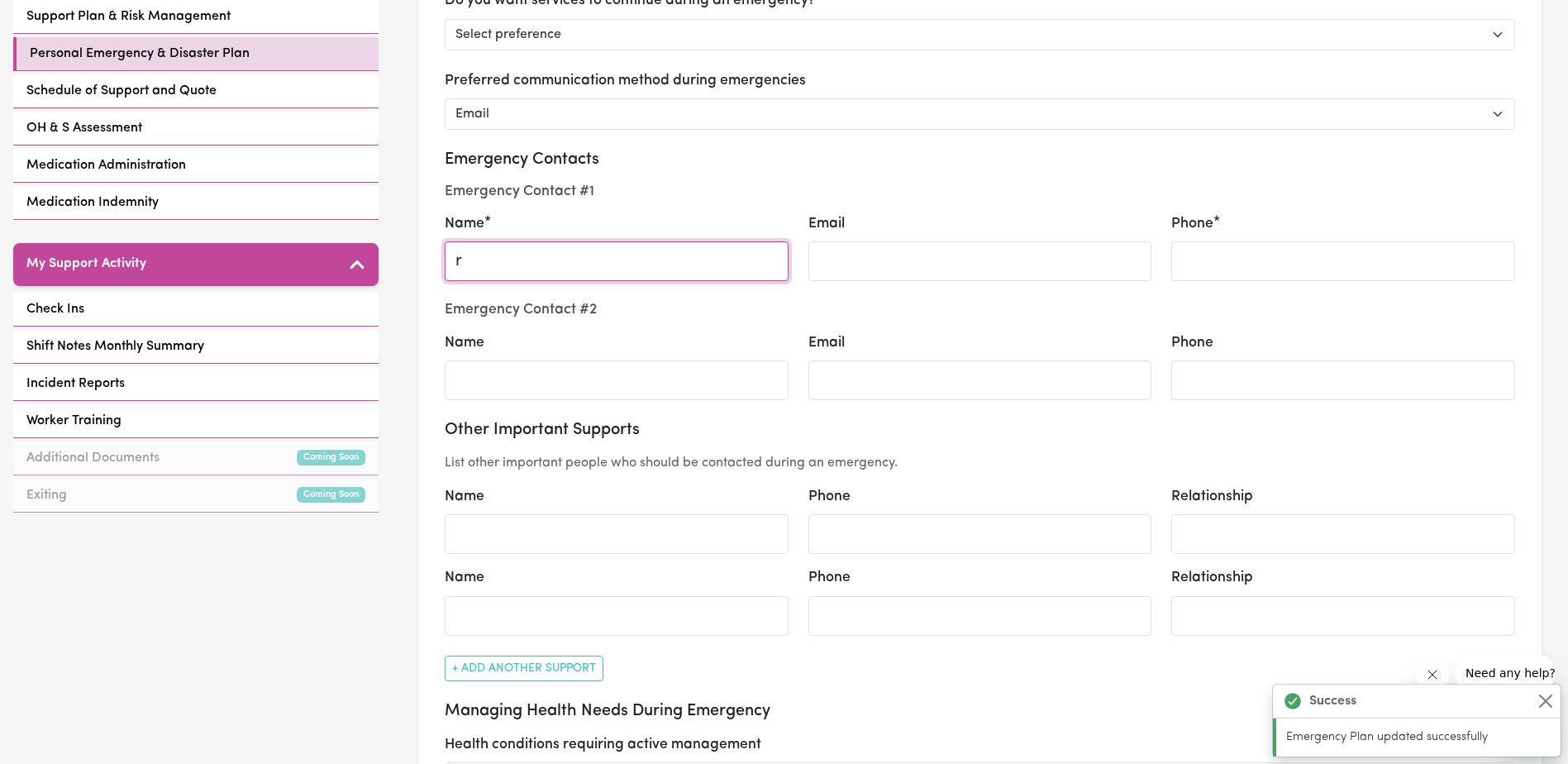
type input "ri"
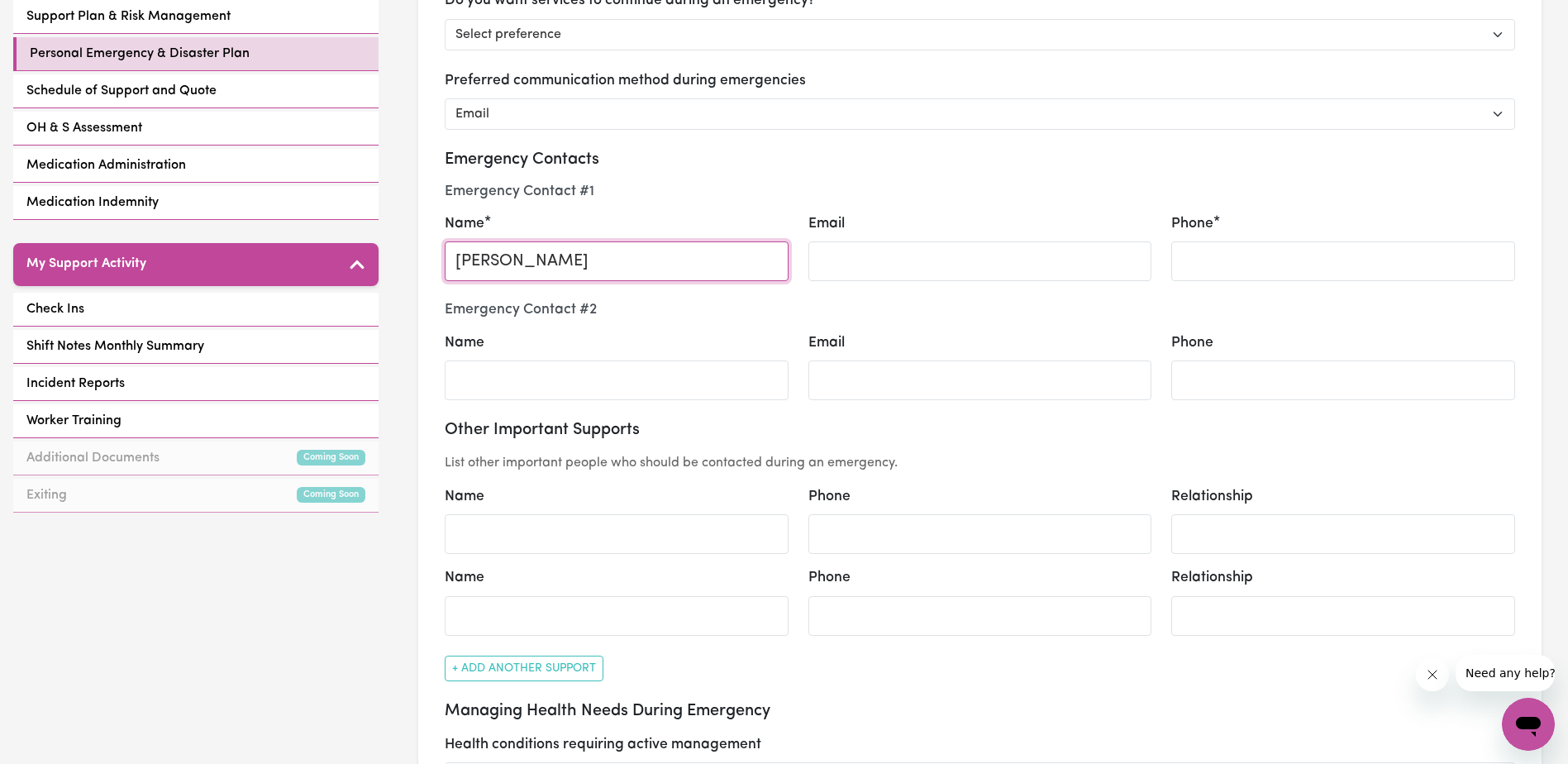
type input "[PERSON_NAME]"
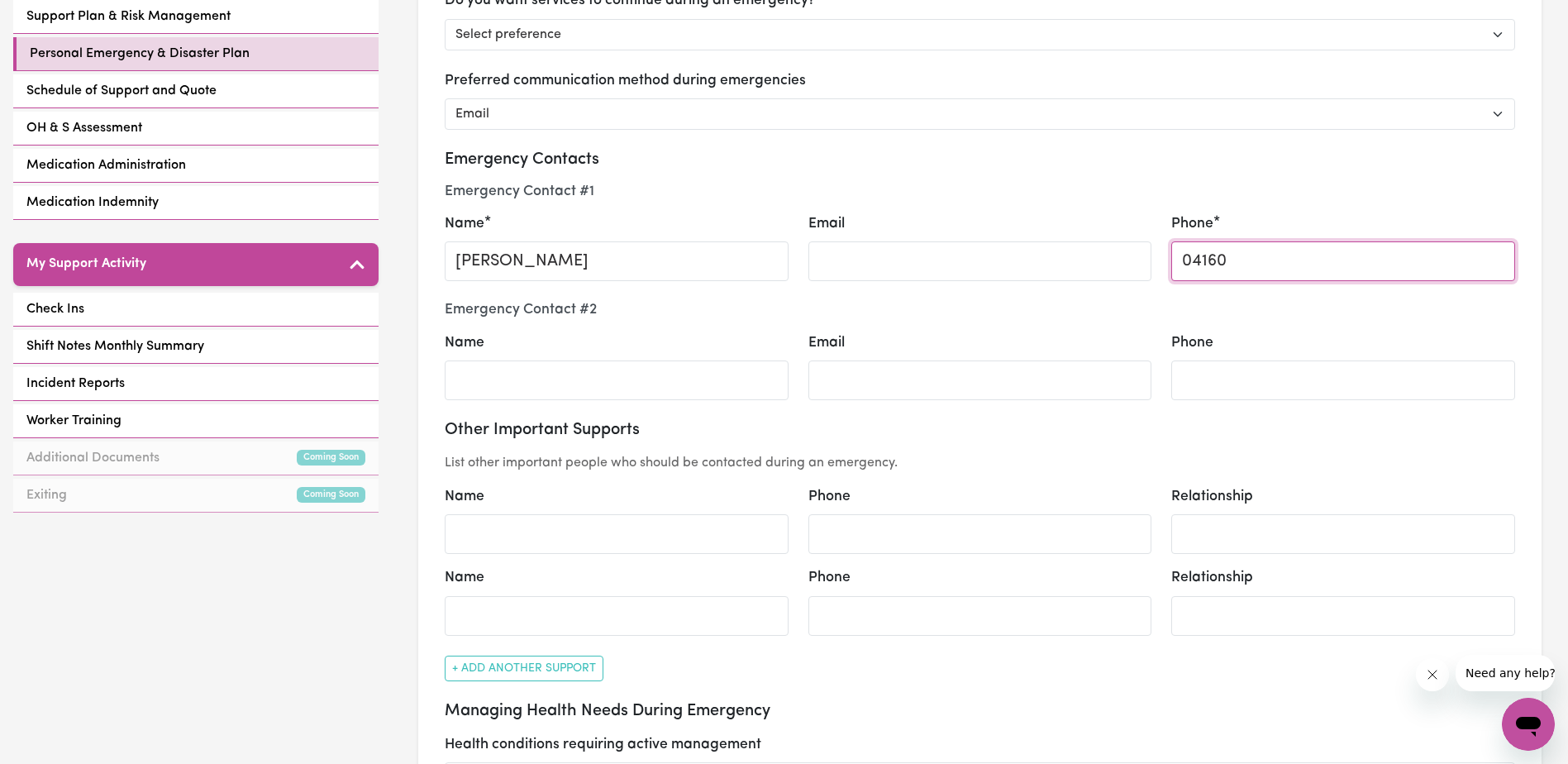
type input "0416002602"
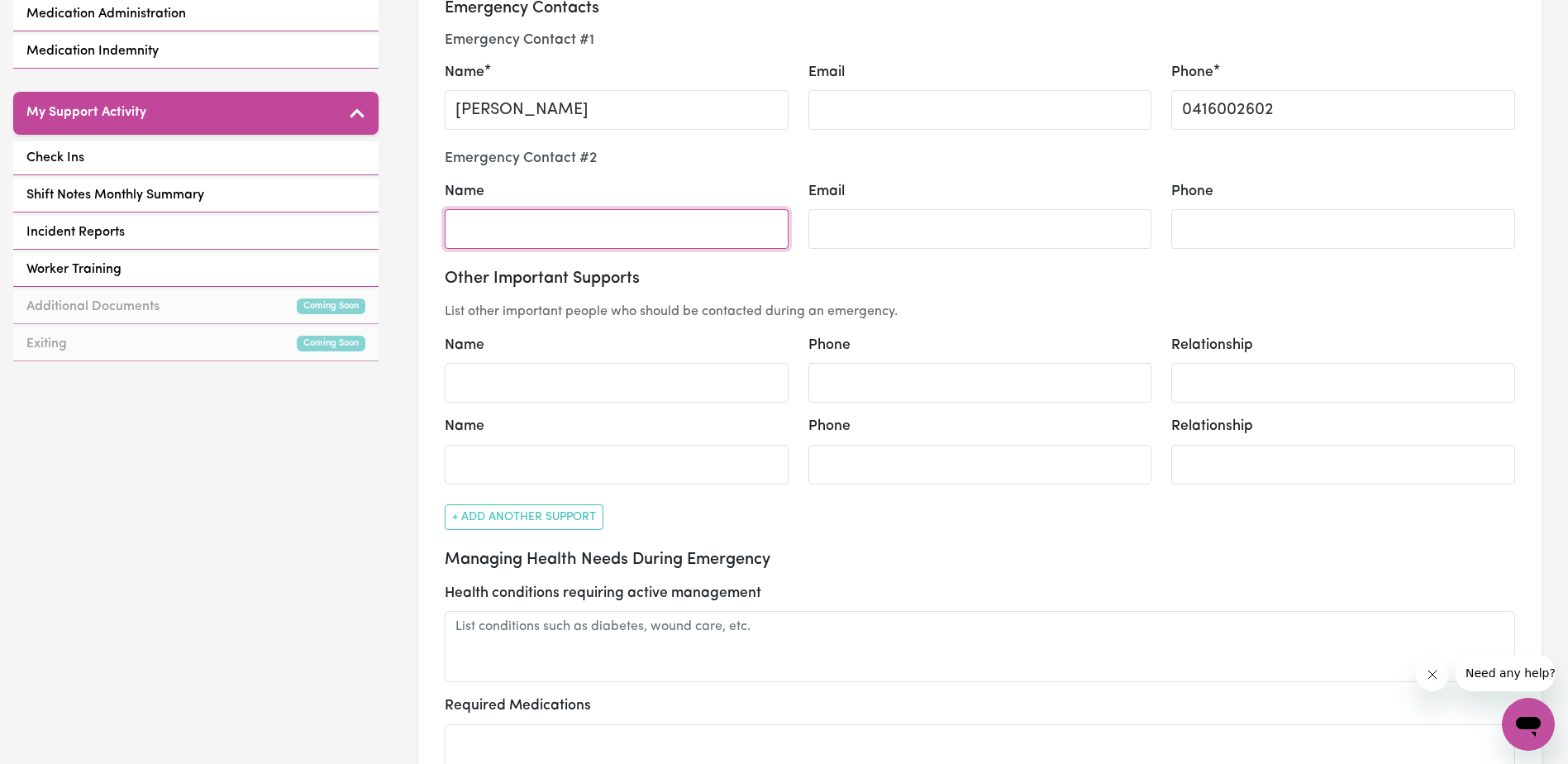
scroll to position [661, 0]
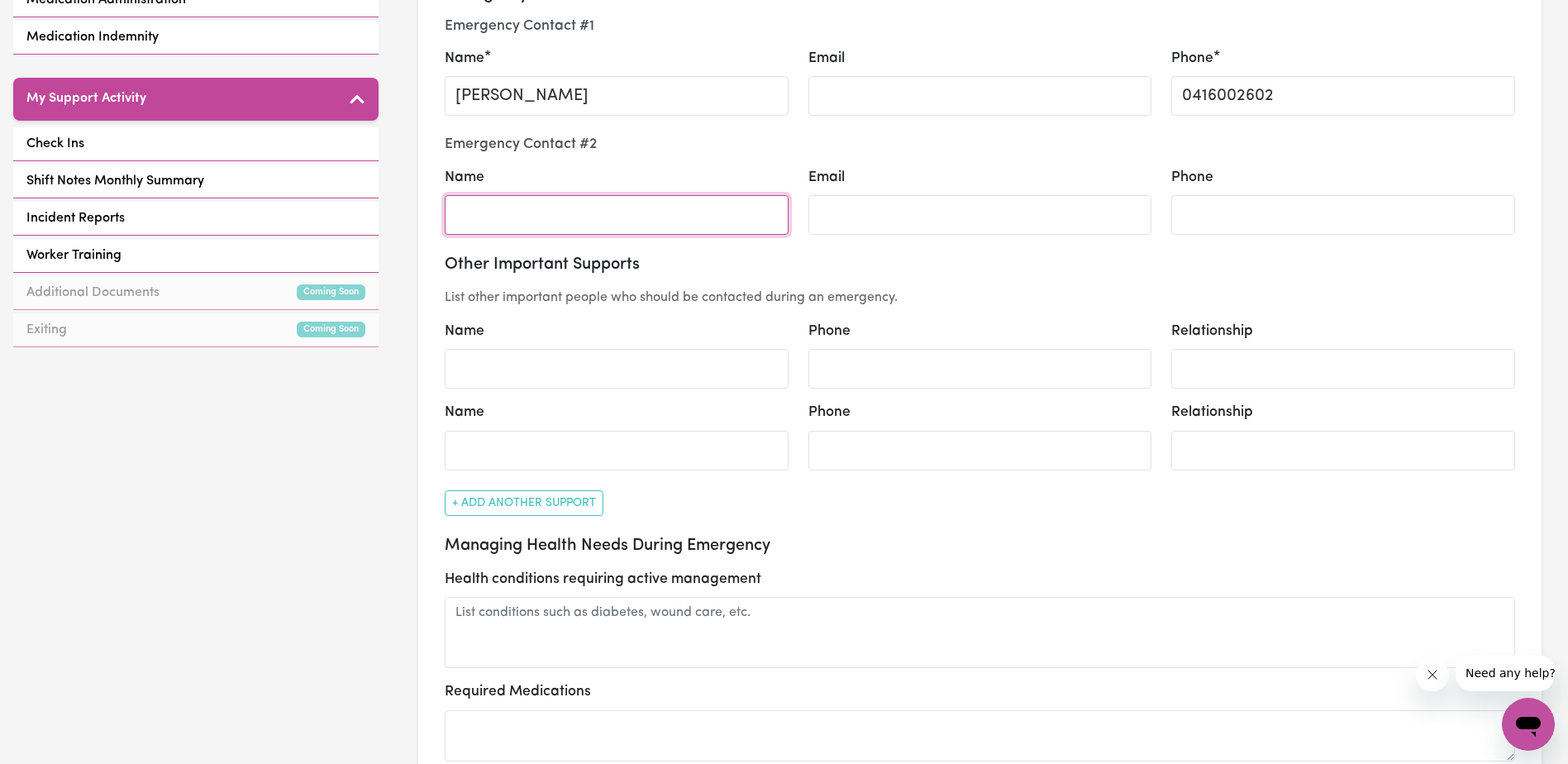
select select "email"
type input "[PERSON_NAME]"
type input "0416002602"
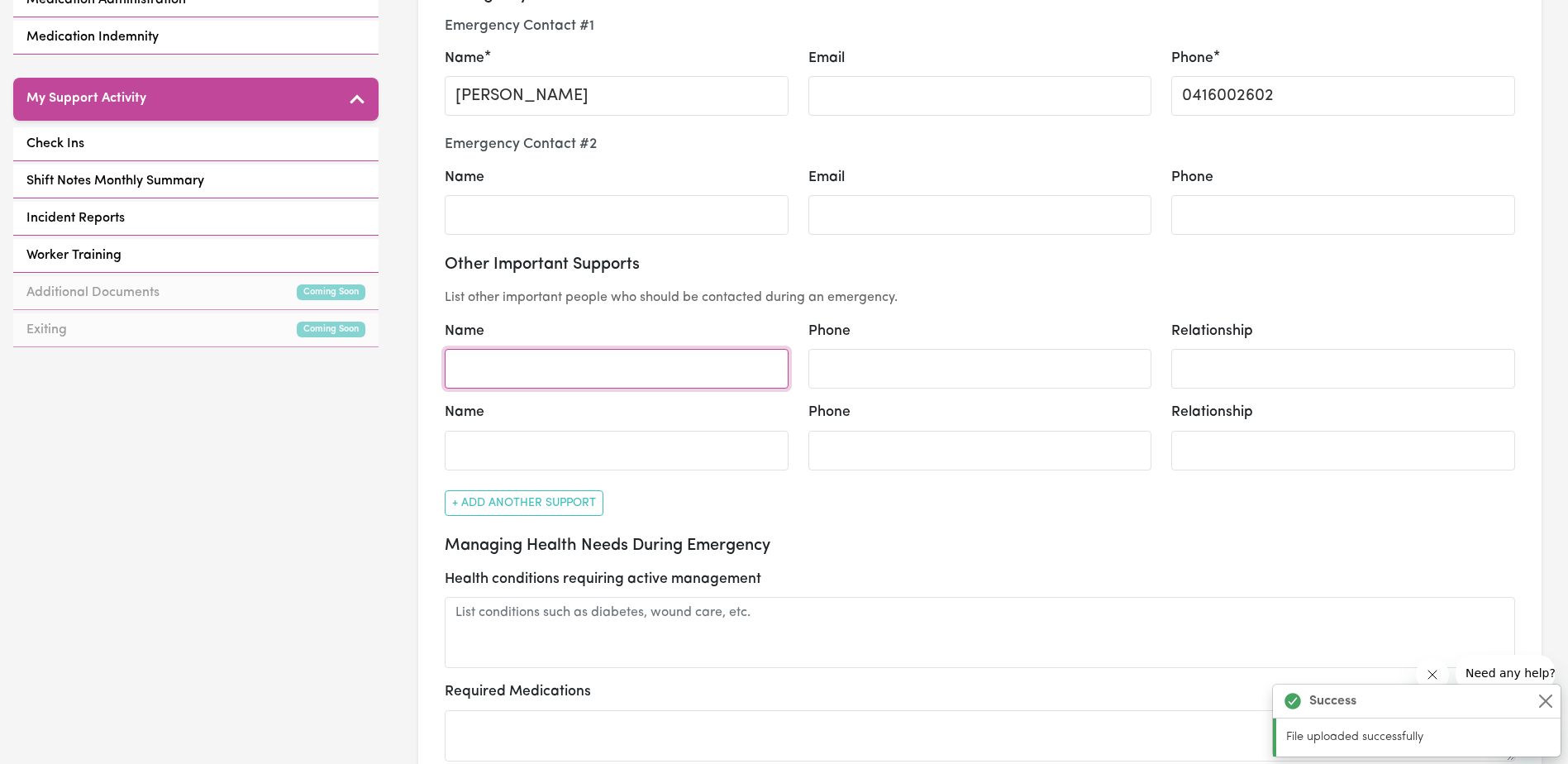
click at [675, 375] on input "Name" at bounding box center [616, 368] width 344 height 40
click at [871, 491] on div "Other Important Supports List other important people who should be contacted du…" at bounding box center [980, 384] width 1070 height 261
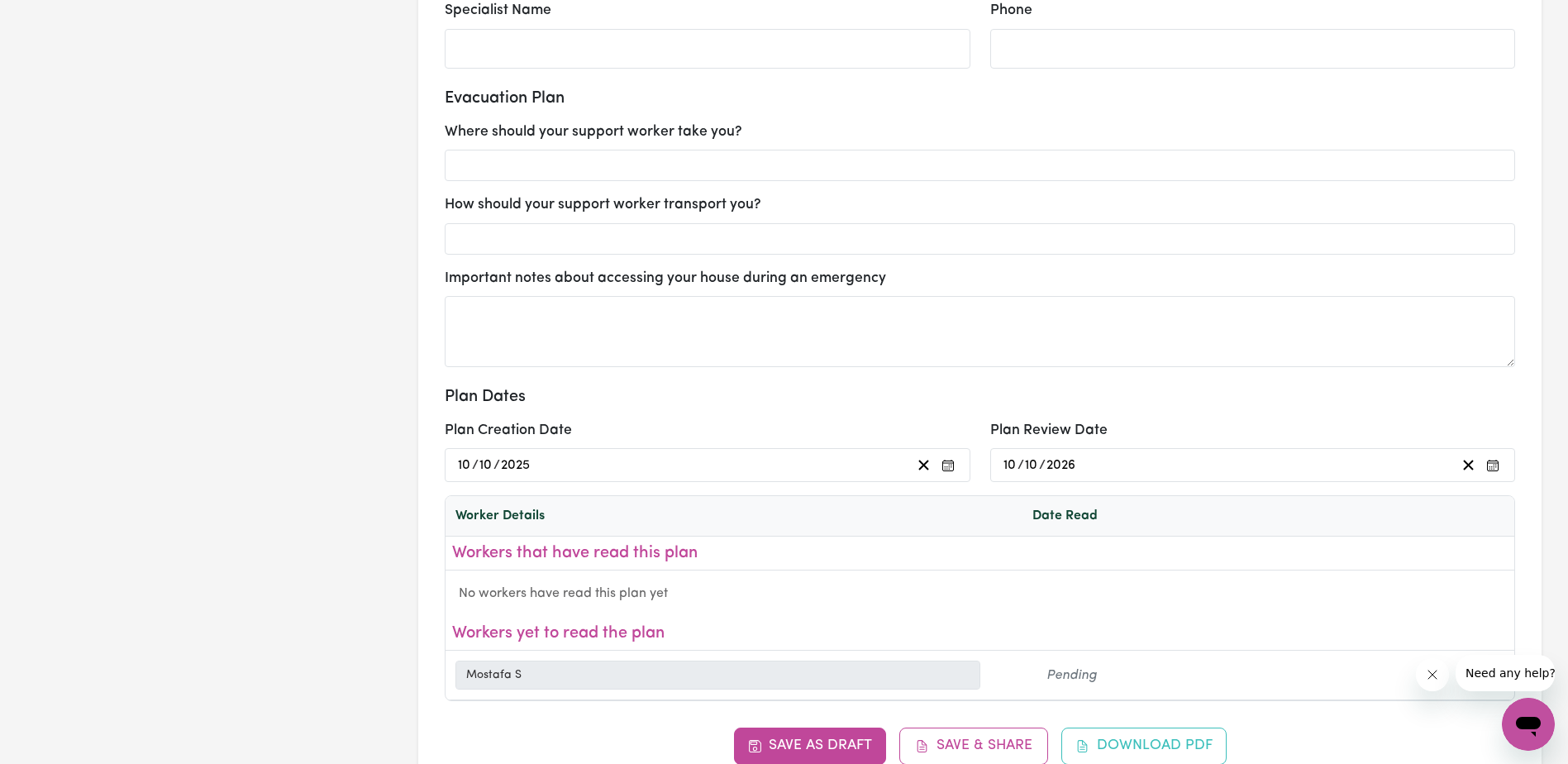
scroll to position [2066, 0]
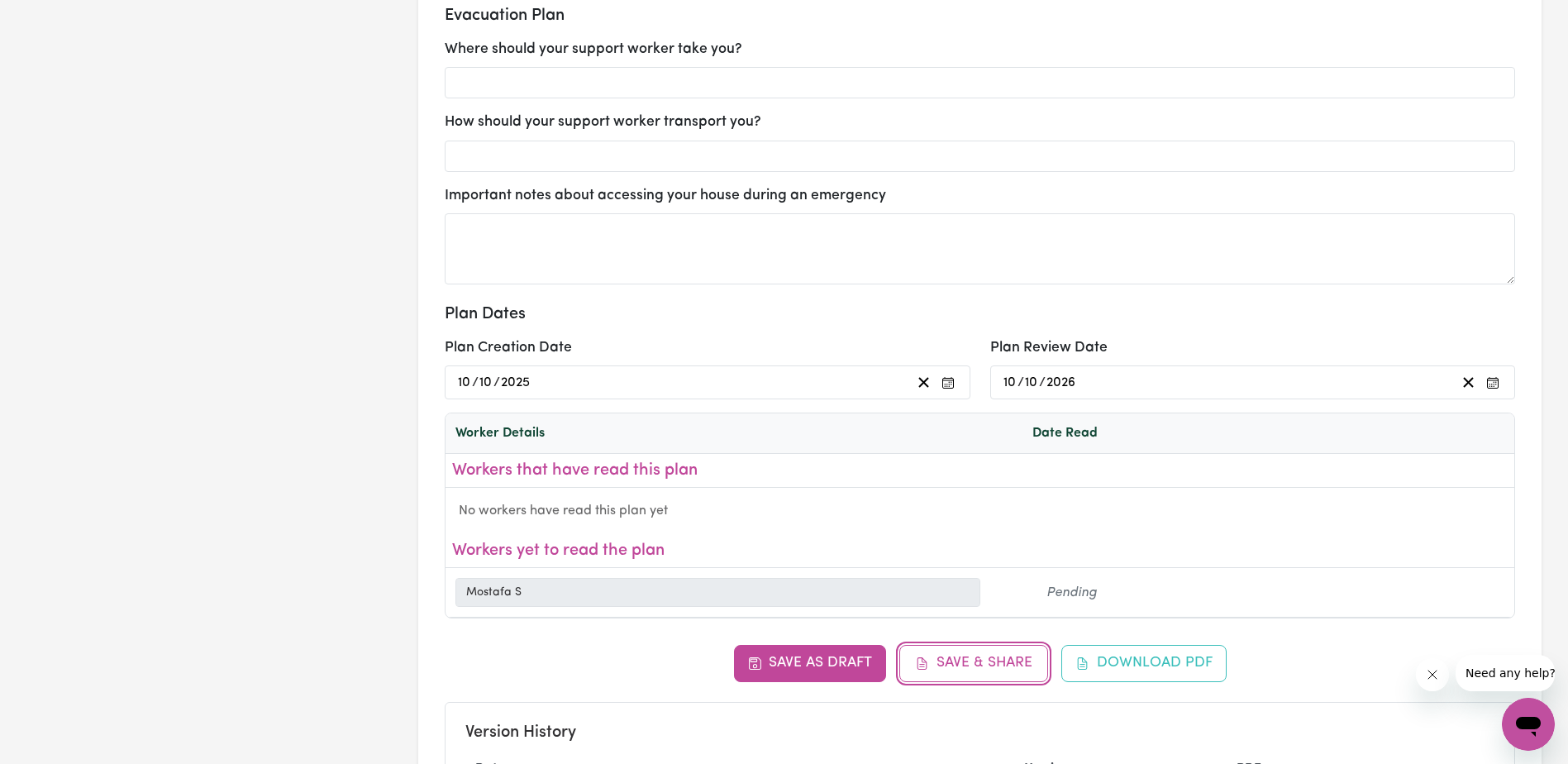
click at [946, 668] on button "Save & Share" at bounding box center [973, 662] width 149 height 37
select select "email"
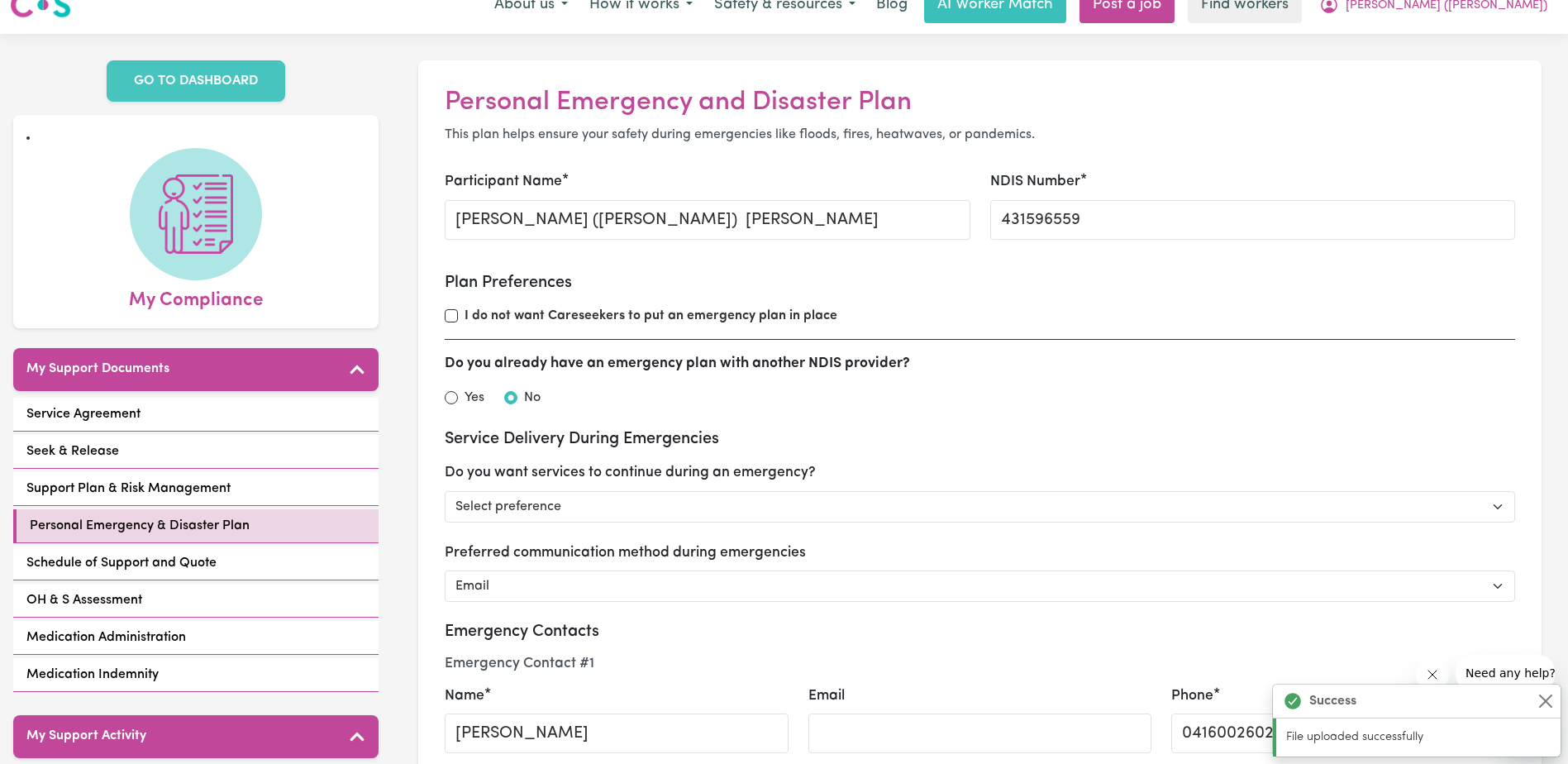
scroll to position [0, 0]
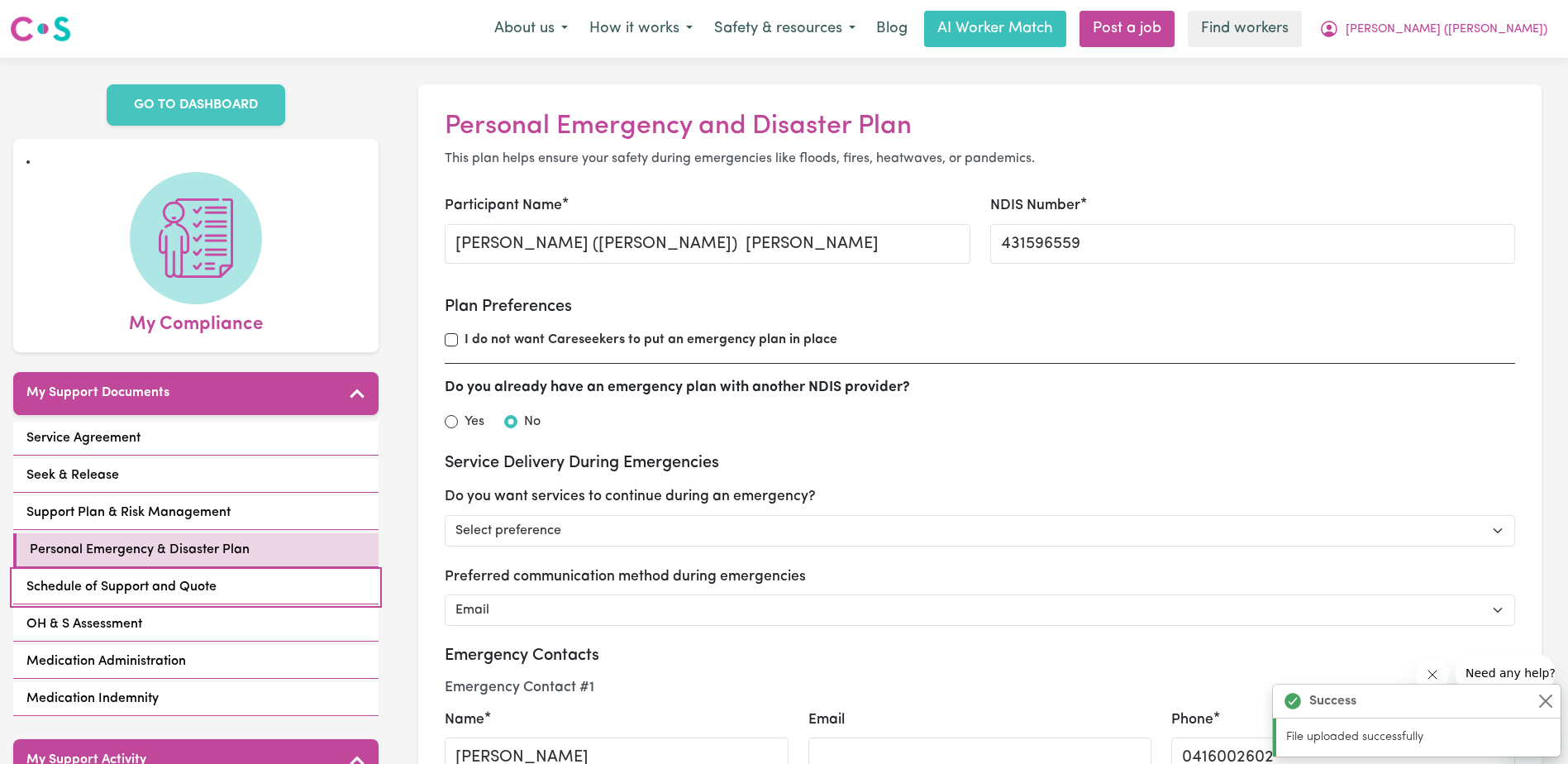
click at [212, 577] on span "Schedule of Support and Quote" at bounding box center [122, 586] width 190 height 20
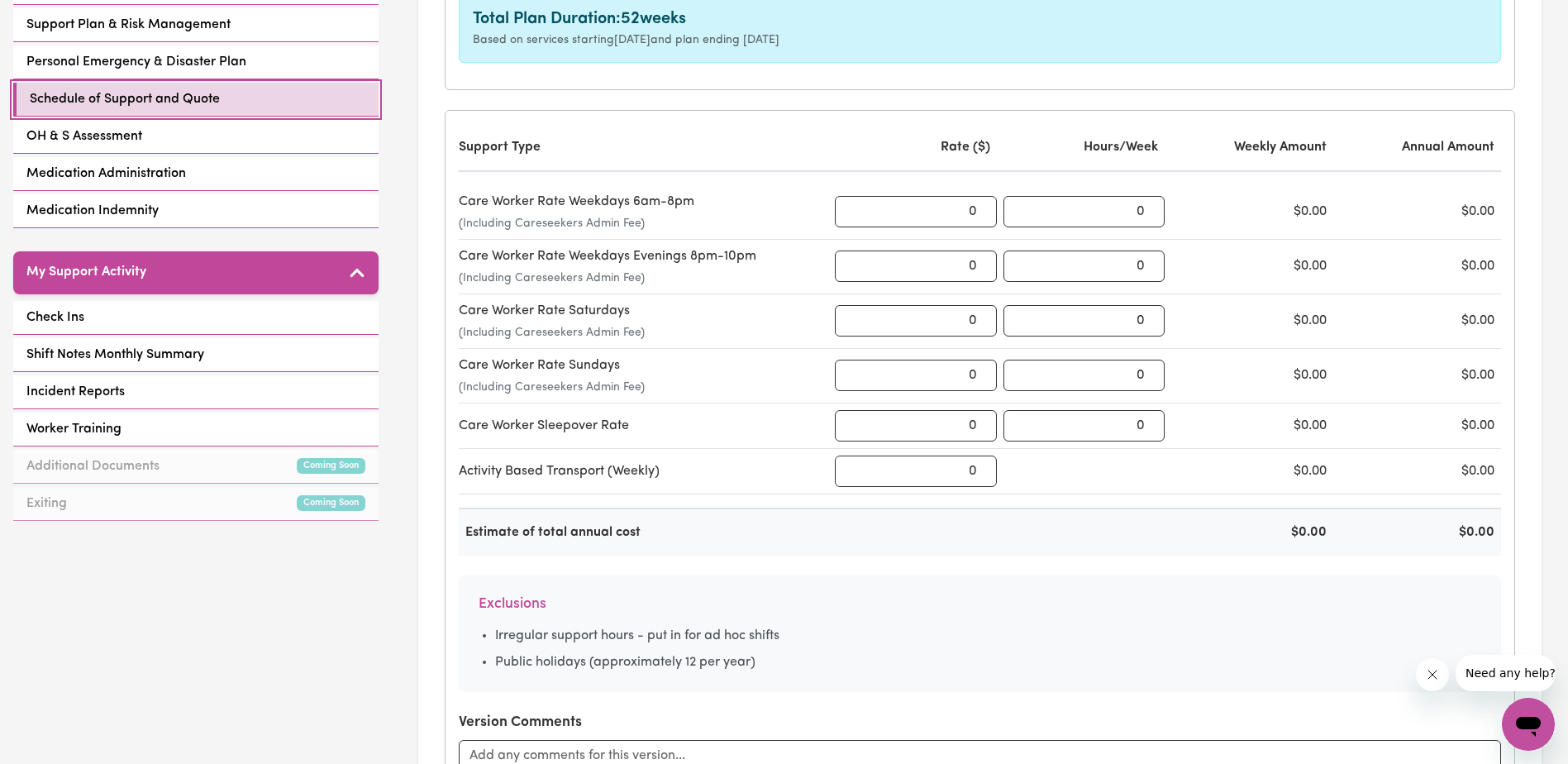
scroll to position [331, 0]
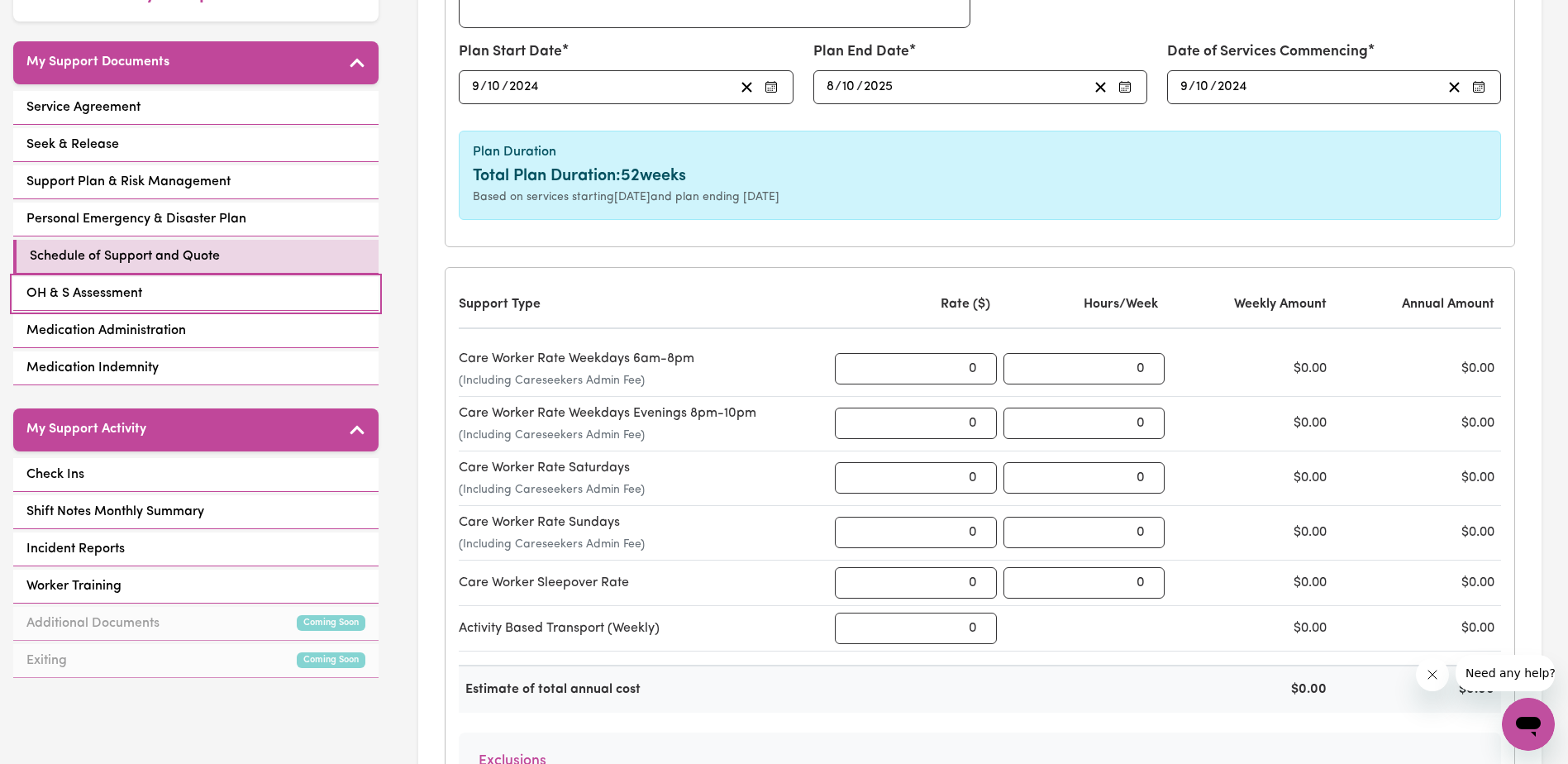
click at [226, 288] on link "OH & S Assessment" at bounding box center [196, 294] width 366 height 34
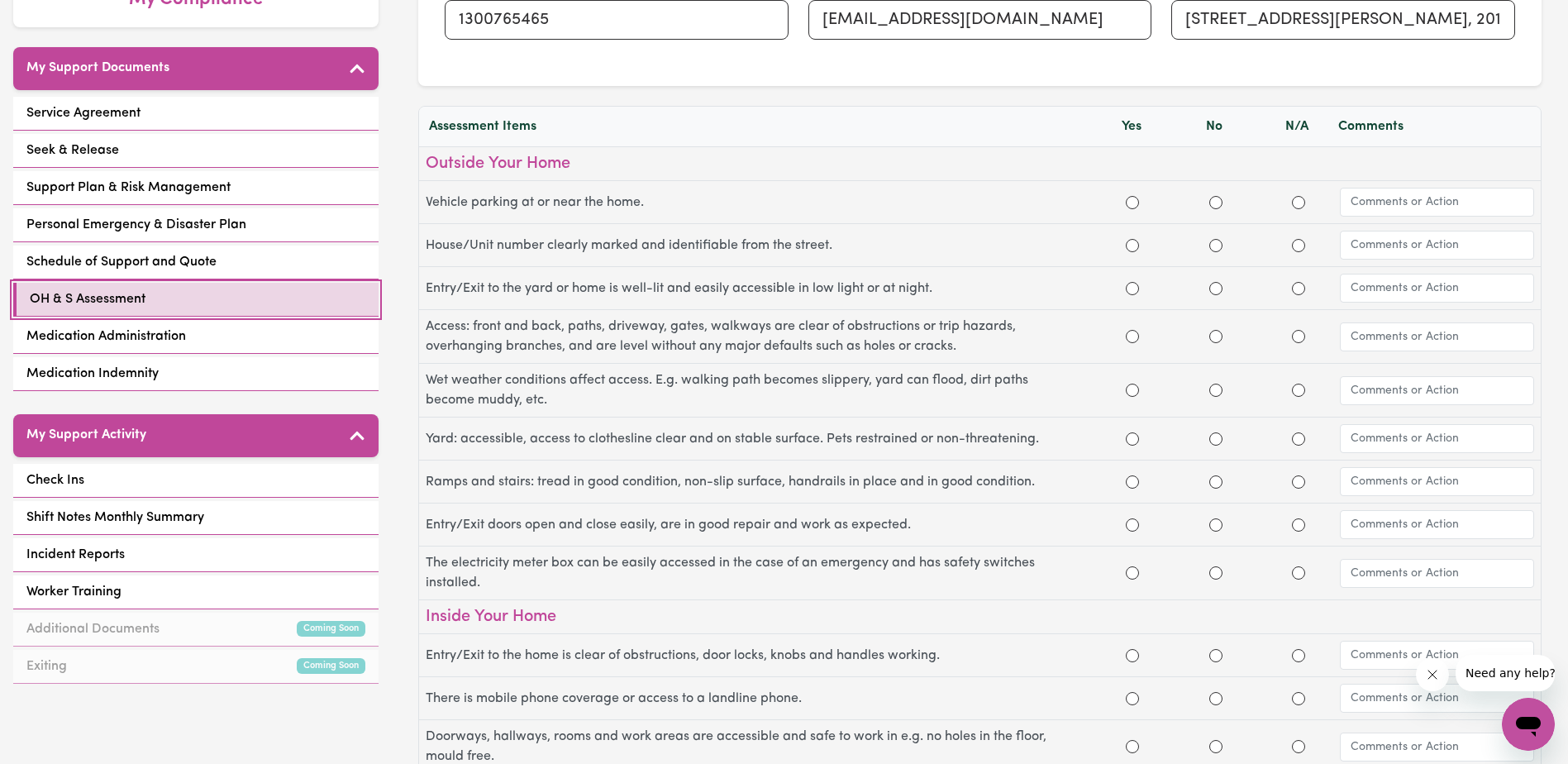
scroll to position [248, 0]
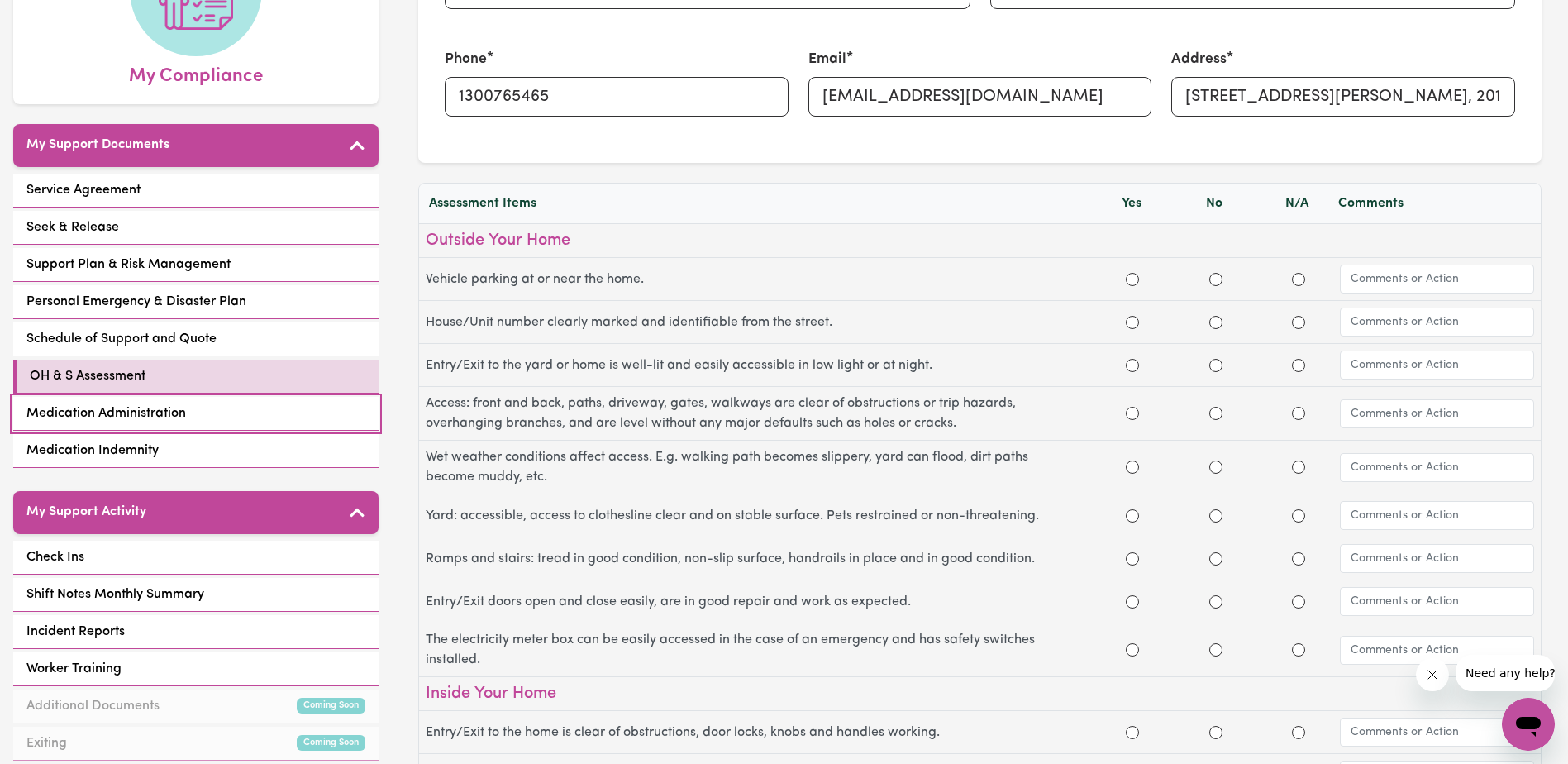
click at [188, 397] on link "Medication Administration" at bounding box center [196, 414] width 366 height 34
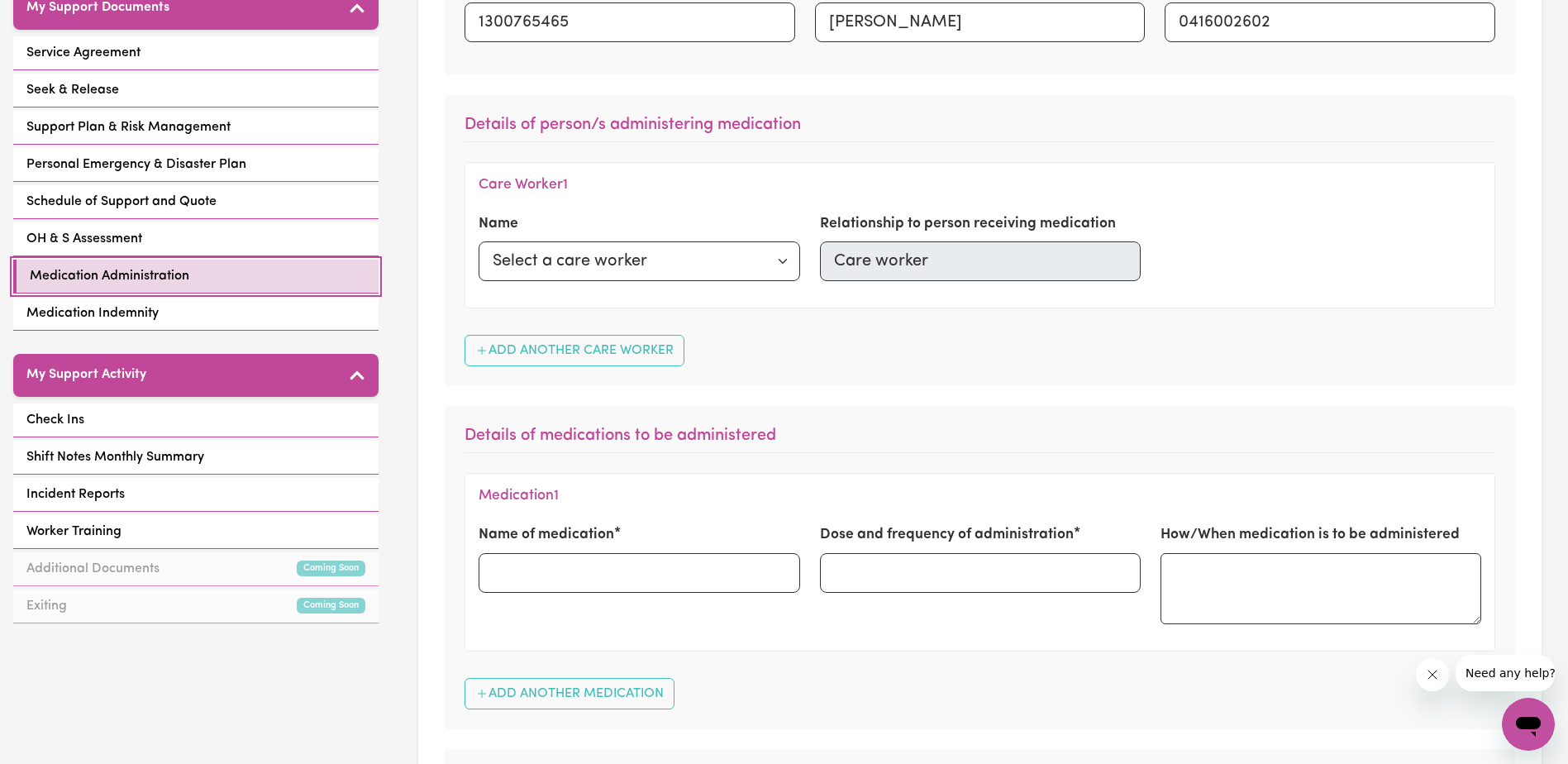
scroll to position [331, 0]
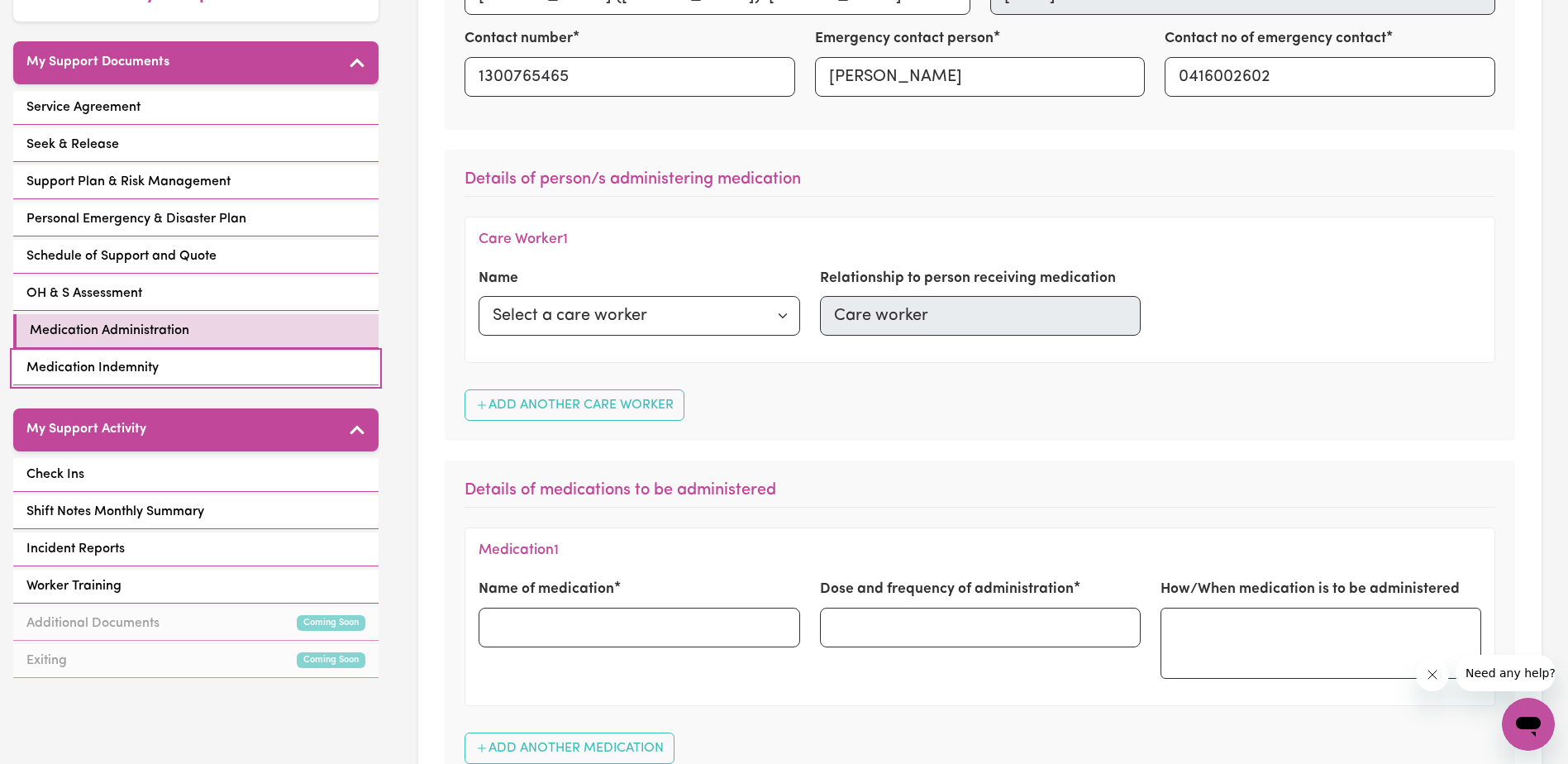
click at [260, 351] on link "Medication Indemnity" at bounding box center [196, 368] width 366 height 34
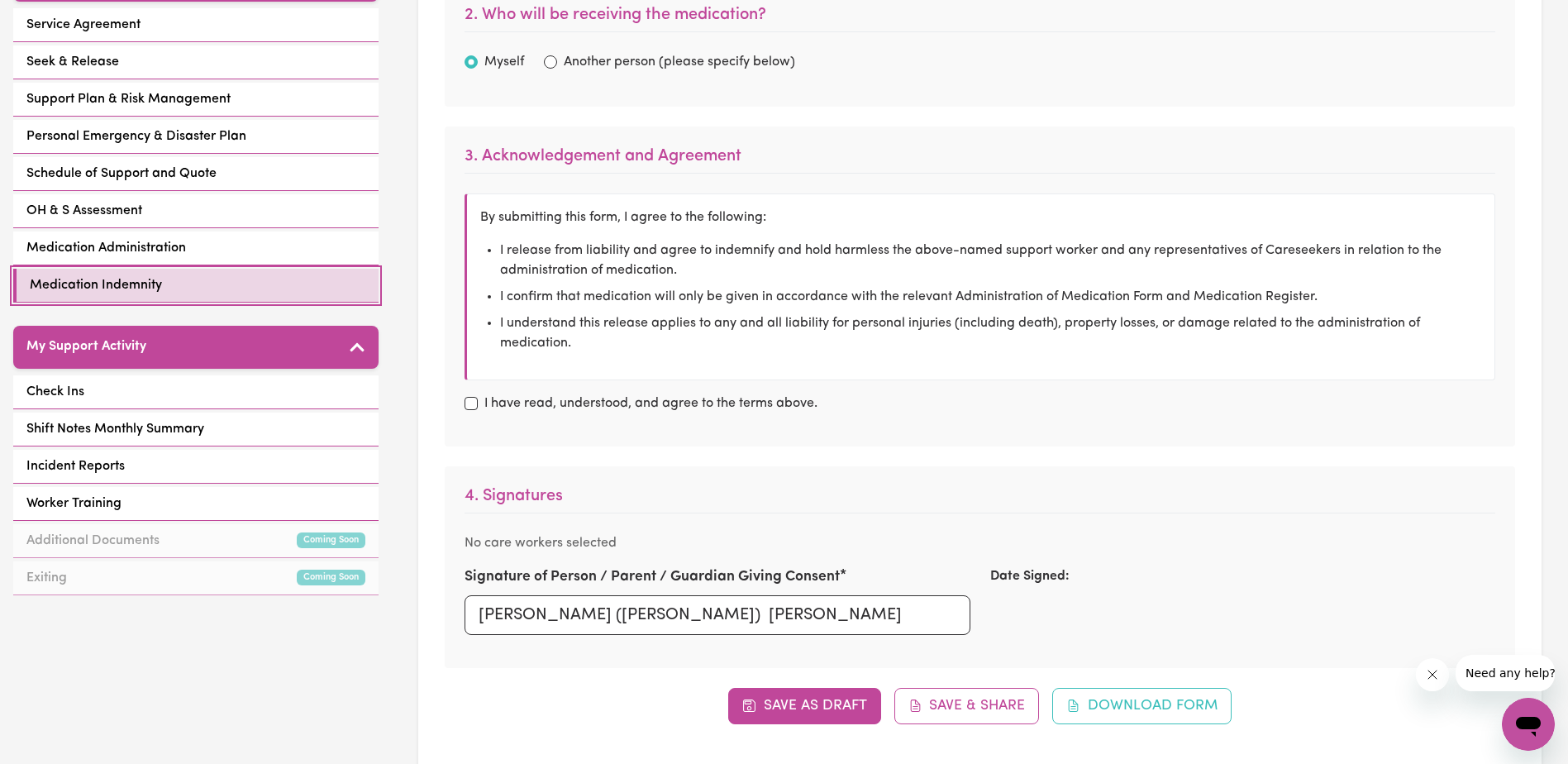
scroll to position [578, 0]
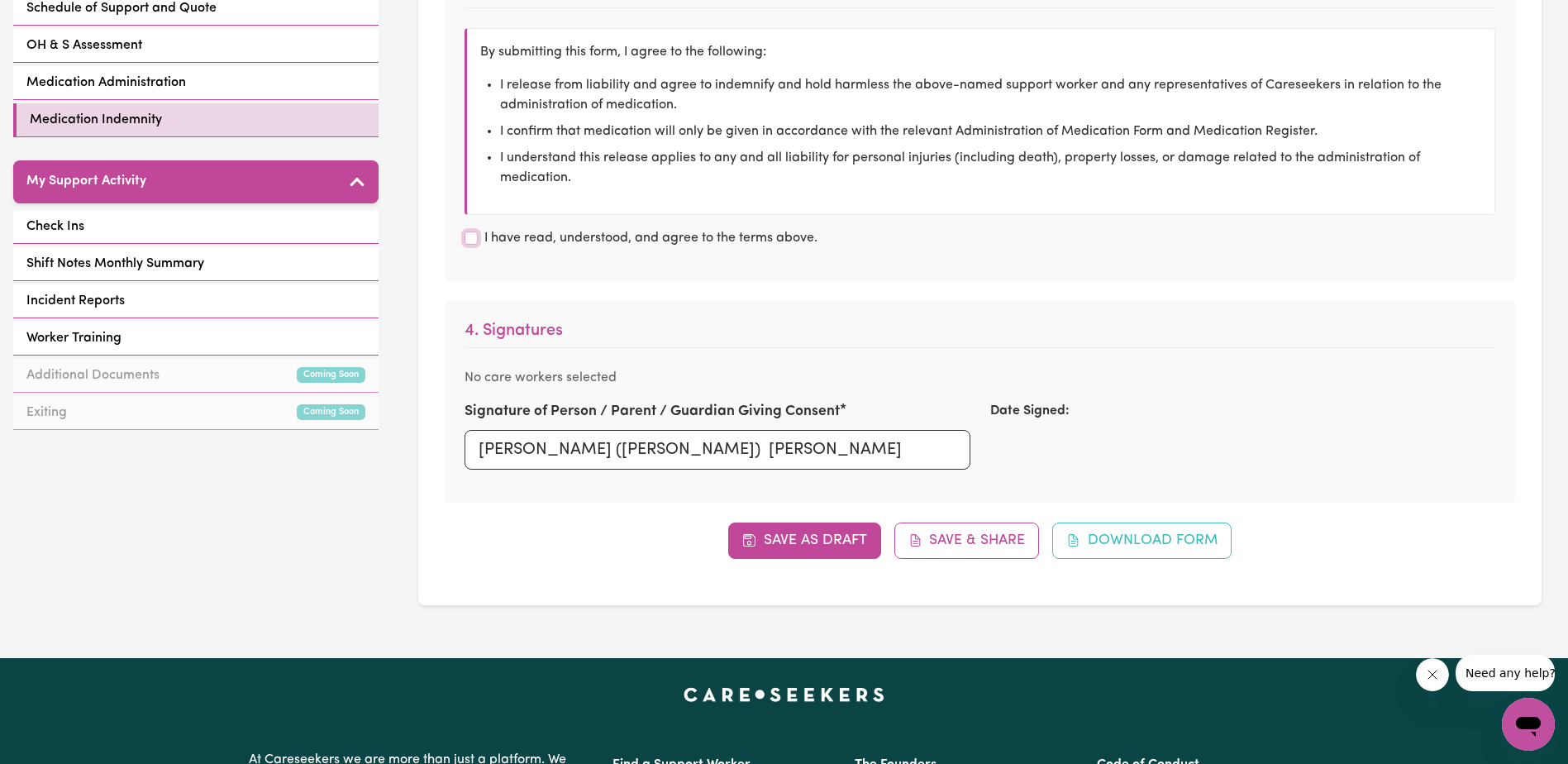
click at [470, 236] on input "I have read, understood, and agree to the terms above." at bounding box center [471, 238] width 13 height 13
checkbox input "true"
click at [1042, 434] on div "Date Signed:" at bounding box center [1242, 441] width 525 height 81
click at [939, 540] on button "Save & Share" at bounding box center [967, 540] width 145 height 37
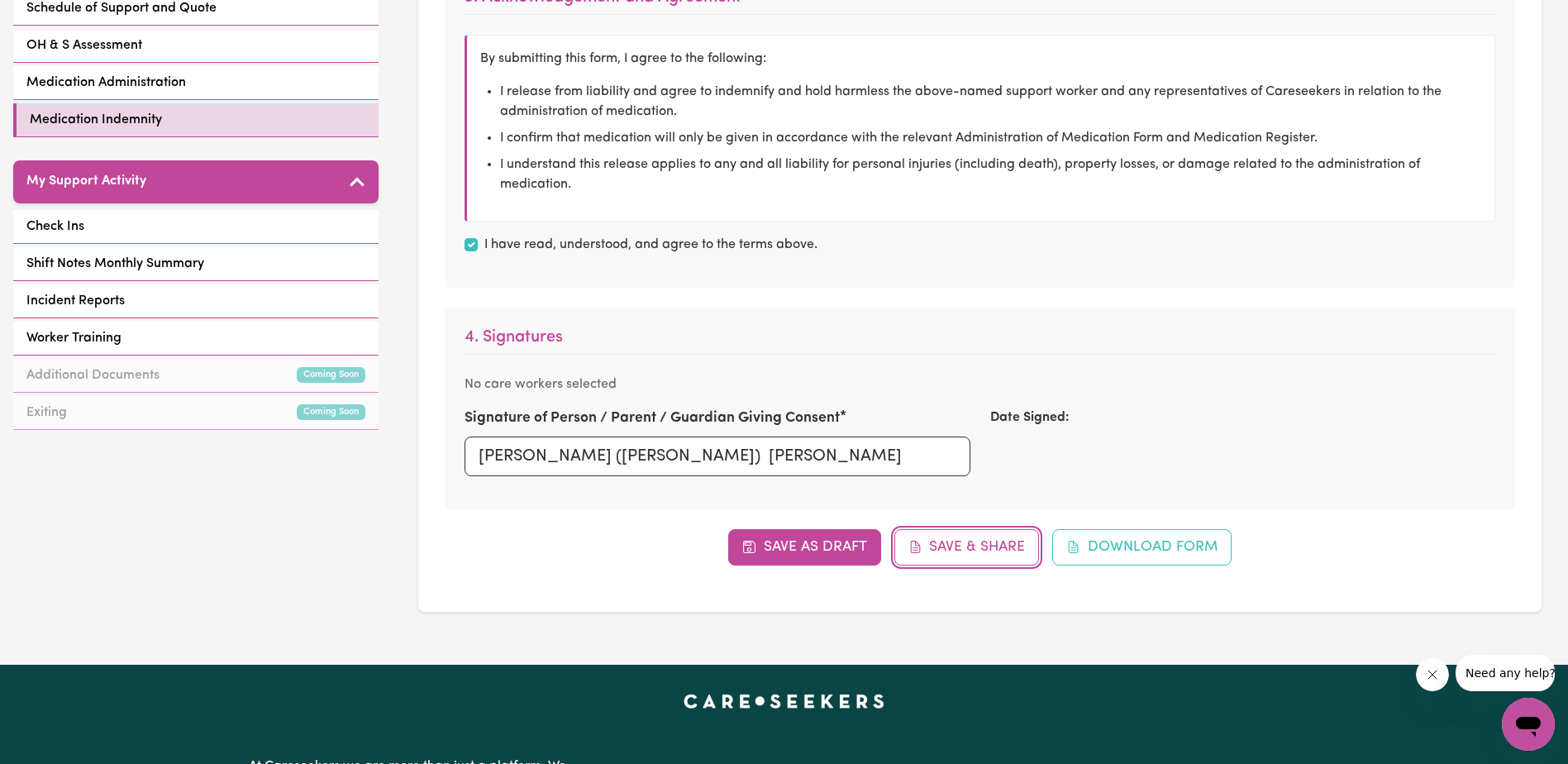
click at [944, 557] on button "Save & Share" at bounding box center [967, 546] width 145 height 37
click at [944, 559] on button "Save & Share" at bounding box center [967, 546] width 145 height 37
click at [941, 561] on button "Save & Share" at bounding box center [967, 546] width 145 height 37
click at [943, 541] on button "Save & Share" at bounding box center [967, 546] width 145 height 37
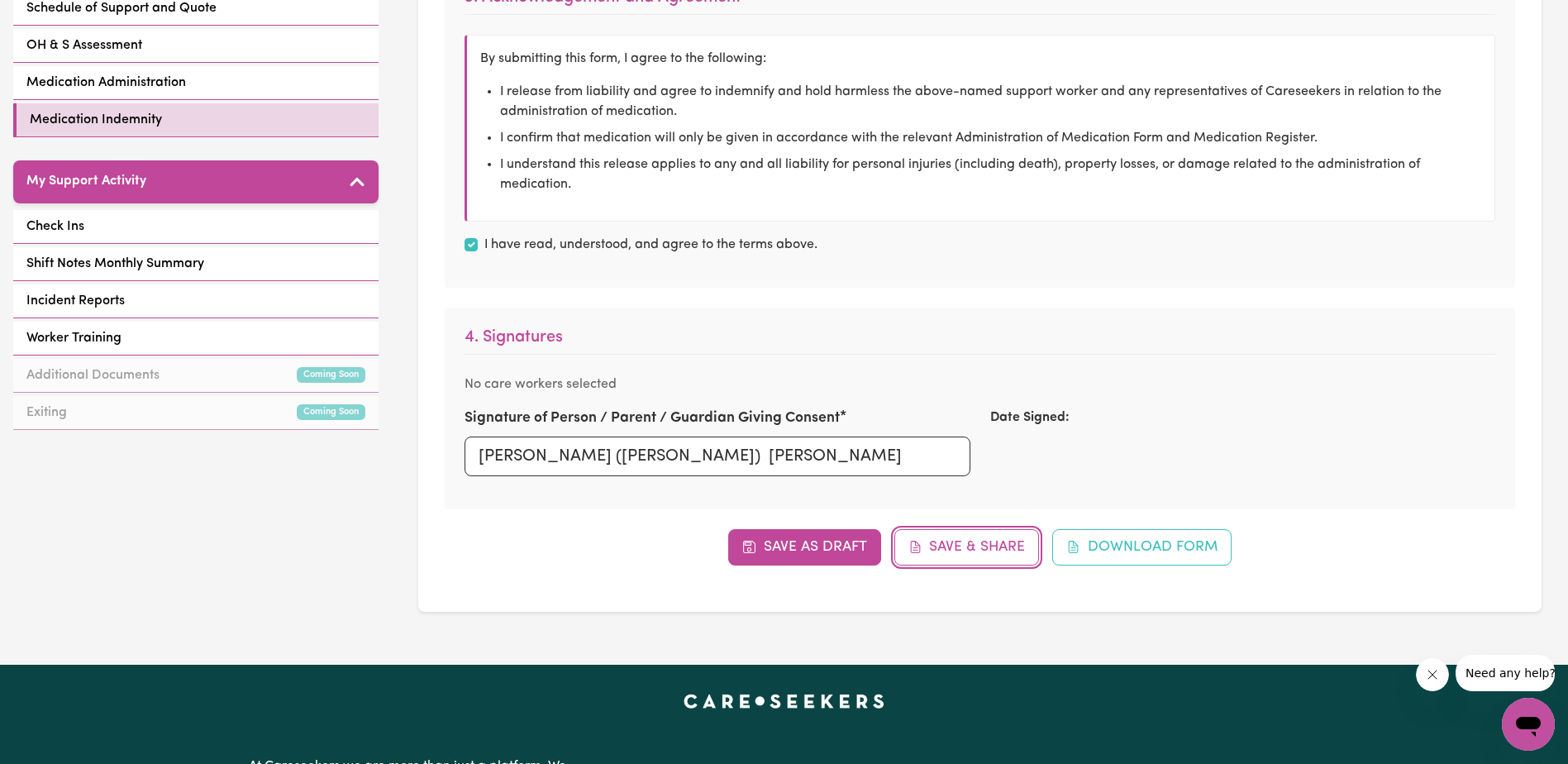
click at [943, 541] on button "Save & Share" at bounding box center [967, 546] width 145 height 37
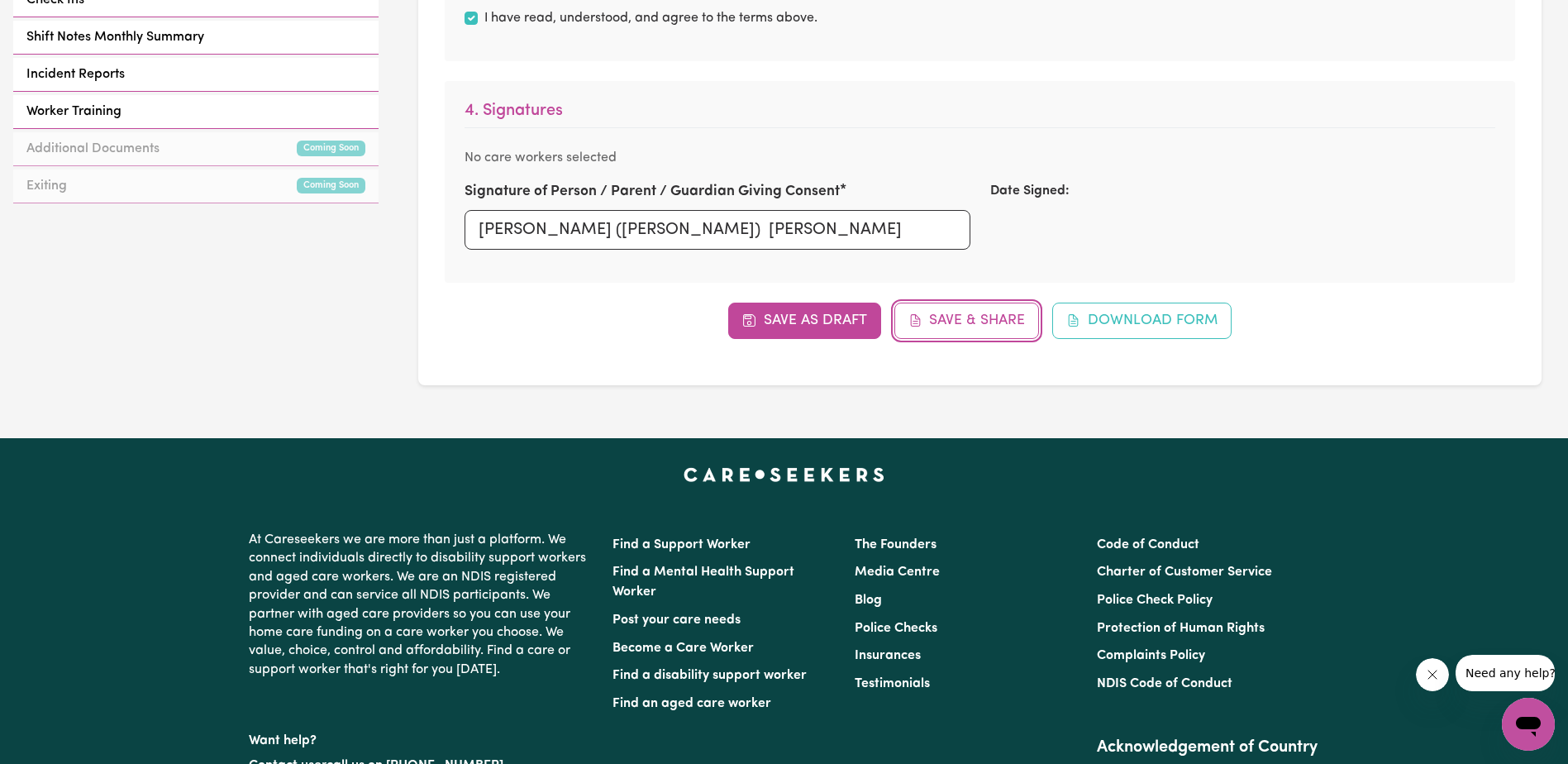
scroll to position [826, 0]
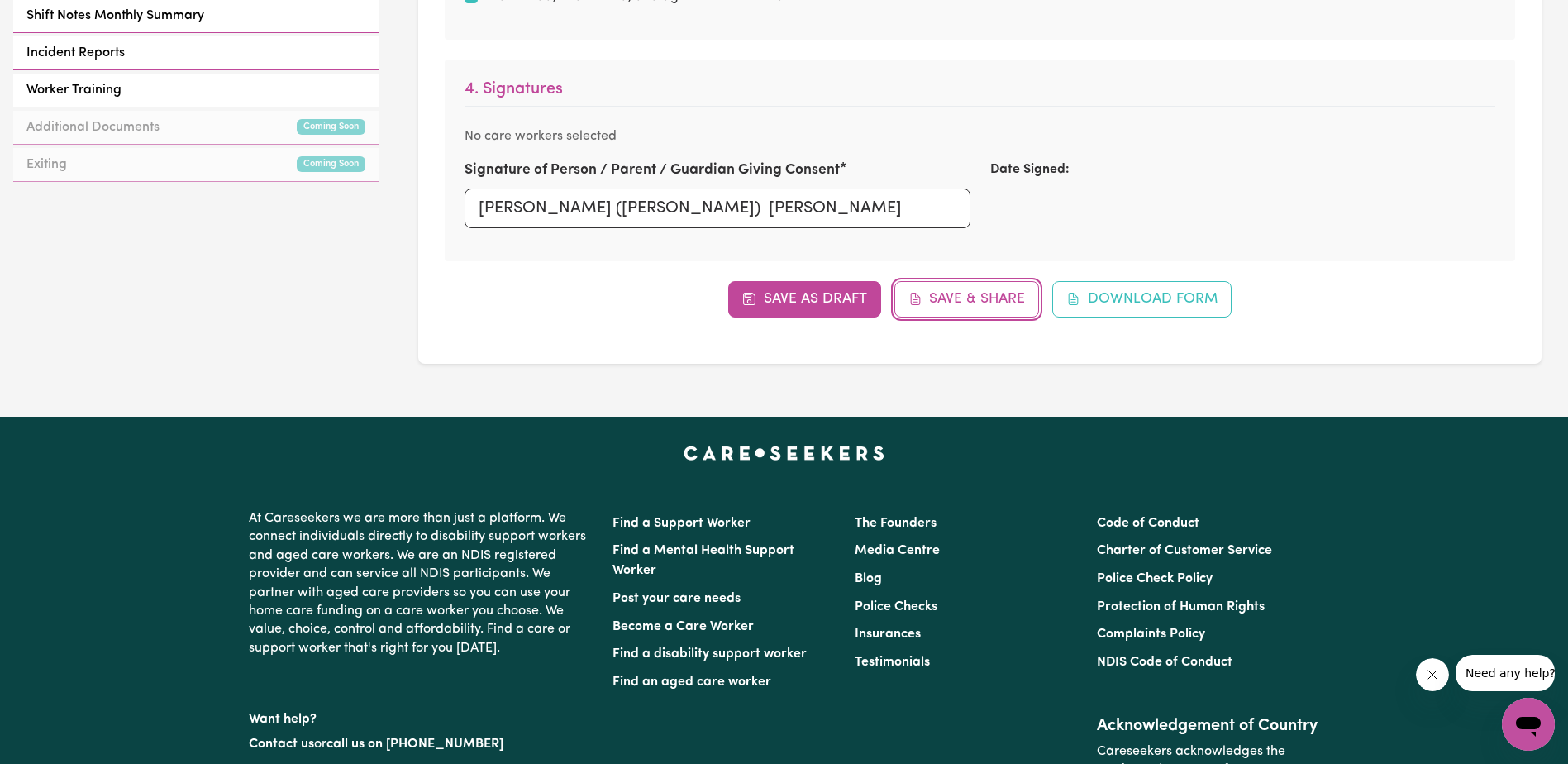
click at [984, 294] on button "Save & Share" at bounding box center [967, 299] width 145 height 37
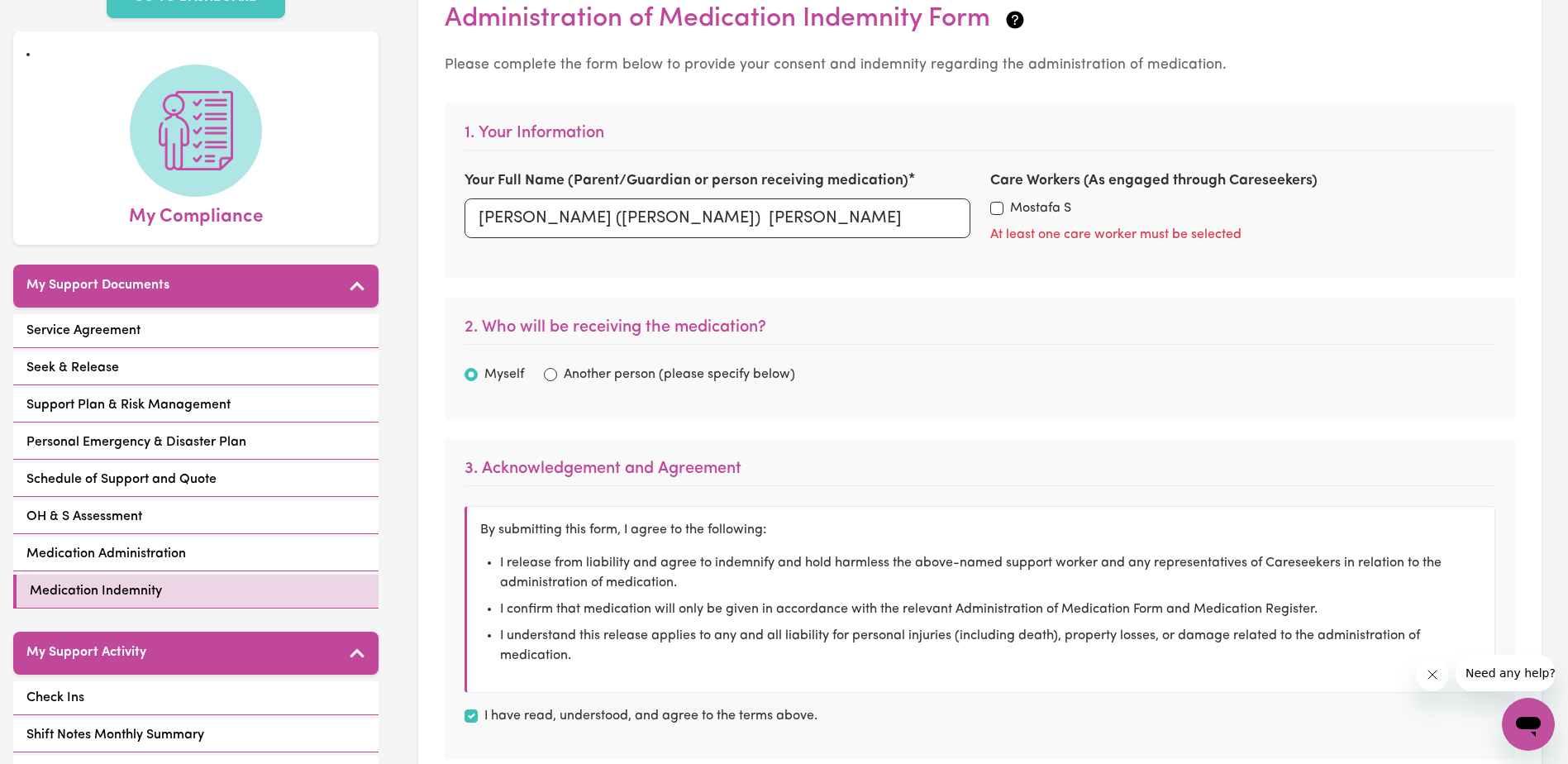
scroll to position [0, 0]
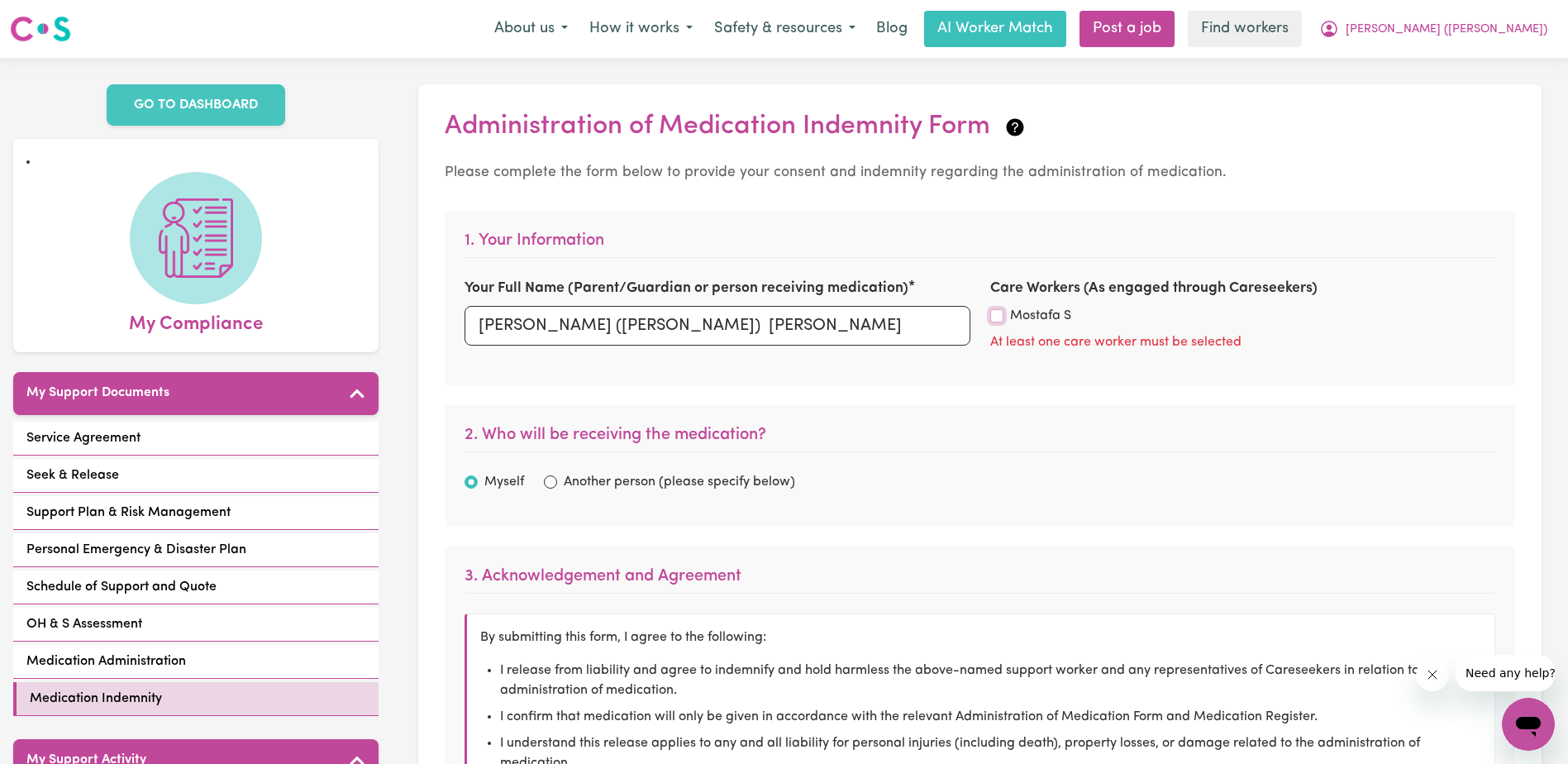
click at [997, 317] on input "Mostafa S" at bounding box center [997, 316] width 13 height 13
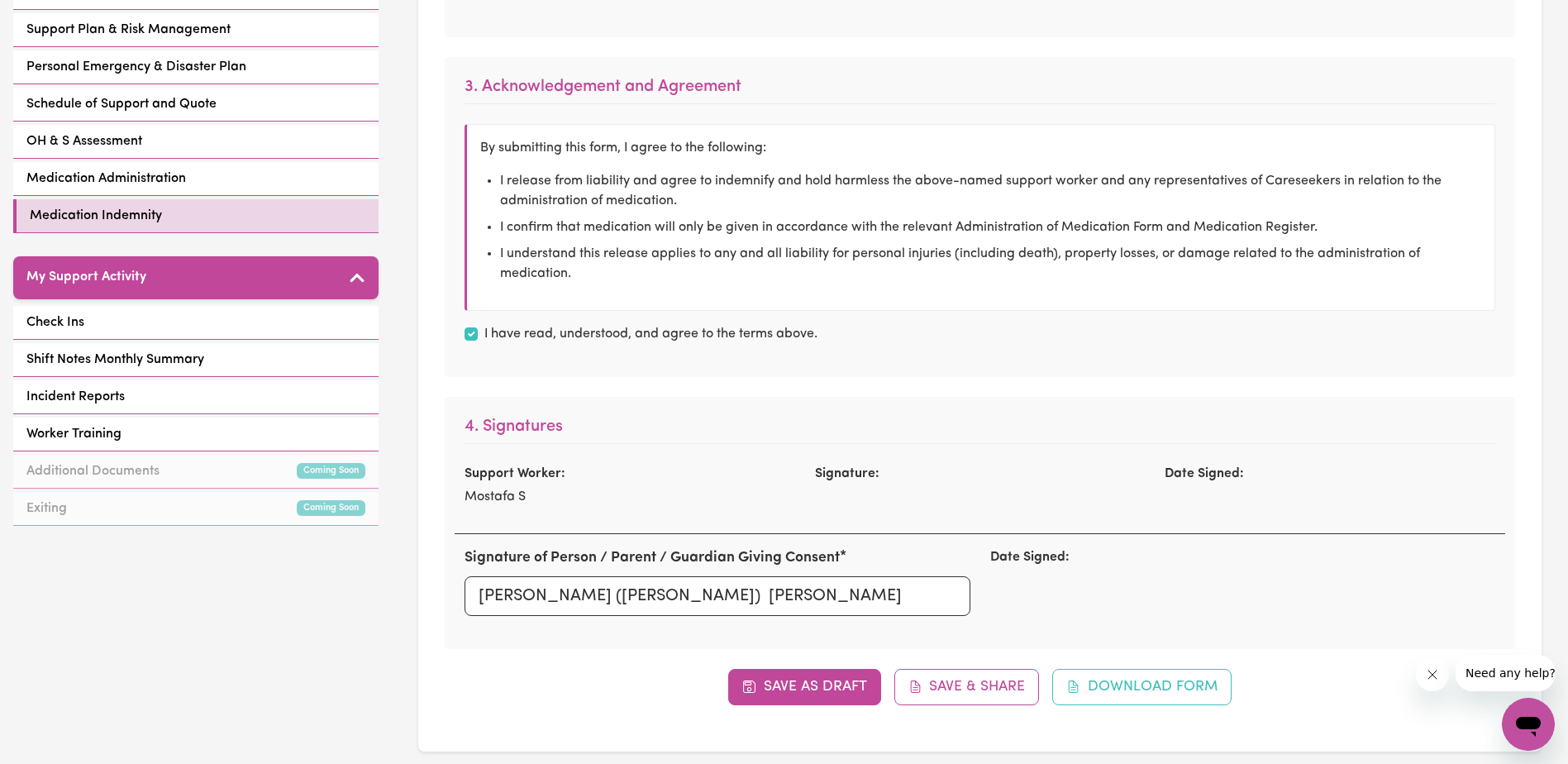
scroll to position [496, 0]
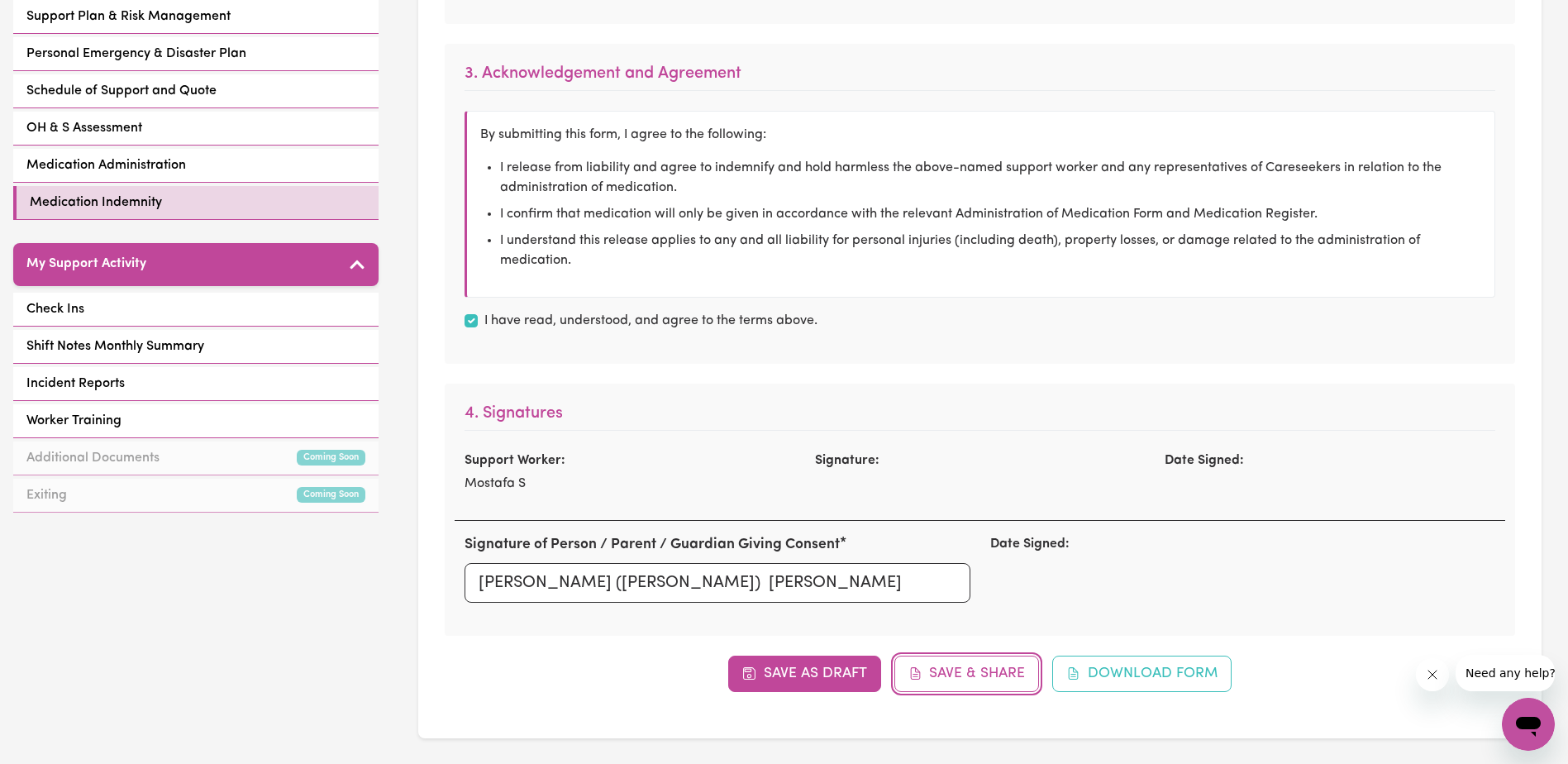
click at [990, 677] on button "Save & Share" at bounding box center [967, 674] width 145 height 37
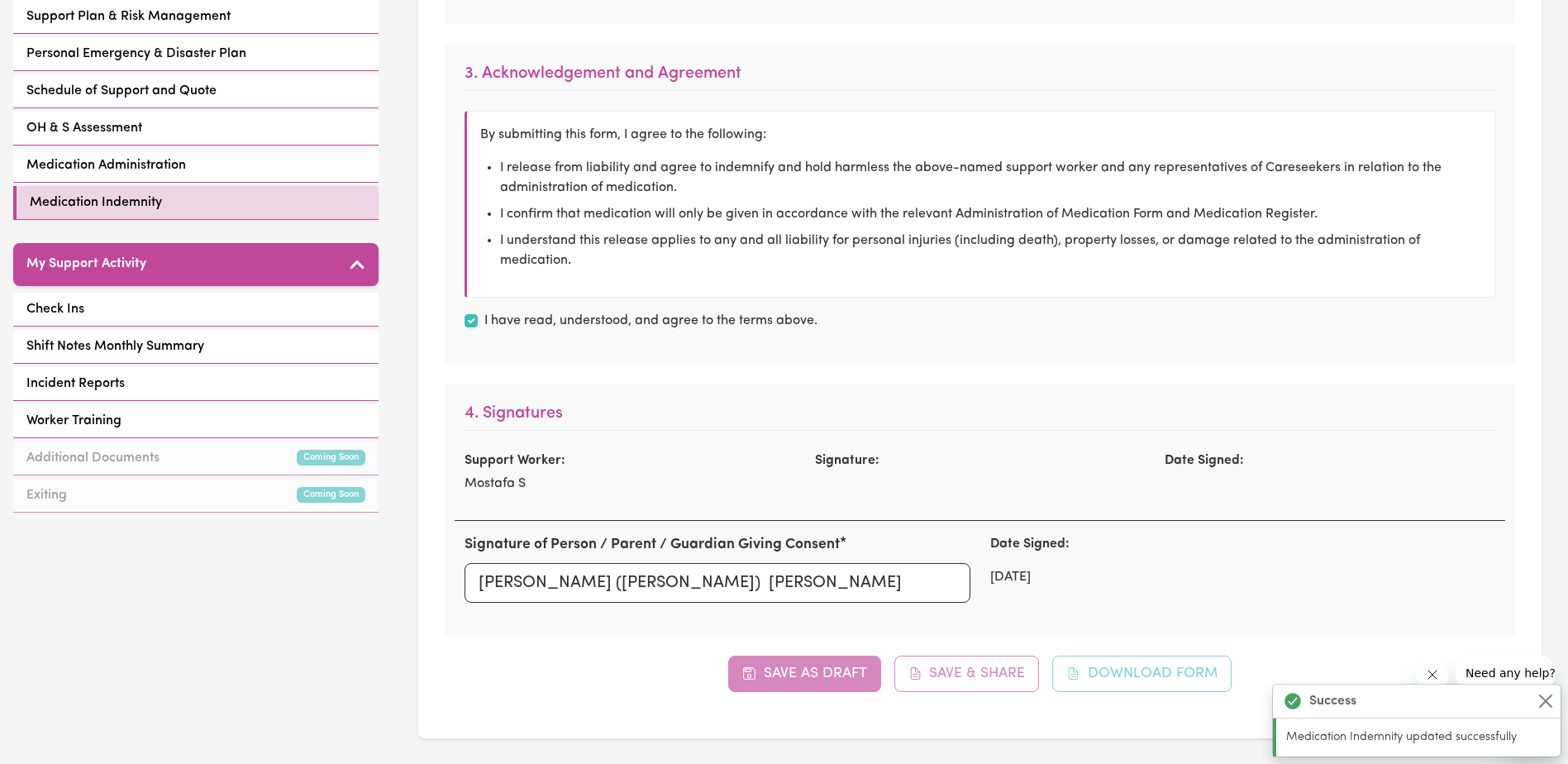
checkbox input "true"
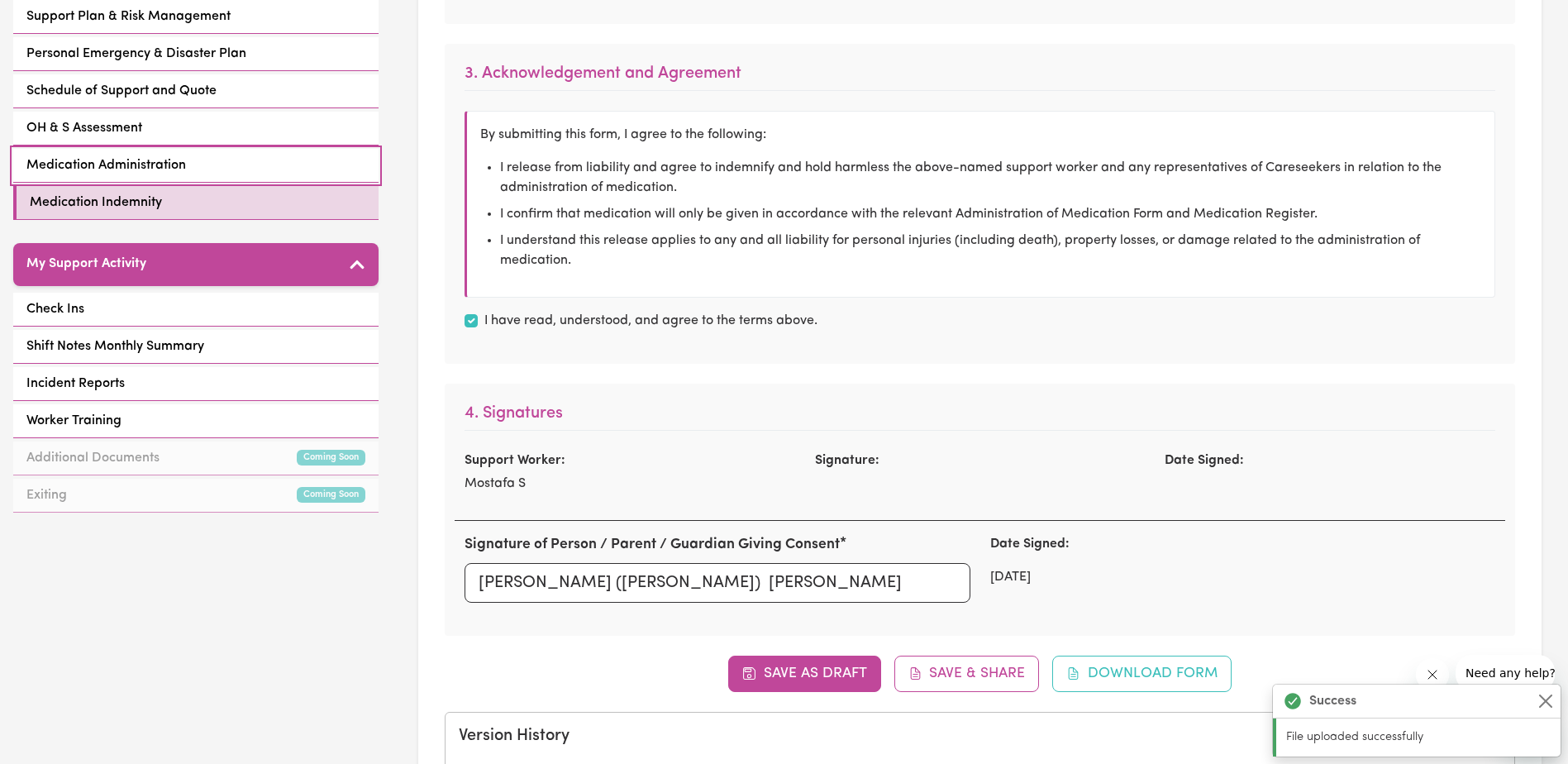
click at [123, 155] on span "Medication Administration" at bounding box center [106, 165] width 159 height 20
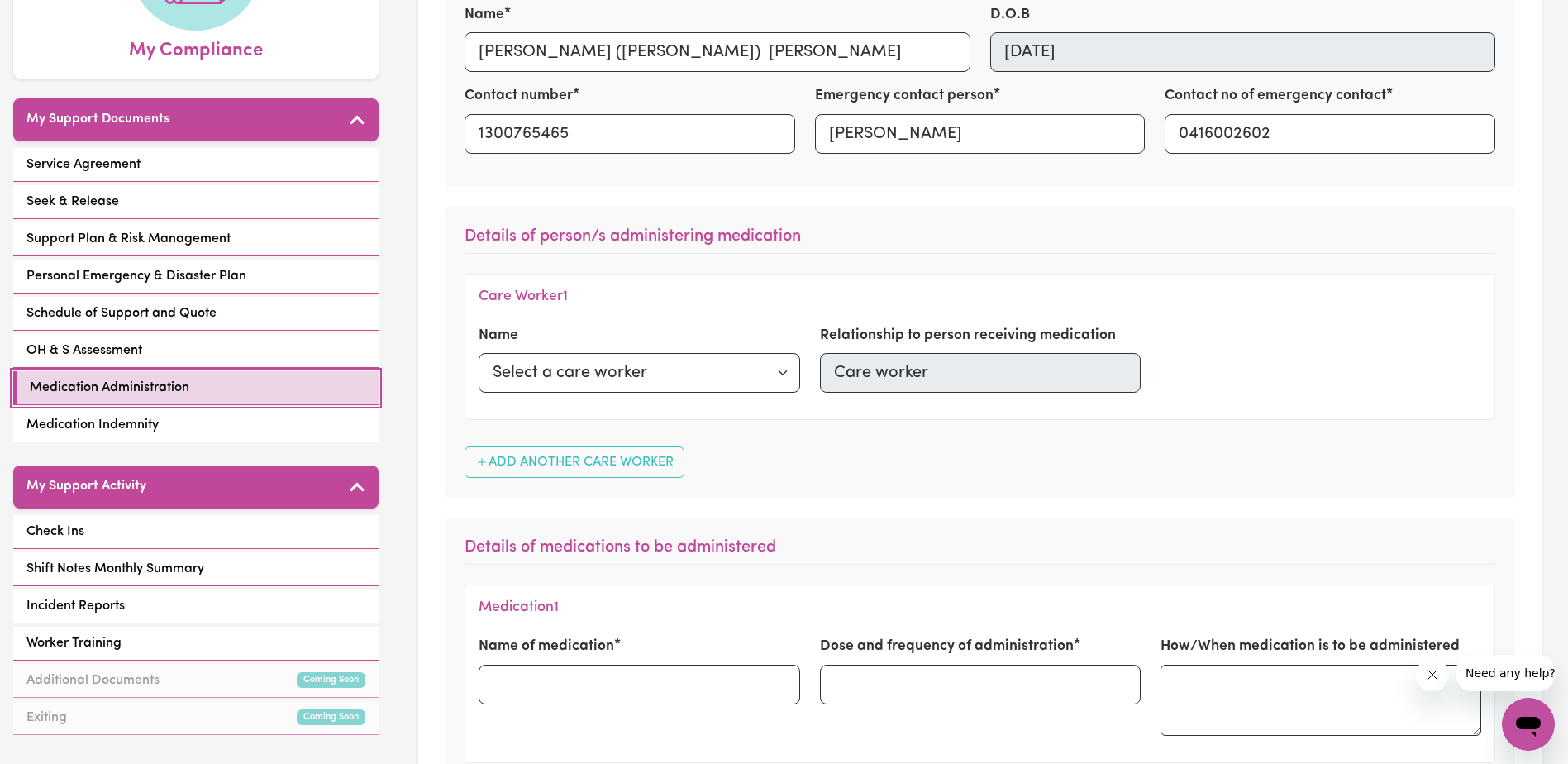
scroll to position [248, 0]
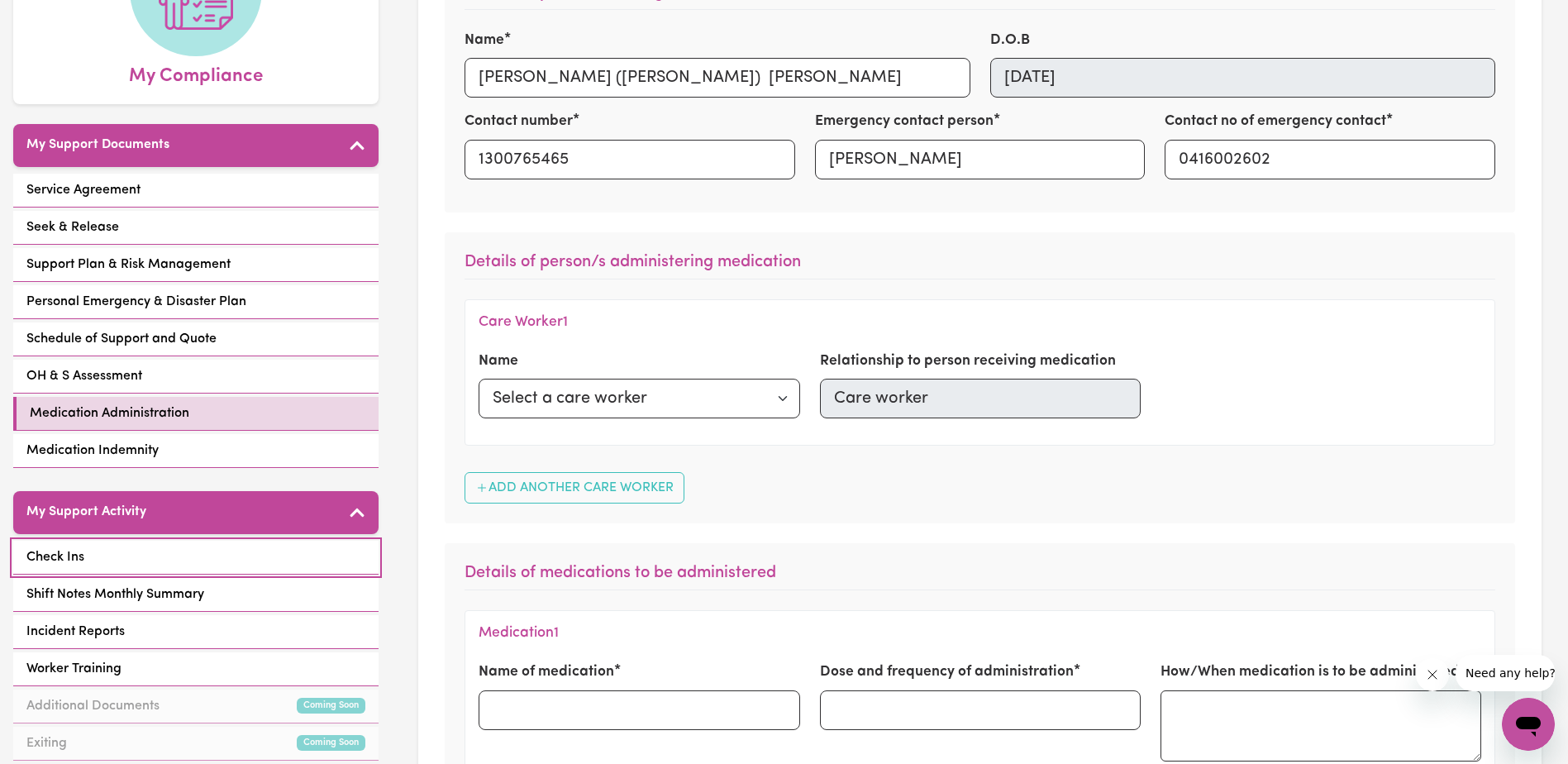
click at [245, 541] on link "Check Ins" at bounding box center [196, 558] width 366 height 34
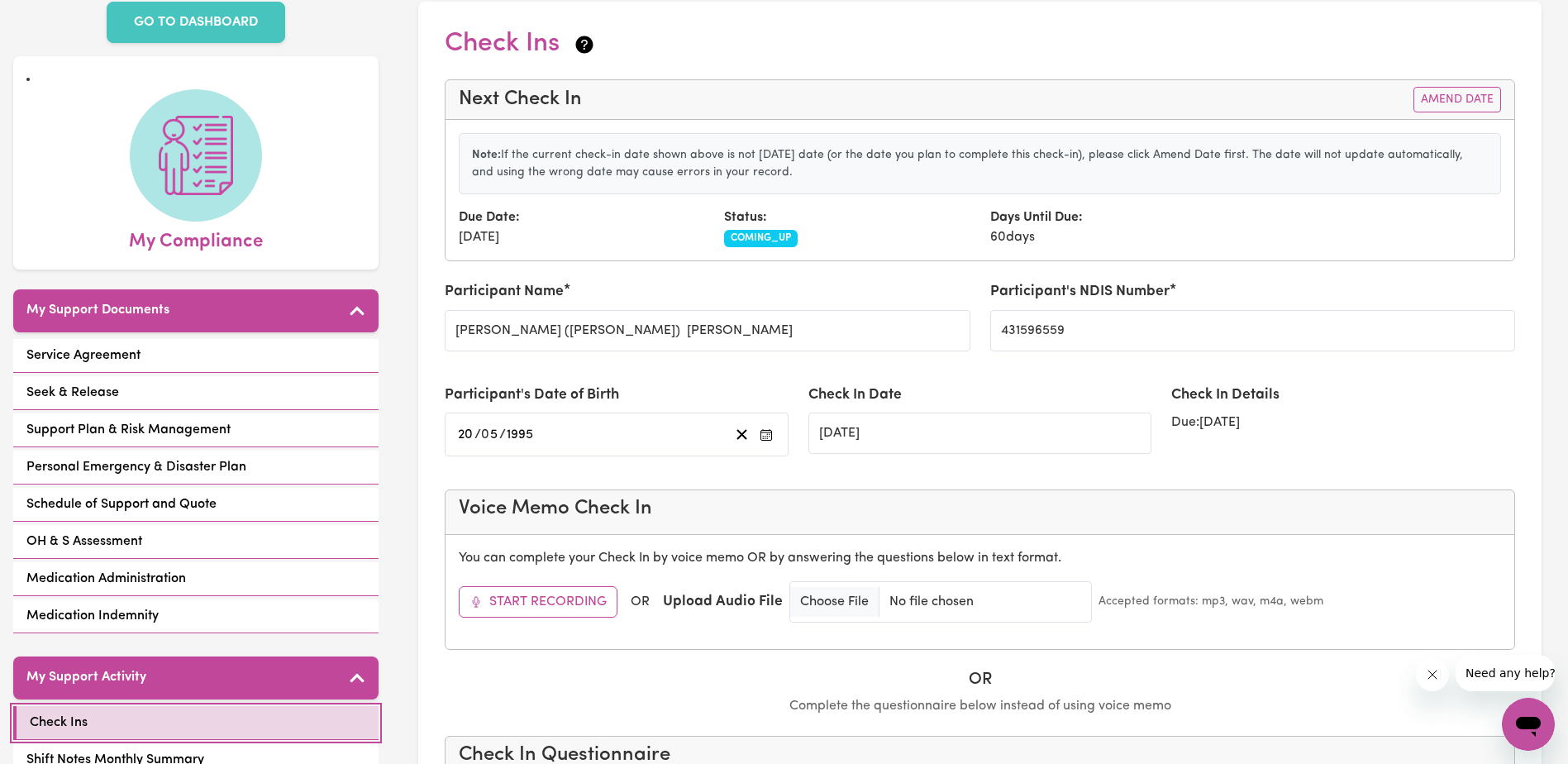
scroll to position [331, 0]
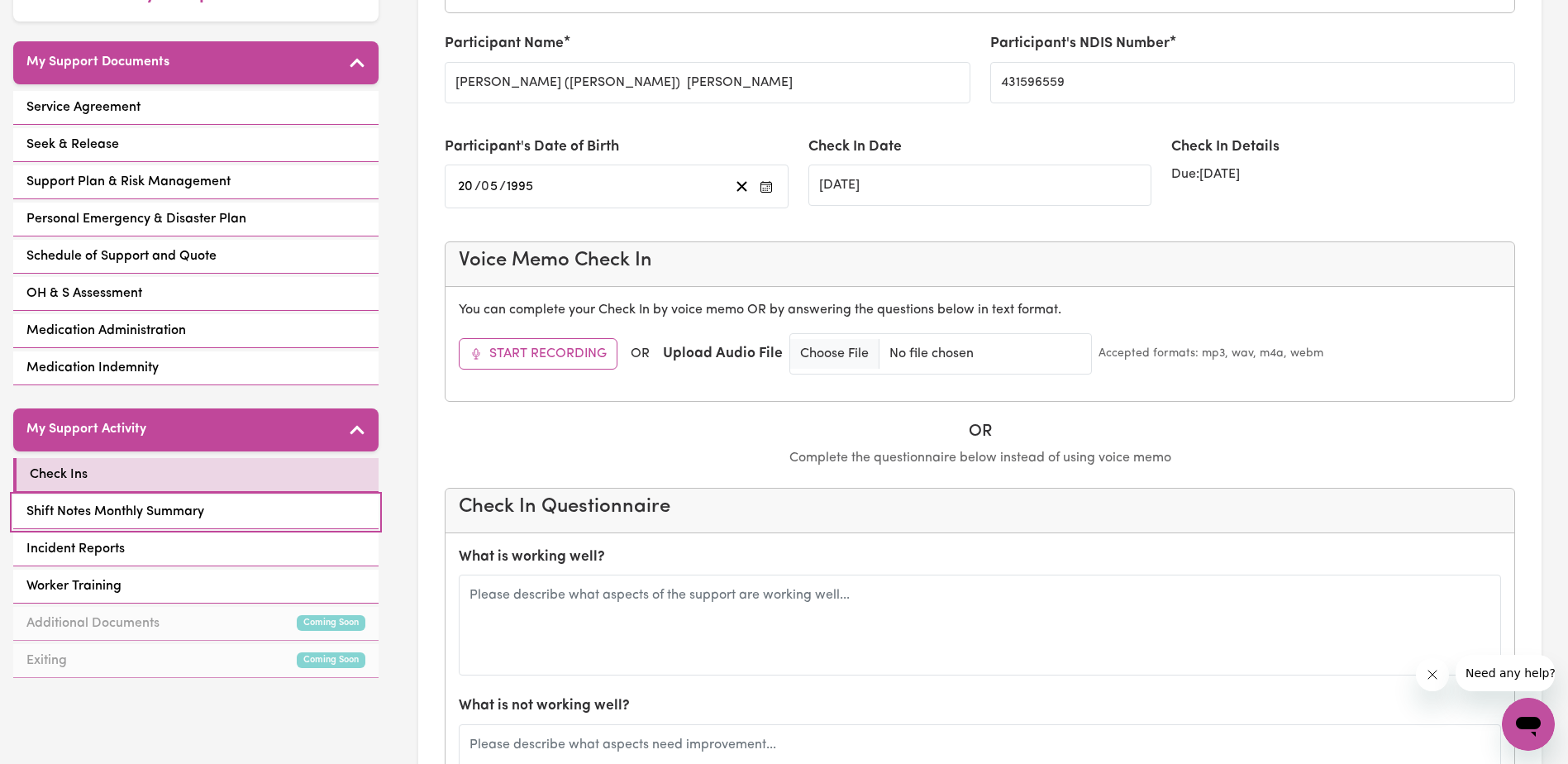
click at [255, 502] on link "Shift Notes Monthly Summary" at bounding box center [196, 512] width 366 height 34
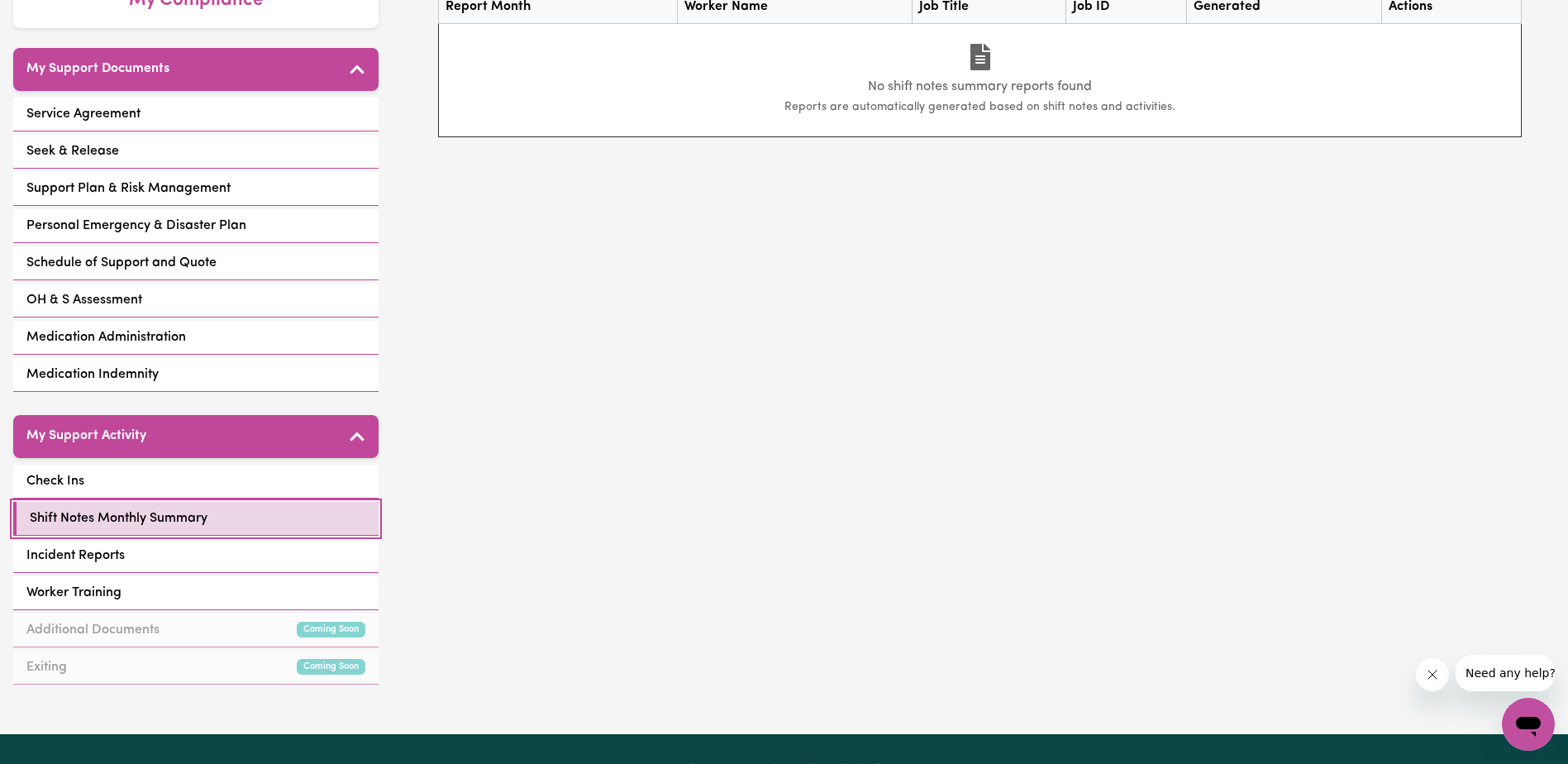
scroll to position [331, 0]
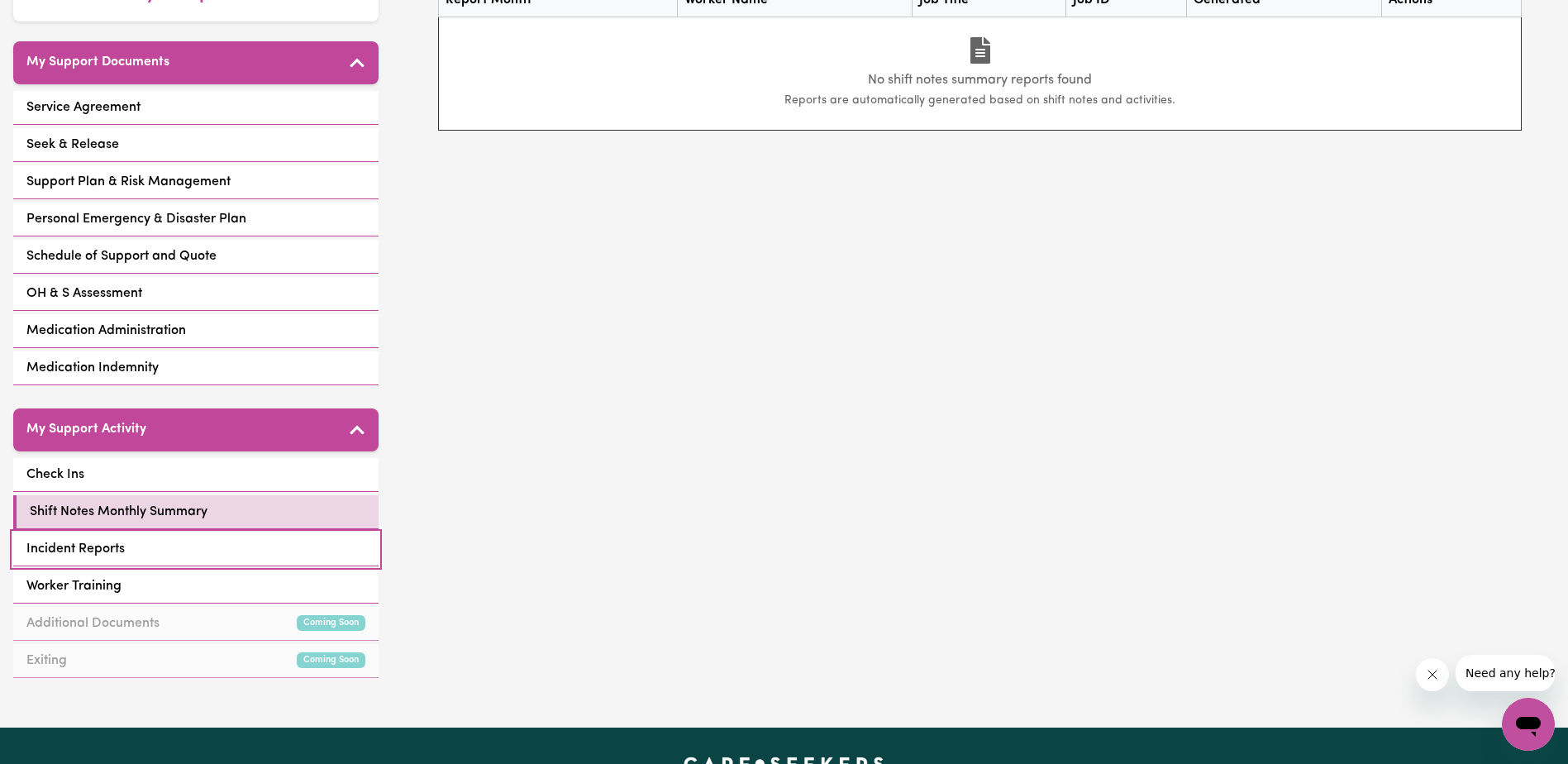
click at [248, 532] on link "Incident Reports" at bounding box center [196, 549] width 366 height 34
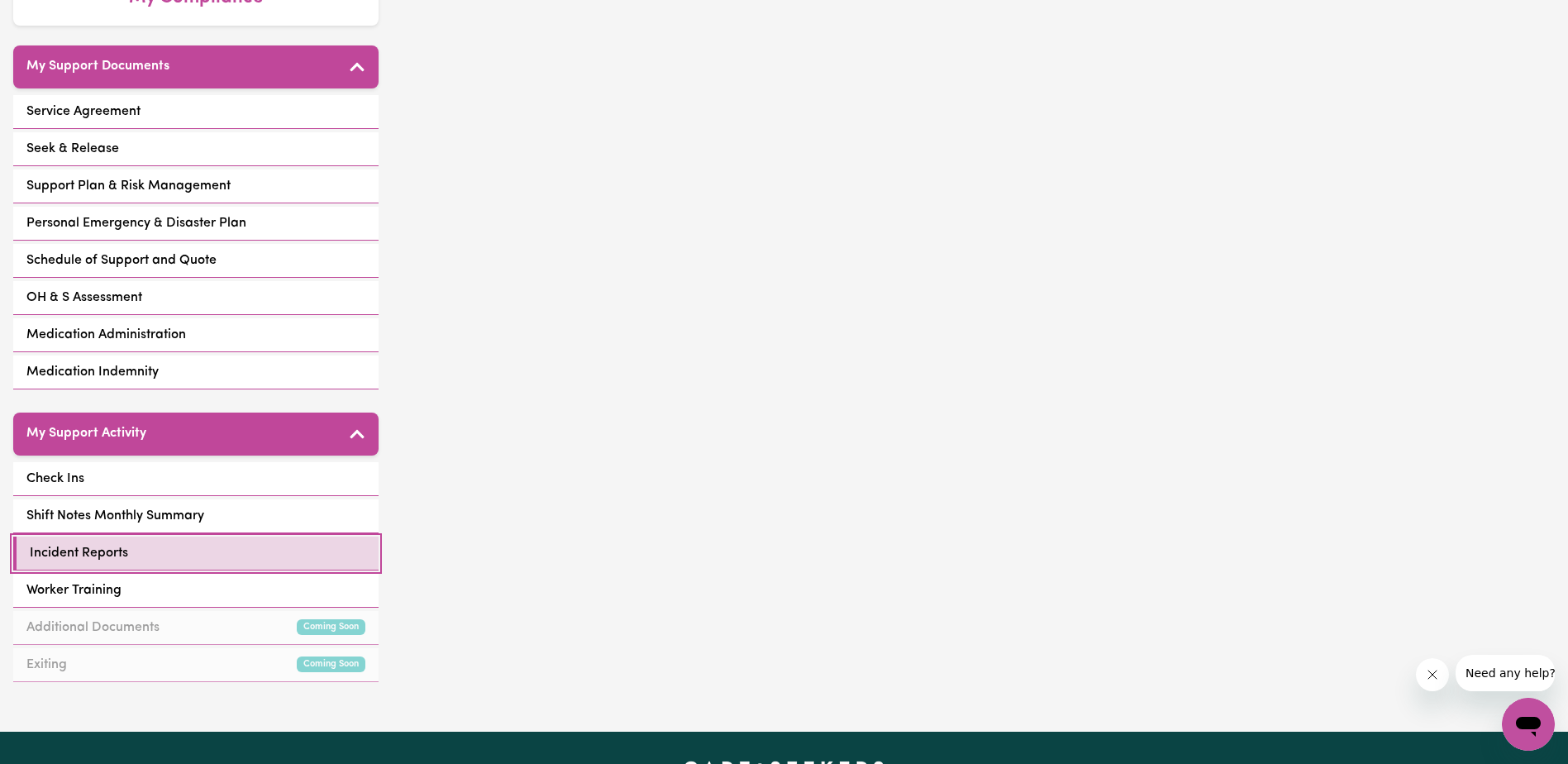
scroll to position [331, 0]
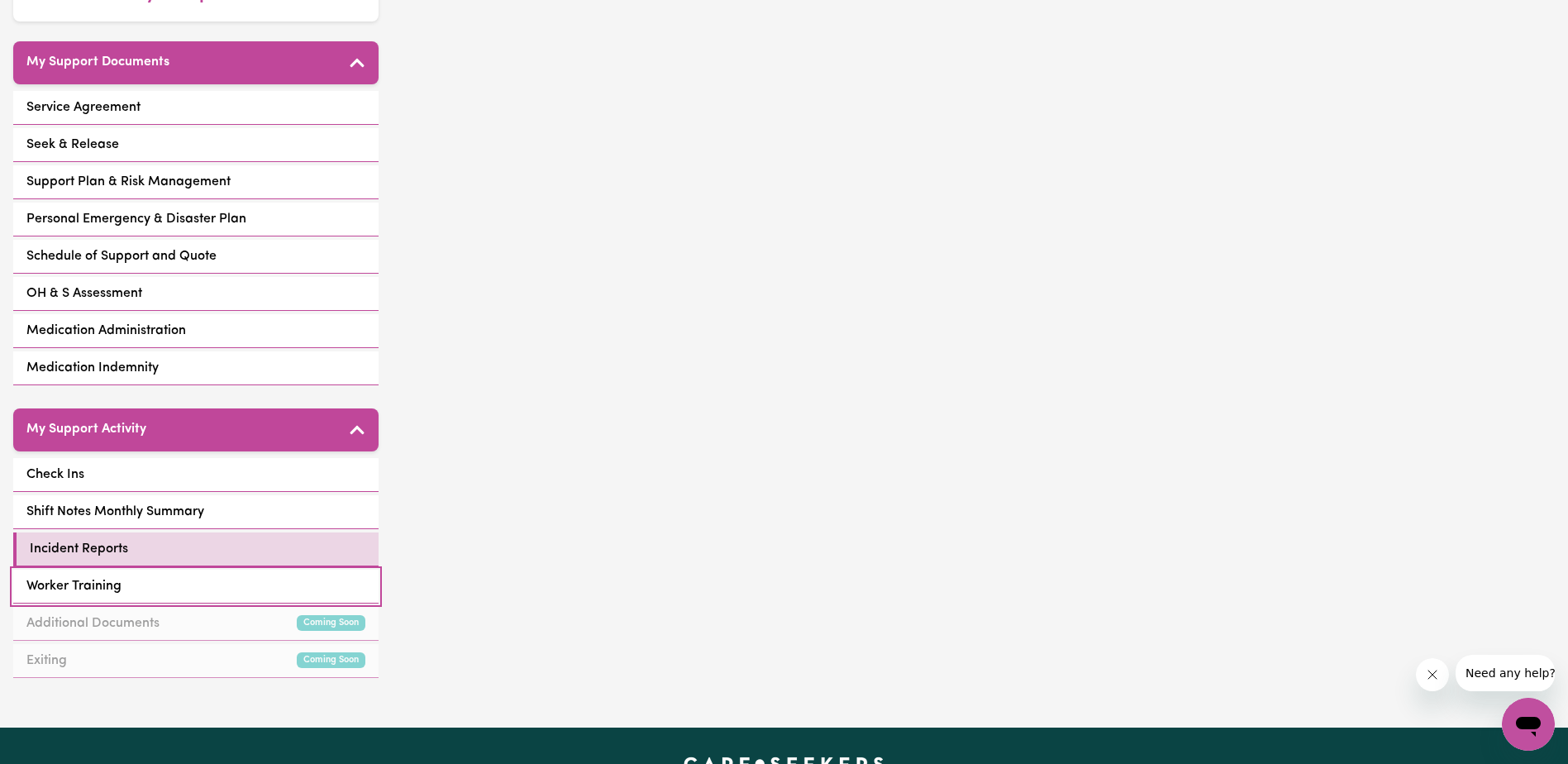
click at [237, 569] on link "Worker Training" at bounding box center [196, 586] width 366 height 34
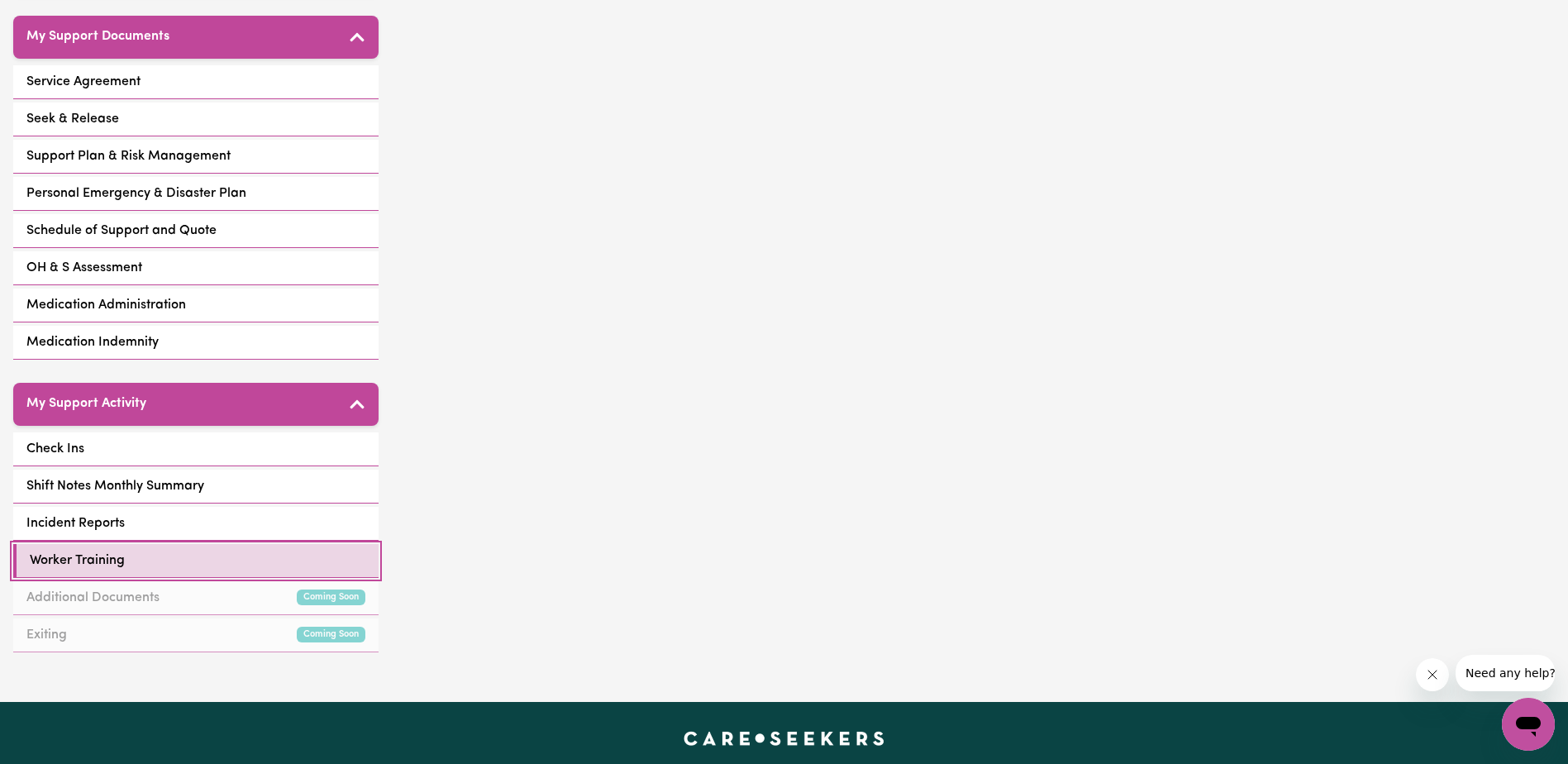
scroll to position [578, 0]
